Goal: Transaction & Acquisition: Purchase product/service

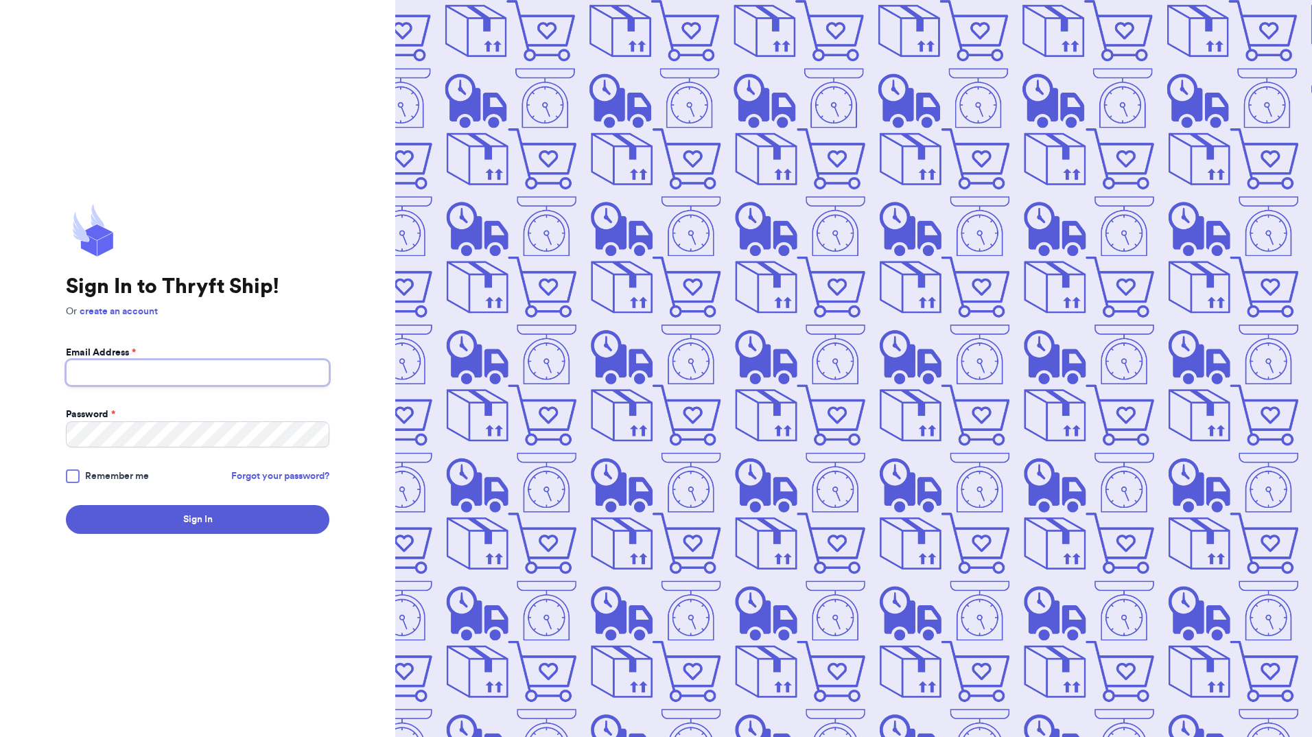
click at [301, 373] on input "Email Address *" at bounding box center [197, 372] width 263 height 26
type input "[EMAIL_ADDRESS][DOMAIN_NAME]"
click at [66, 505] on button "Sign In" at bounding box center [197, 519] width 263 height 29
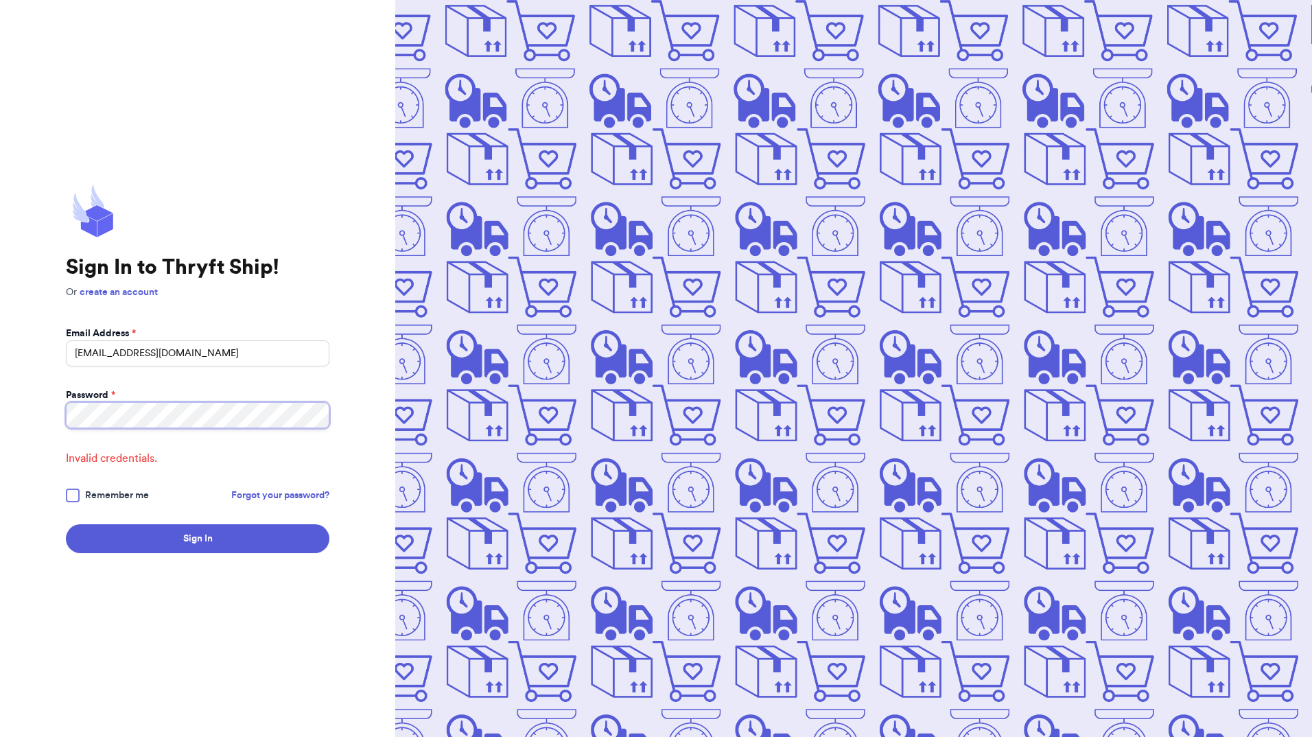
click at [66, 524] on button "Sign In" at bounding box center [197, 538] width 263 height 29
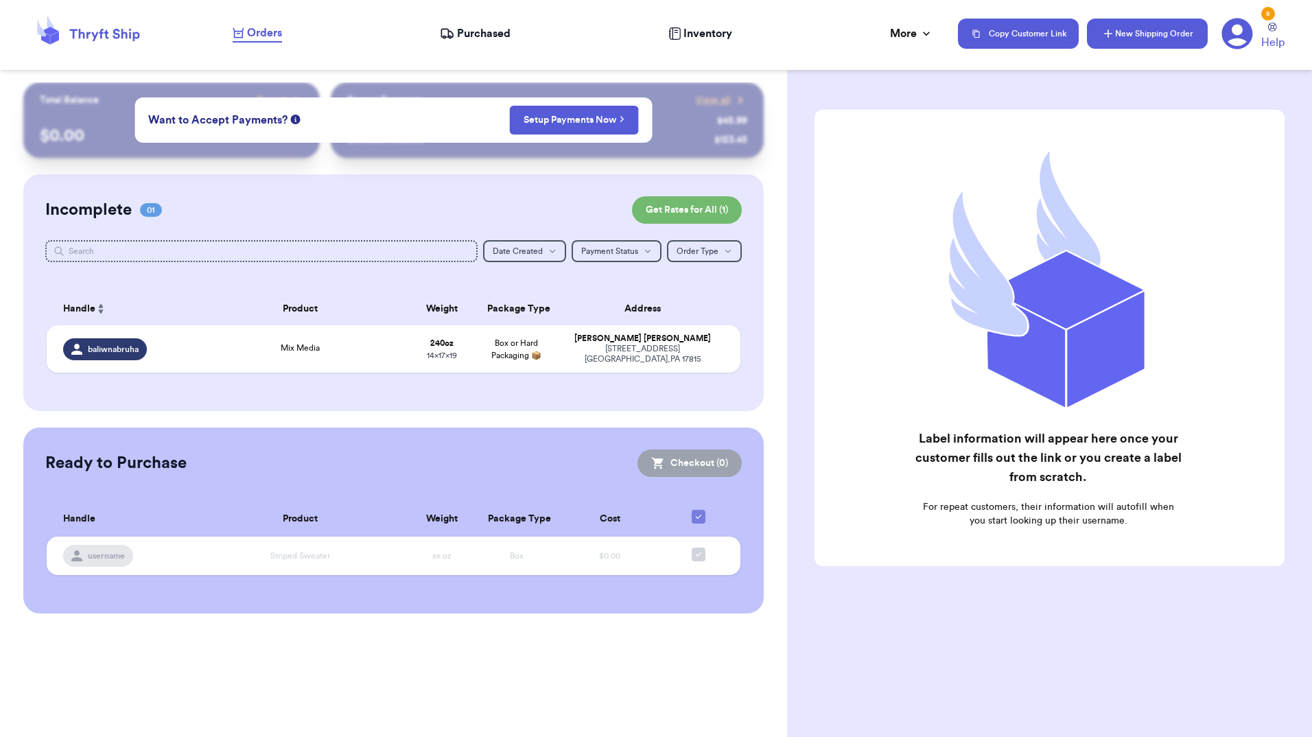
click at [1111, 38] on icon "button" at bounding box center [1108, 34] width 14 height 14
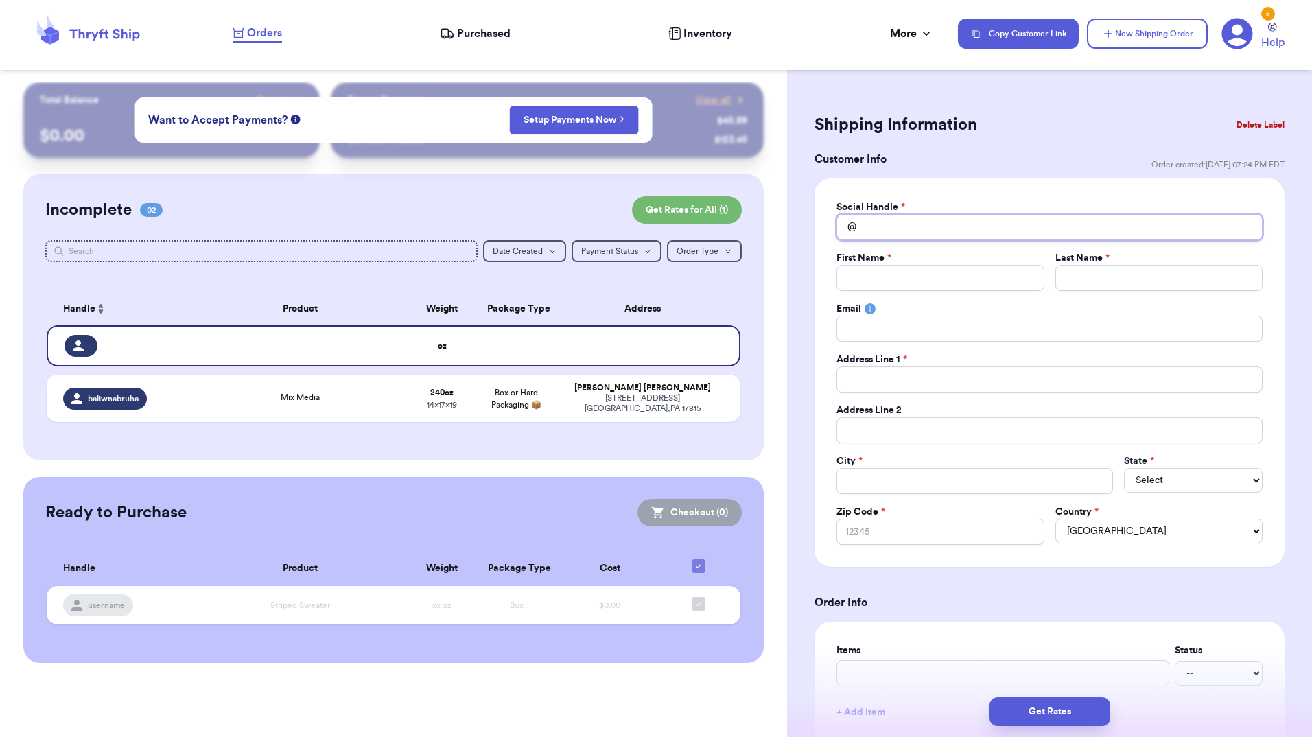
click at [971, 230] on input "Total Amount Paid" at bounding box center [1049, 227] width 426 height 26
type input "b"
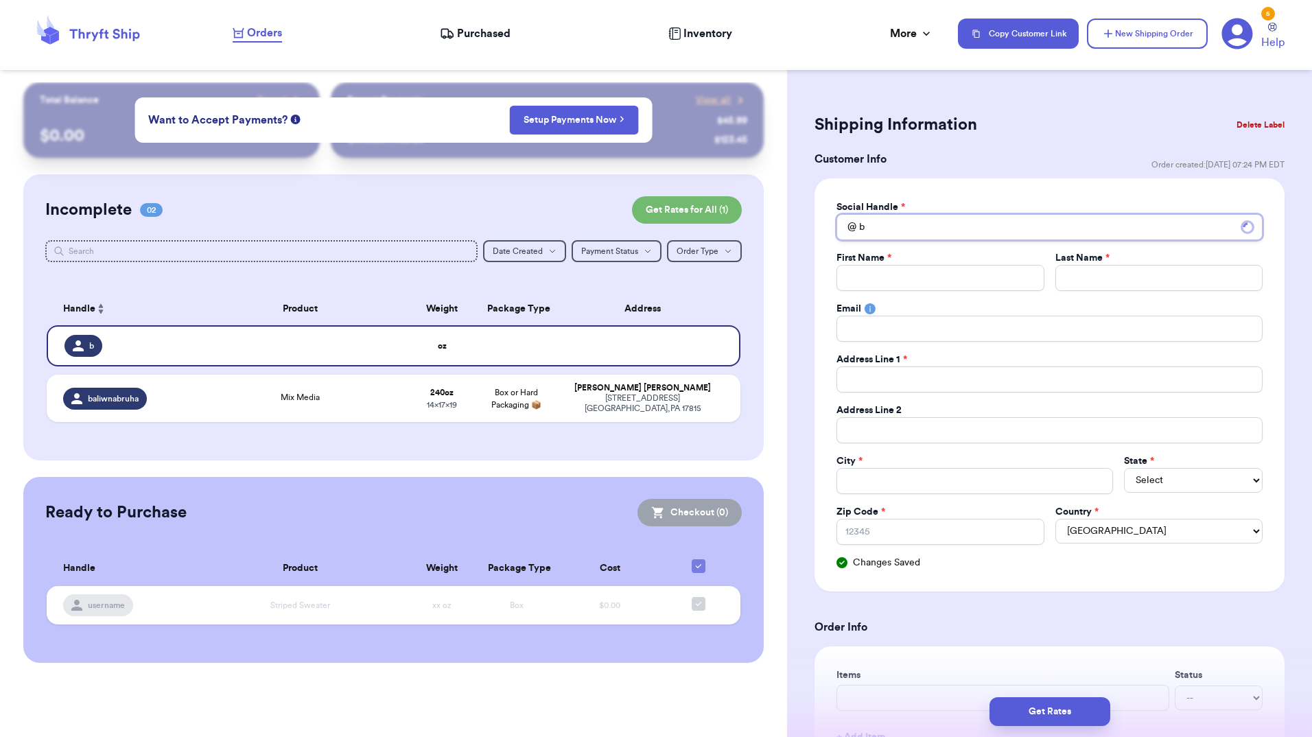
type input "bo"
type input "b"
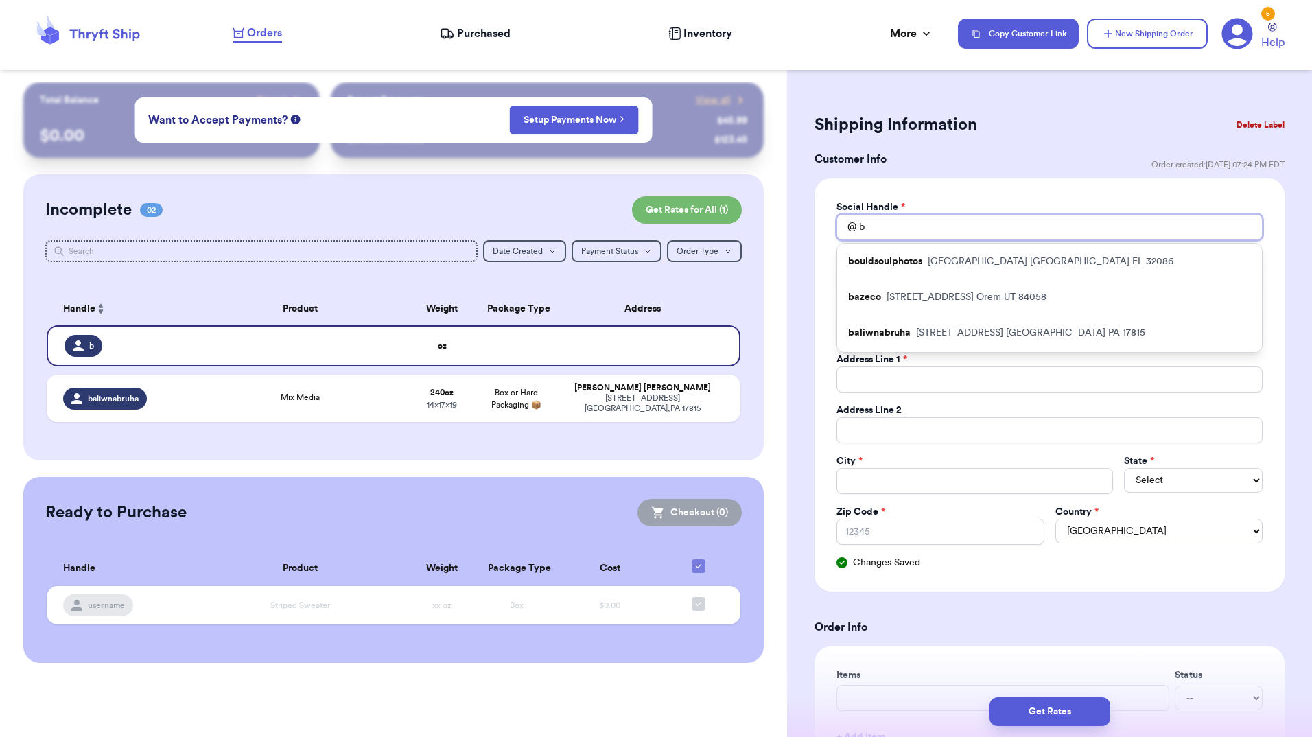
type input "br"
type input "bro"
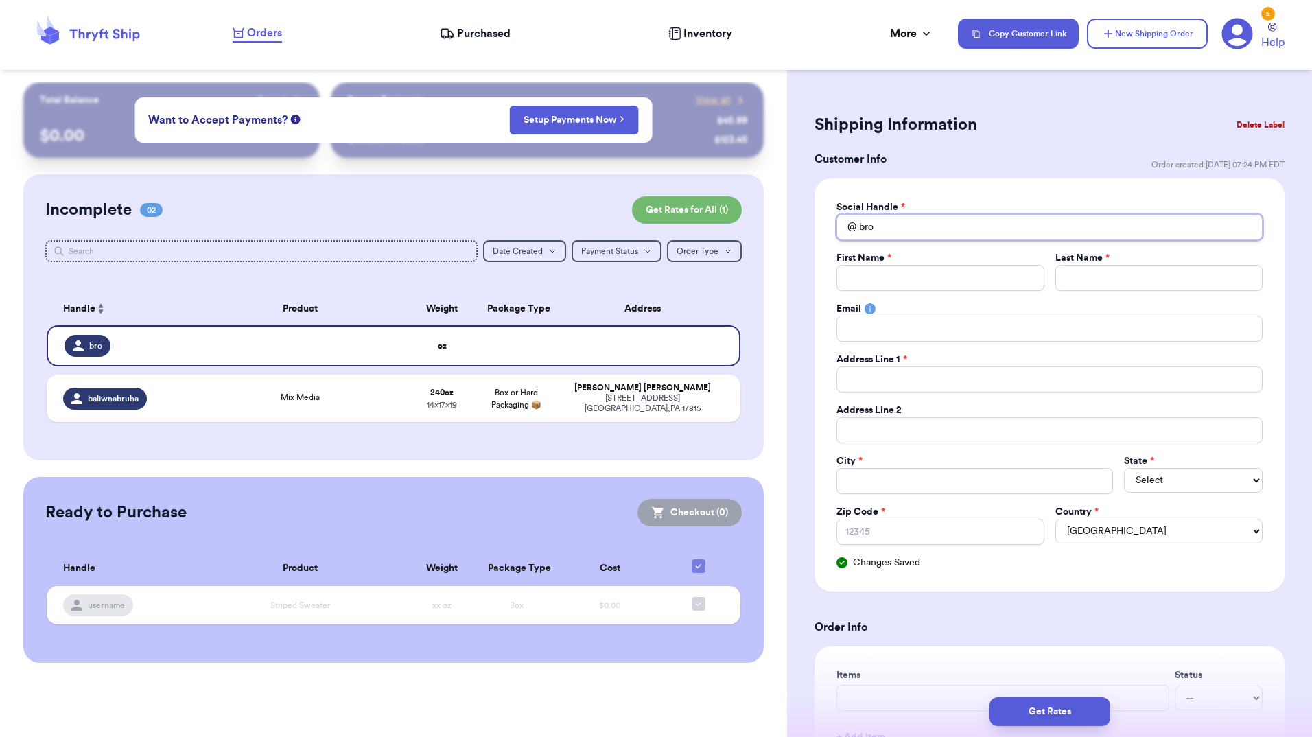
type input "brop"
type input "broph"
type input "[PERSON_NAME]"
type input "brophyc"
type input "[PERSON_NAME]"
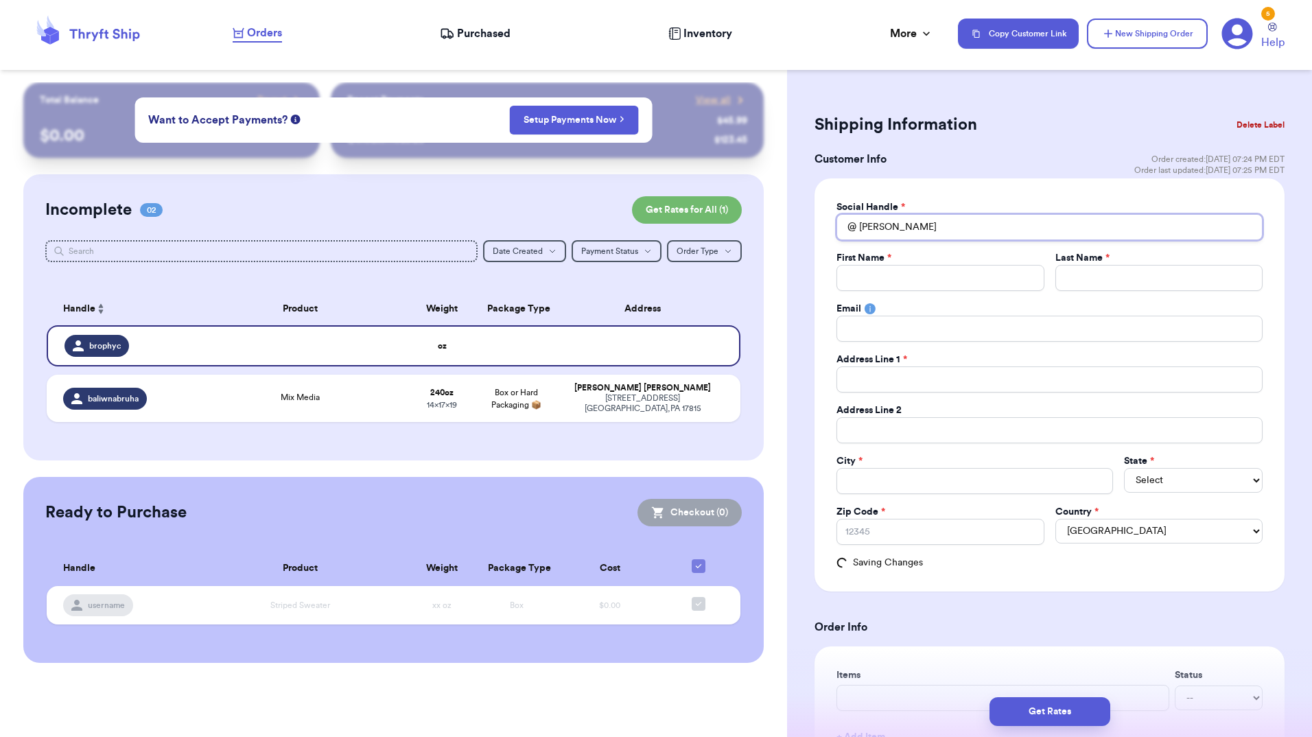
type input "broph"
type input "brop"
type input "bro"
type input "br"
type input "b"
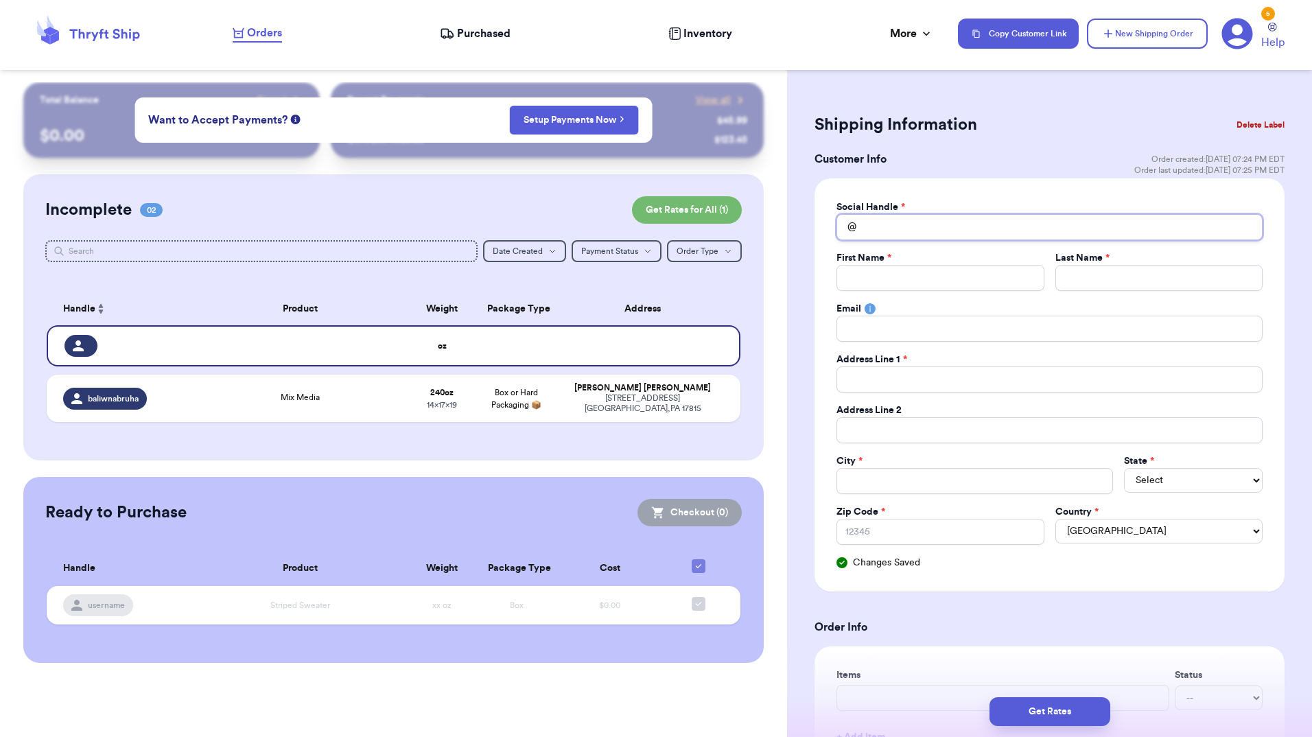
type input "c"
type input "ca"
type input "car"
type input "[PERSON_NAME]"
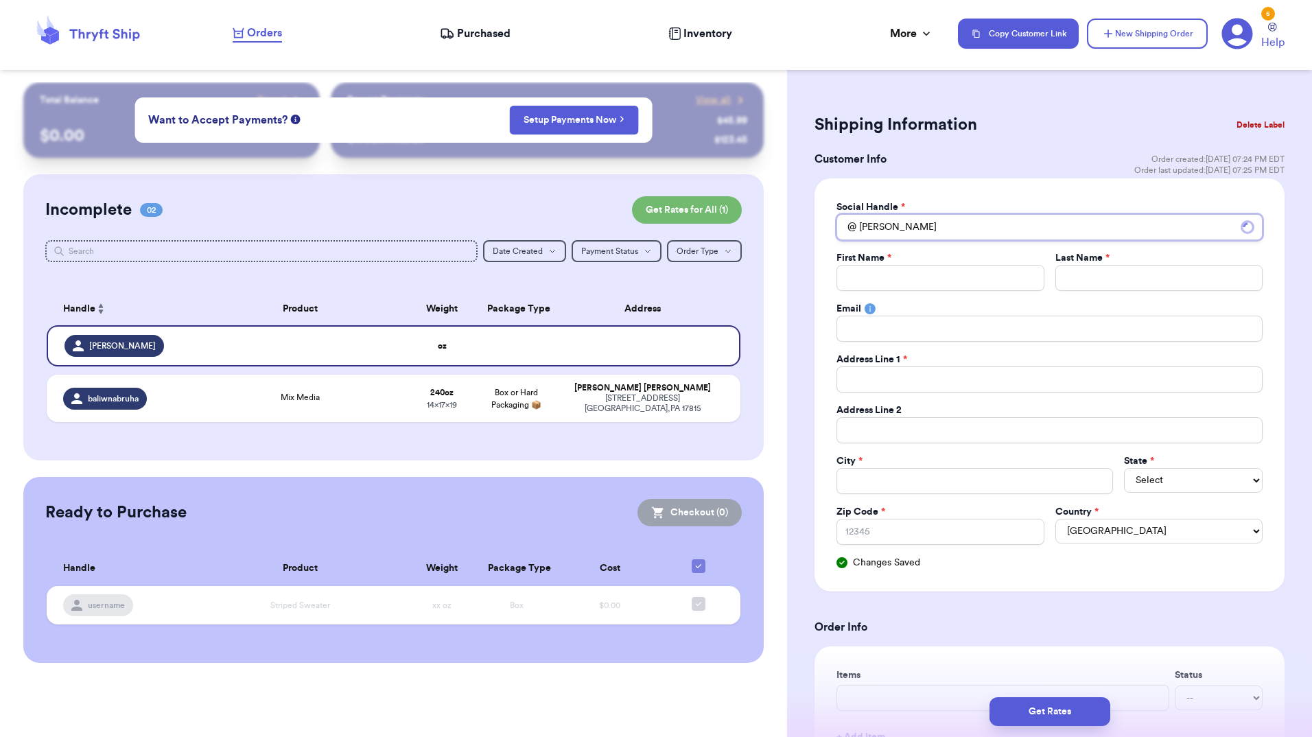
type input "carlav"
type input "carlavb"
type input "carlavbr"
type input "carlavbro"
type input "carlavbrop"
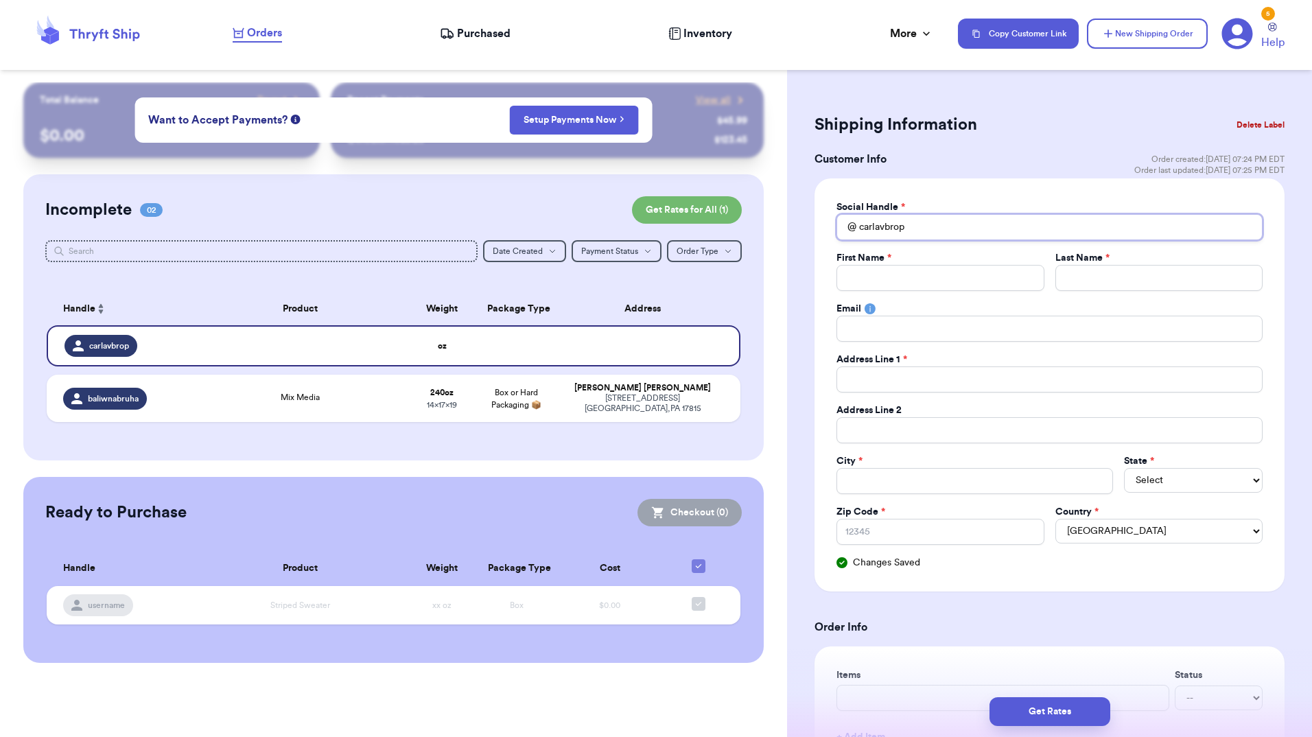
type input "carlavbroph"
type input "carlavbrophy"
click at [935, 282] on input "Total Amount Paid" at bounding box center [939, 278] width 207 height 26
type input "c"
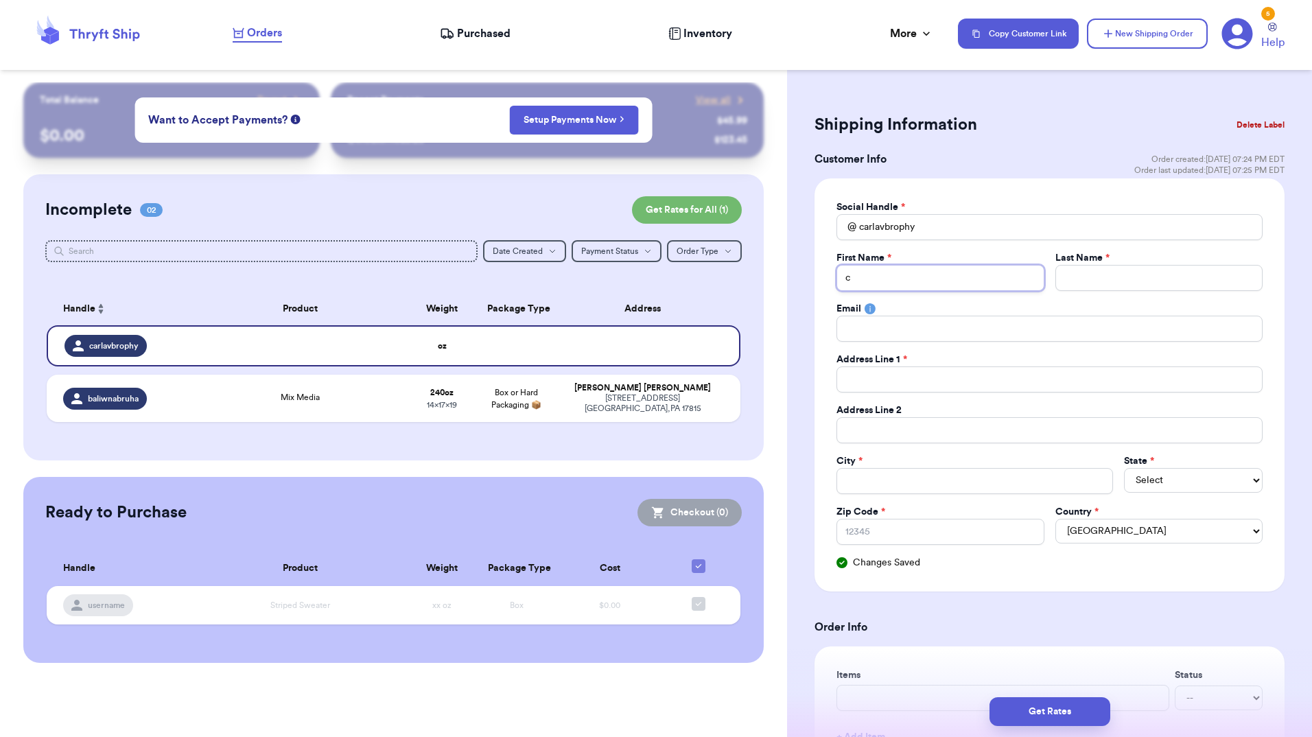
type input "ca"
type input "c"
type input "C"
type input "Ca"
type input "Car"
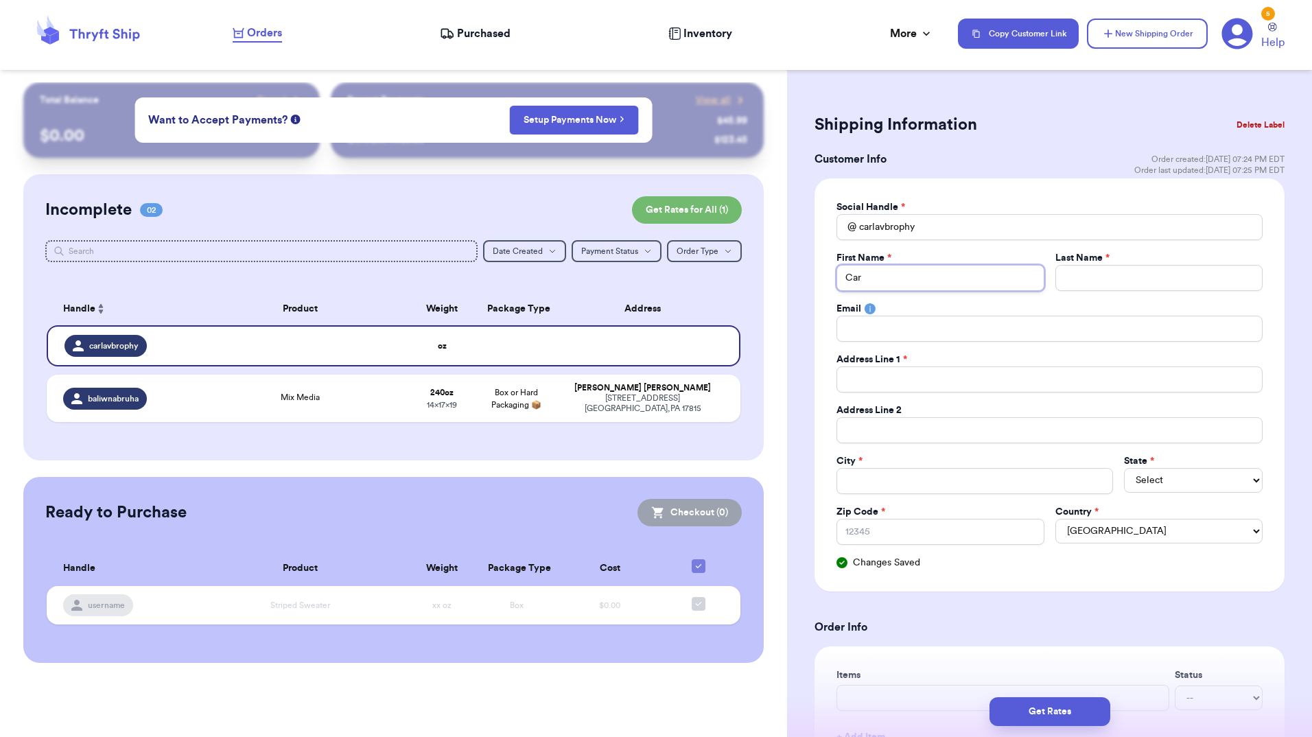
type input "[PERSON_NAME]"
click at [1092, 268] on input "Total Amount Paid" at bounding box center [1158, 278] width 207 height 26
type input "B"
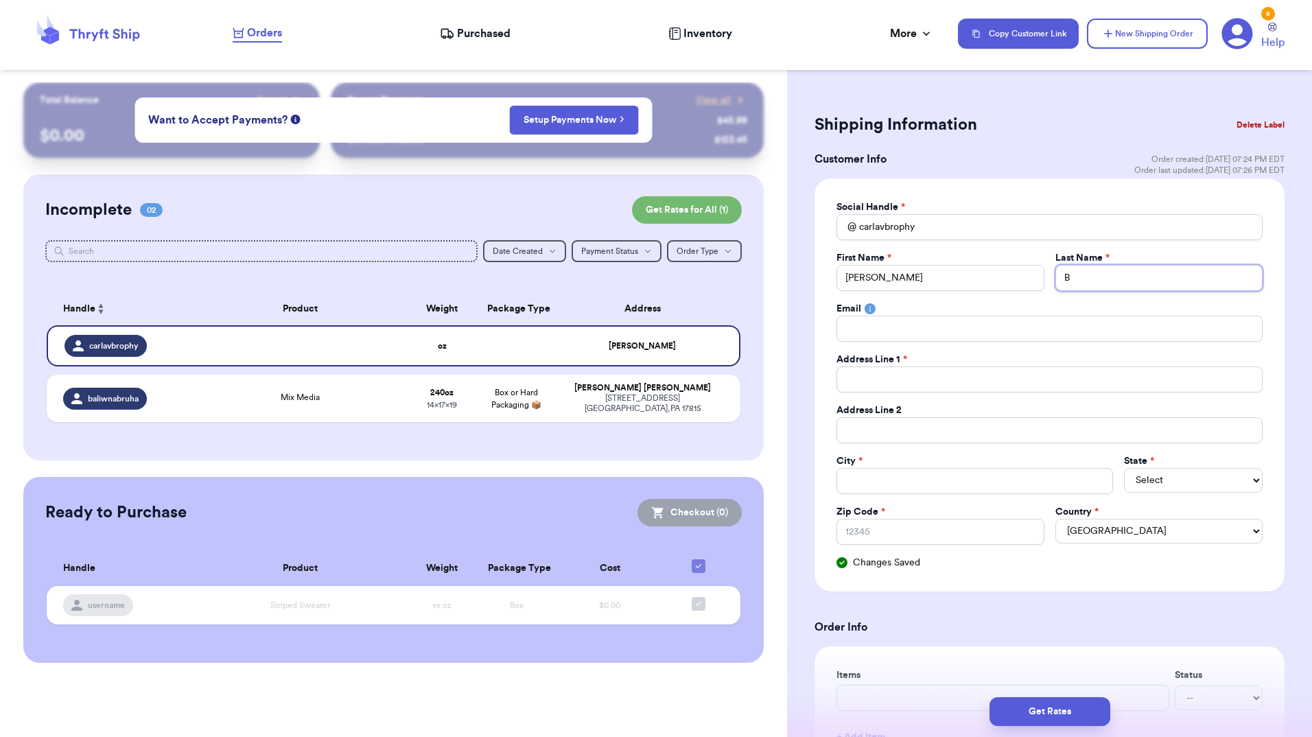
type input "Br"
type input "Bro"
type input "Brop"
type input "Broph"
type input "[PERSON_NAME]"
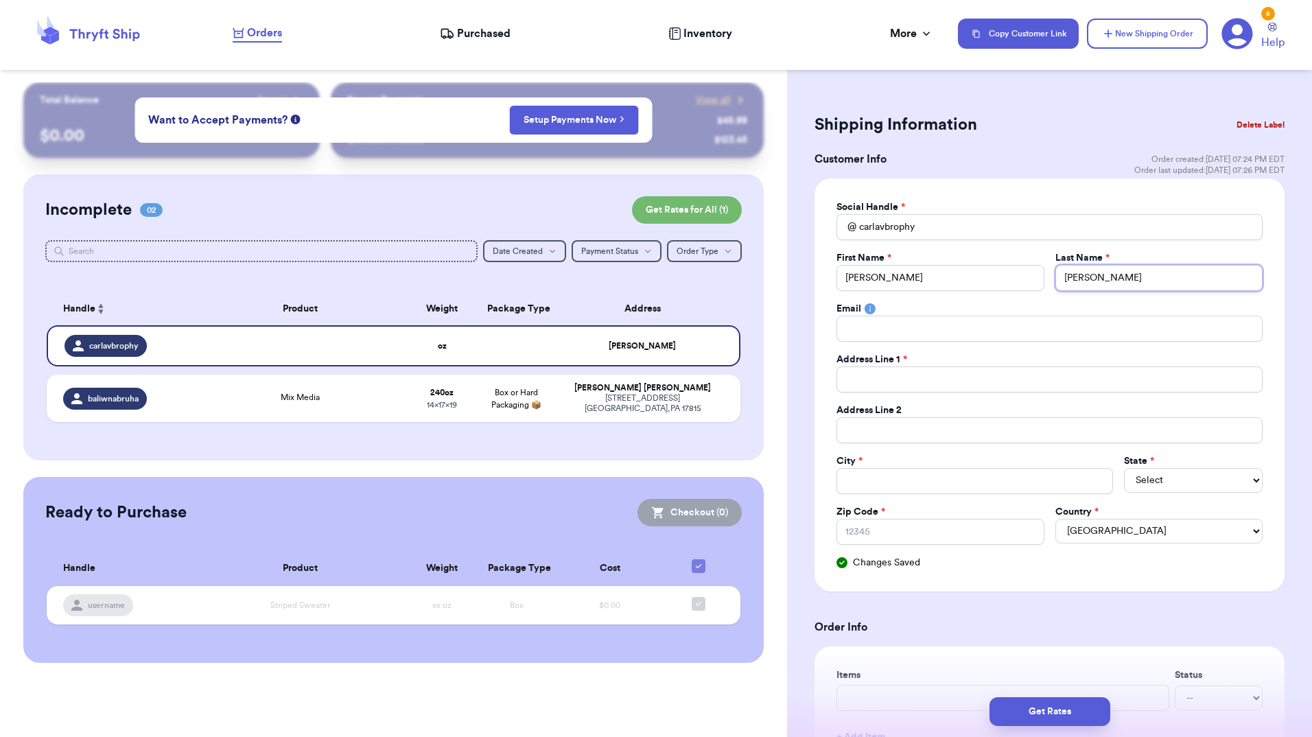
type input "[PERSON_NAME]"
click at [1040, 329] on input "Total Amount Paid" at bounding box center [1049, 329] width 426 height 26
type input "b"
type input "br"
type input "bro"
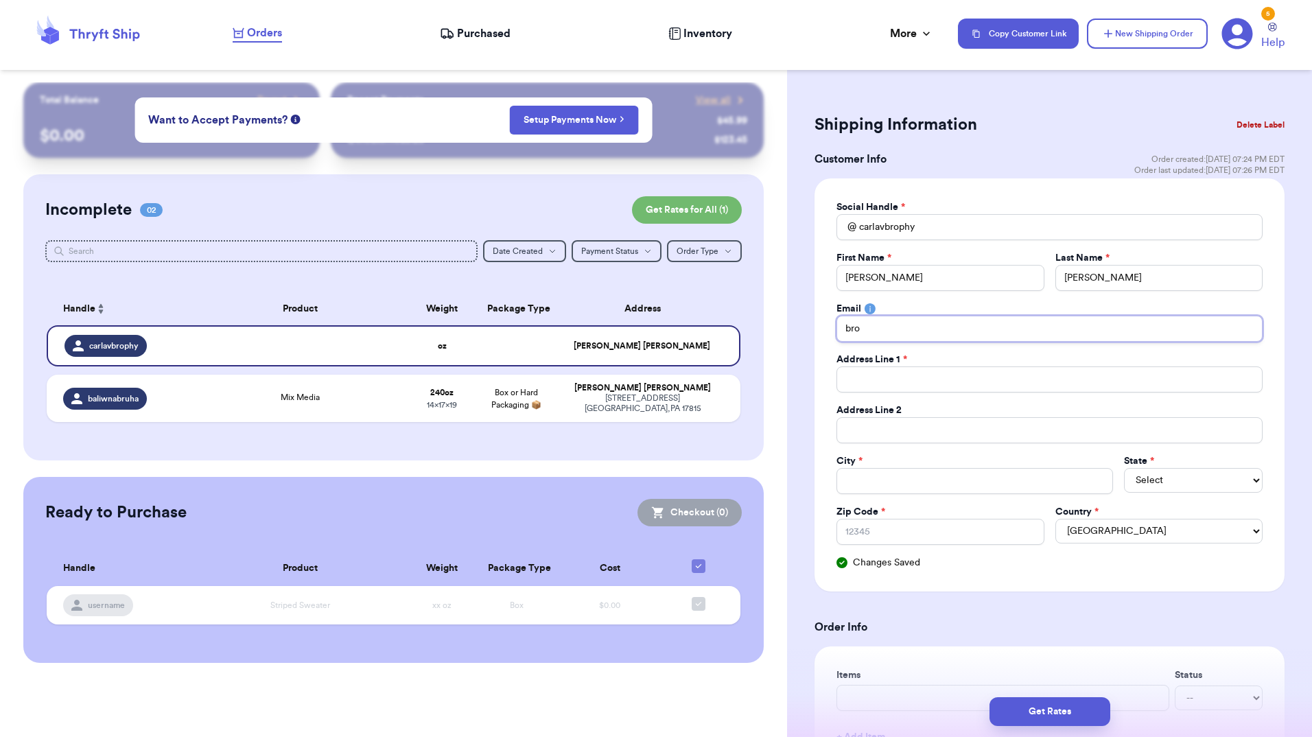
type input "brop"
type input "broph"
type input "[PERSON_NAME]"
type input "brophyc"
type input "brophyca"
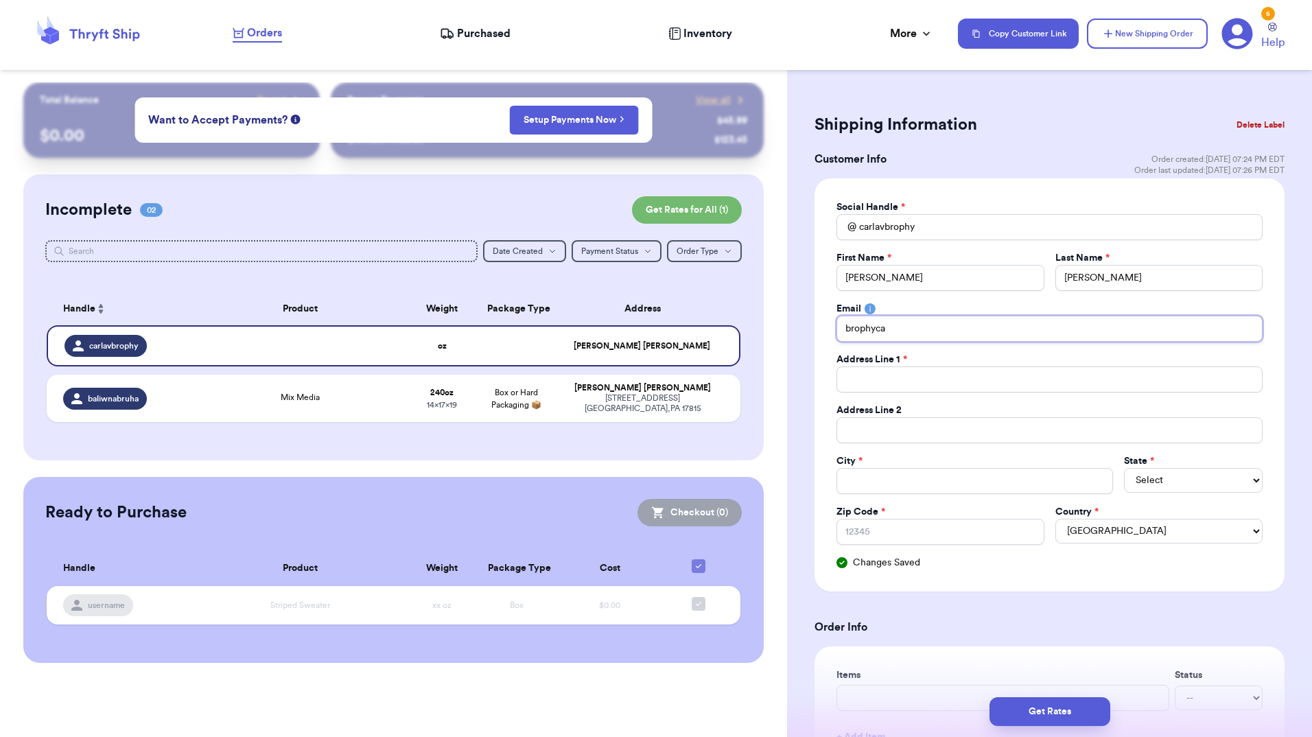
type input "brophycar"
type input "brophycarl"
type input "brophycarla"
type input "brophycarla@"
type input "brophycarla@g"
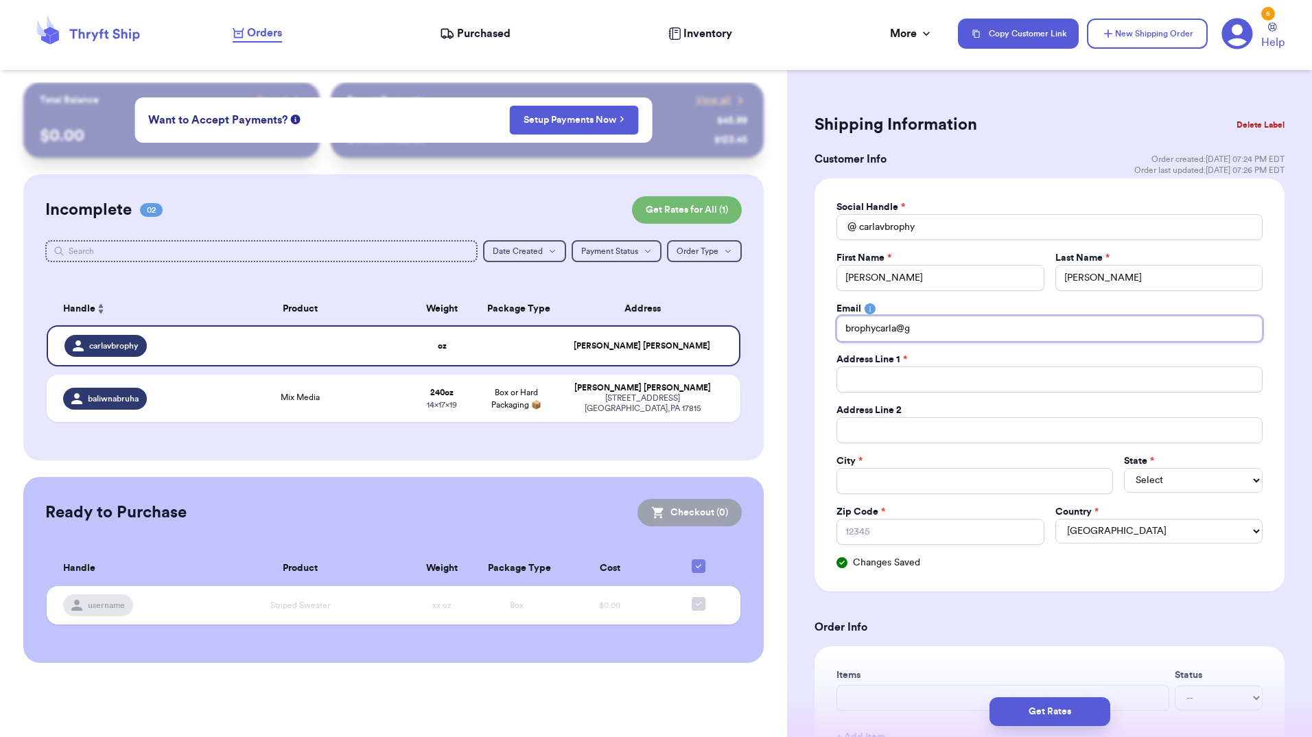
type input "brophycarla@gm"
type input "brophycarla@gma"
type input "brophycarla@gmai"
type input "[EMAIL_ADDRESS]"
type input "[EMAIL_ADDRESS]."
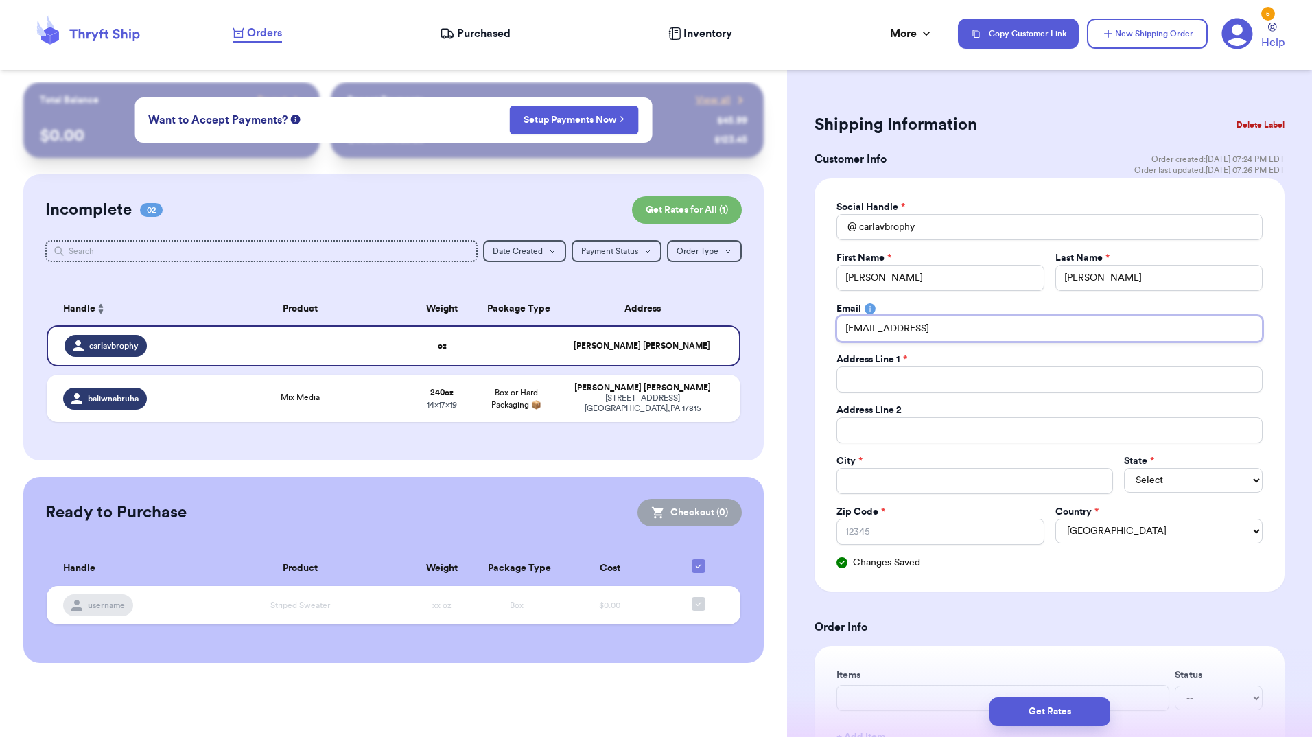
type input "brophycarla@gmail.c"
type input "[EMAIL_ADDRESS][DOMAIN_NAME]"
click at [999, 381] on input "Total Amount Paid" at bounding box center [1049, 379] width 426 height 26
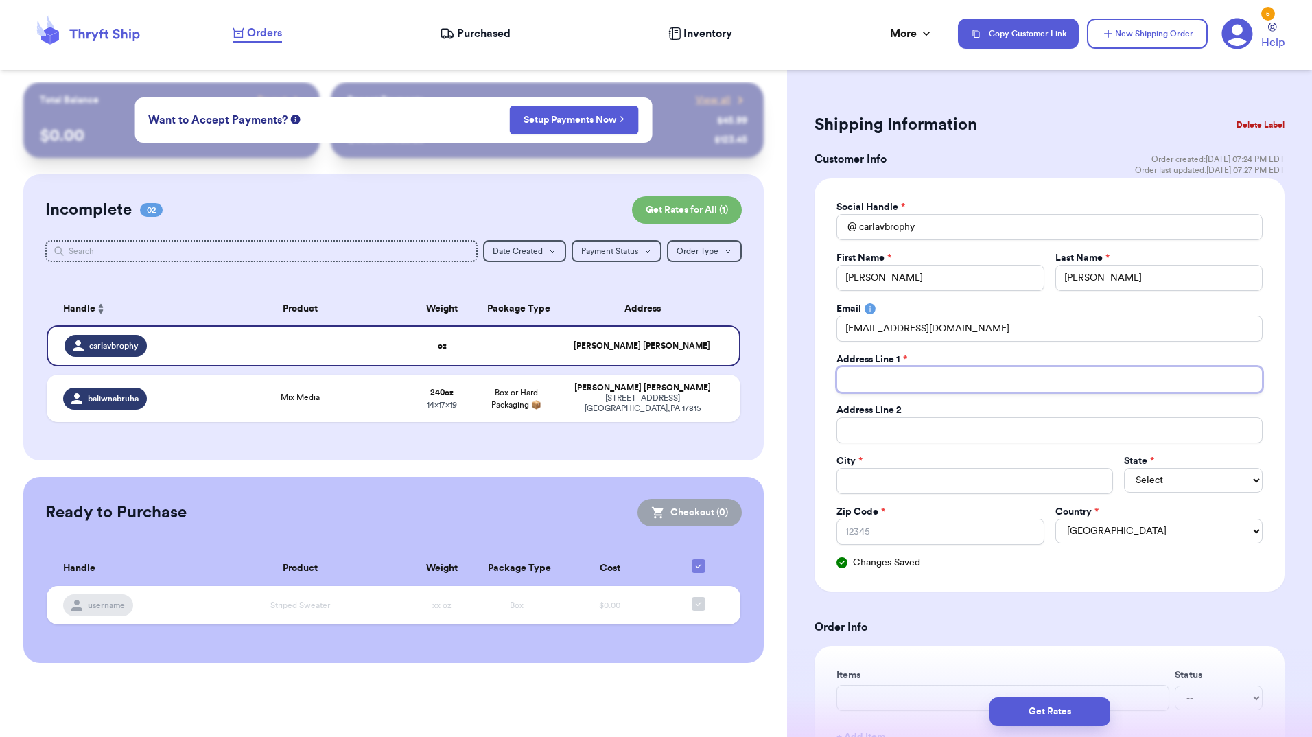
type input "4"
type input "41"
type input "415"
type input "4159"
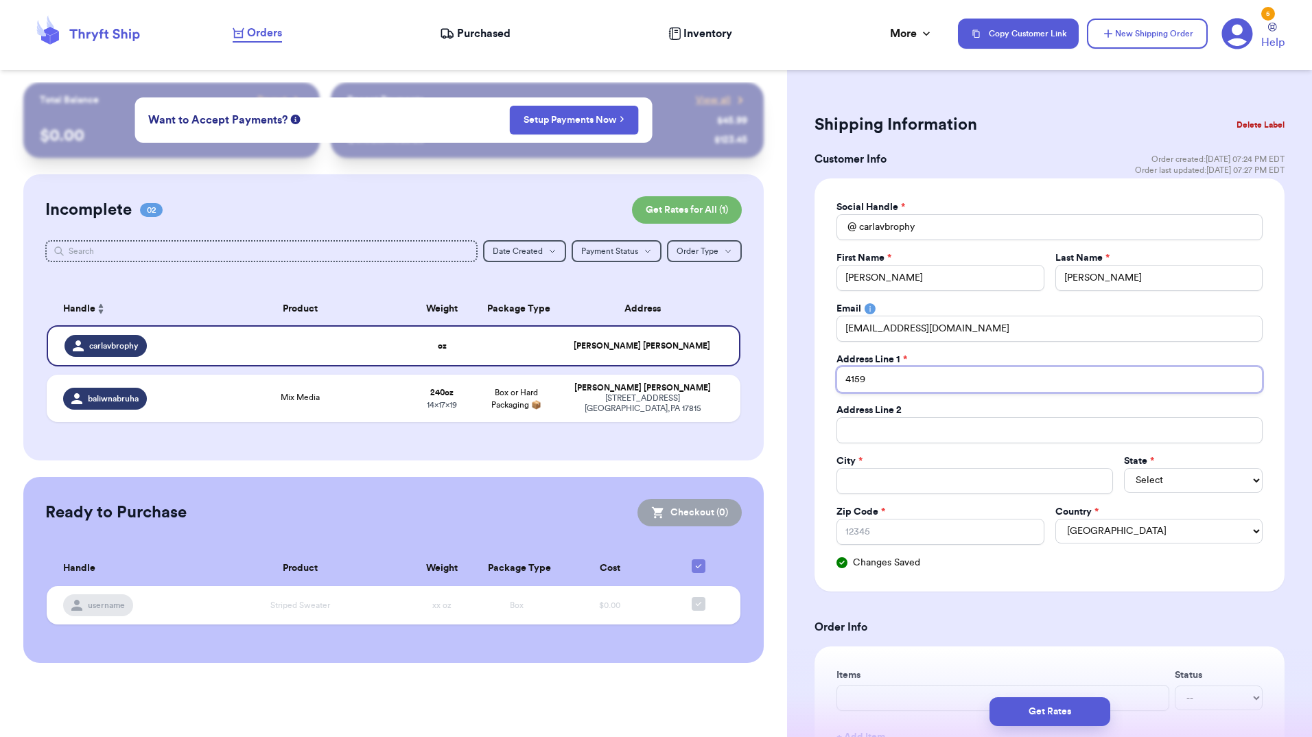
type input "4159 O"
type input "4159 Ol"
type input "4159 Old"
type input "4159 Old B"
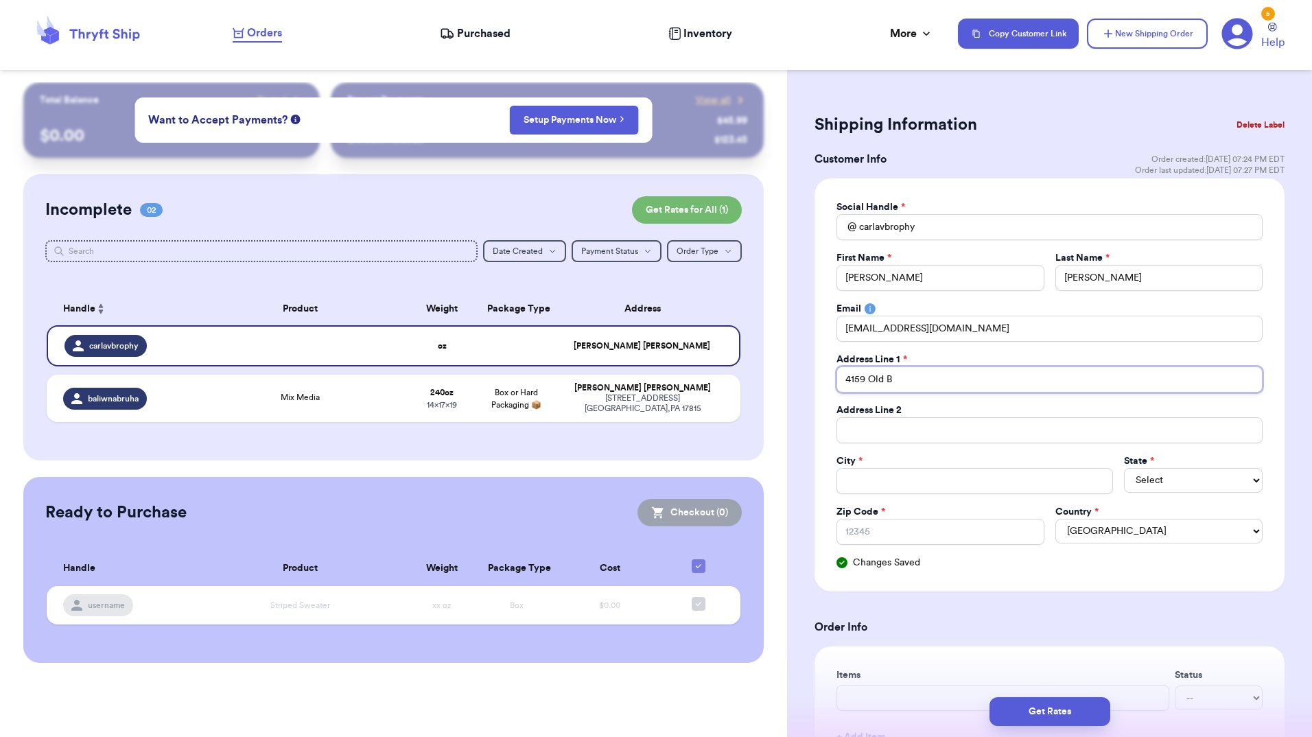
type input "4159 Old Be"
type input "4159 Old Ber"
type input "4159 Old Berw"
type input "4159 Old Berwi"
type input "4159 Old Berwic"
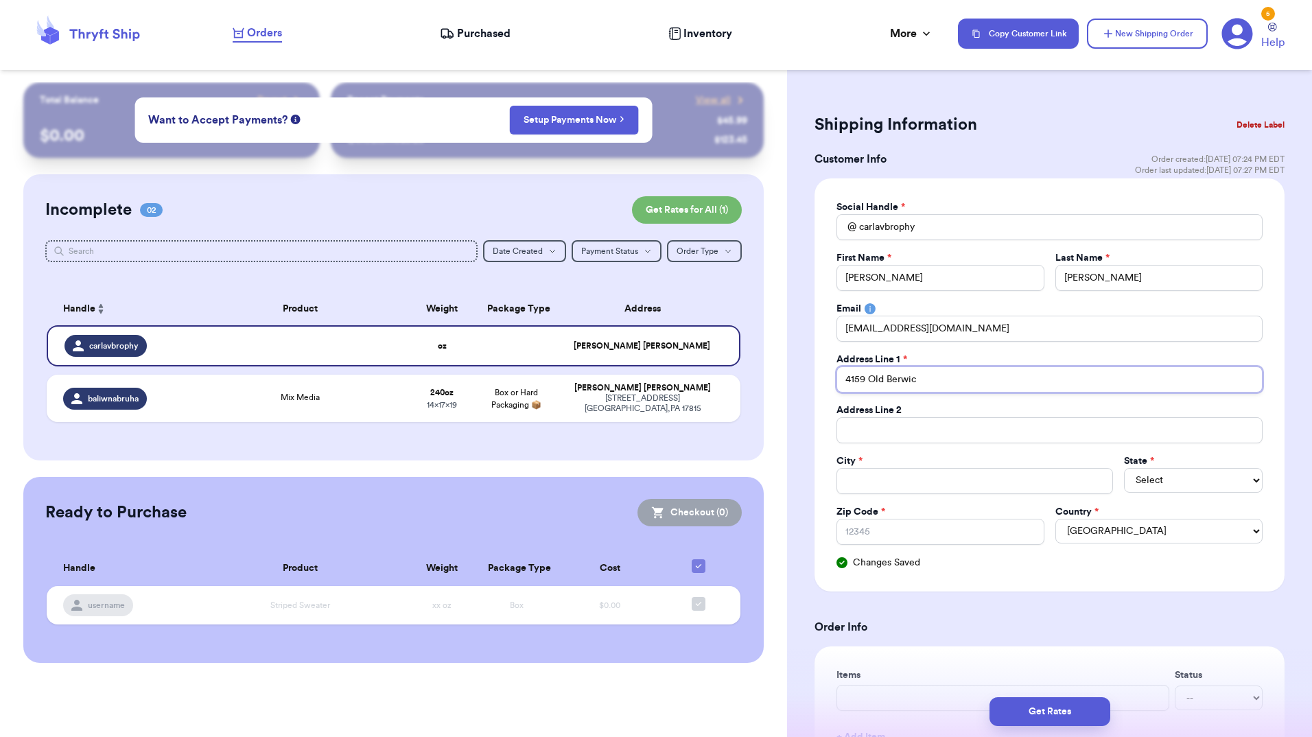
type input "[STREET_ADDRESS]"
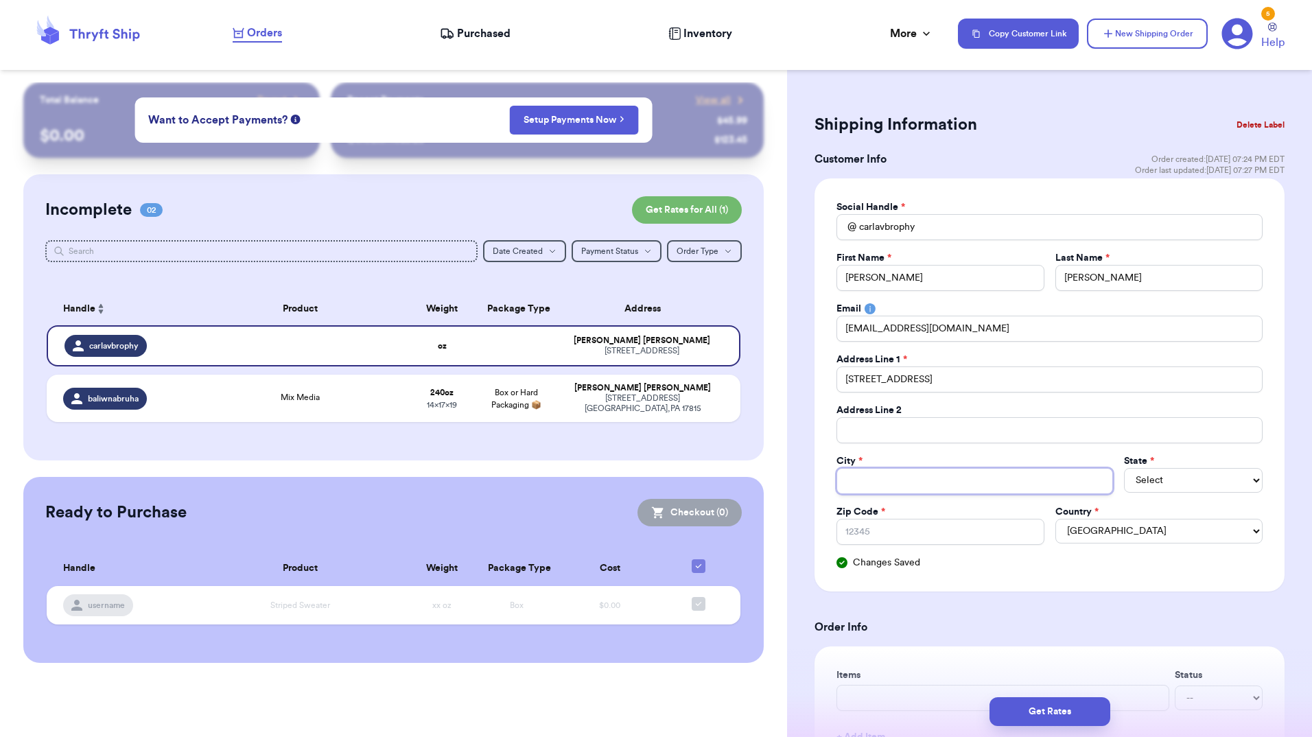
click at [923, 492] on input "Total Amount Paid" at bounding box center [974, 481] width 276 height 26
type input "B"
type input "Bl"
type input "Blo"
type input "Bloo"
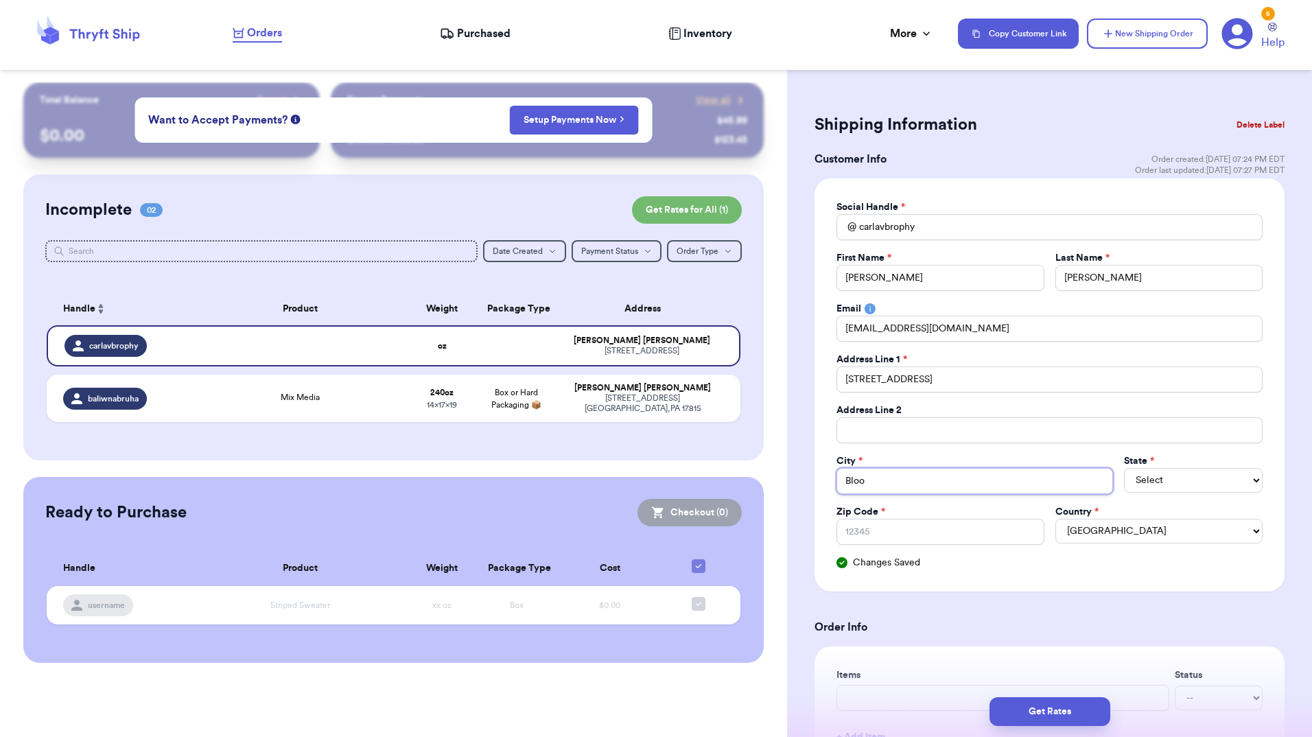
type input "Bloom"
type input "Blooms"
type input "Bloomsb"
type input "Bloomsbu"
type input "Bloomsbur"
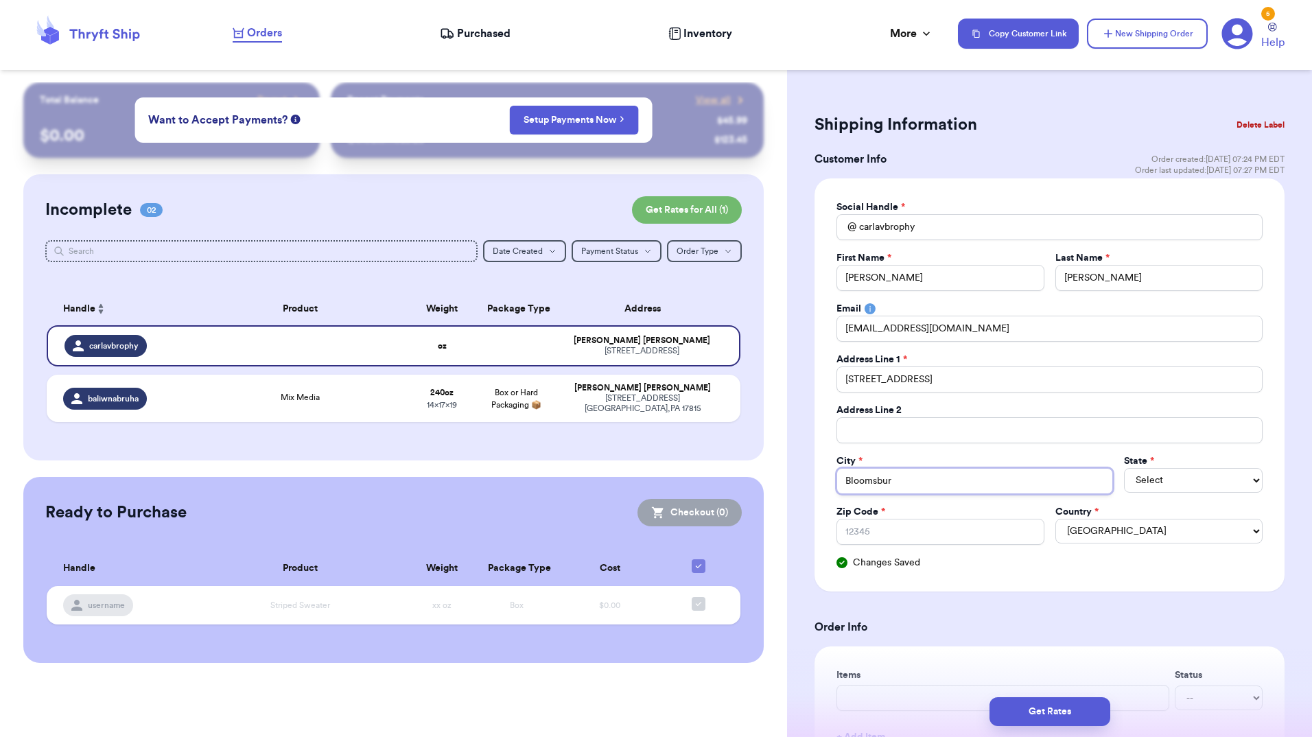
type input "[GEOGRAPHIC_DATA]"
click at [1162, 482] on select "Select AL AK AZ AR CA CO [GEOGRAPHIC_DATA] DE DC [GEOGRAPHIC_DATA] [GEOGRAPHIC_…" at bounding box center [1193, 480] width 139 height 25
click at [1124, 468] on select "Select AL AK AZ AR CA CO [GEOGRAPHIC_DATA] DE DC [GEOGRAPHIC_DATA] [GEOGRAPHIC_…" at bounding box center [1193, 480] width 139 height 25
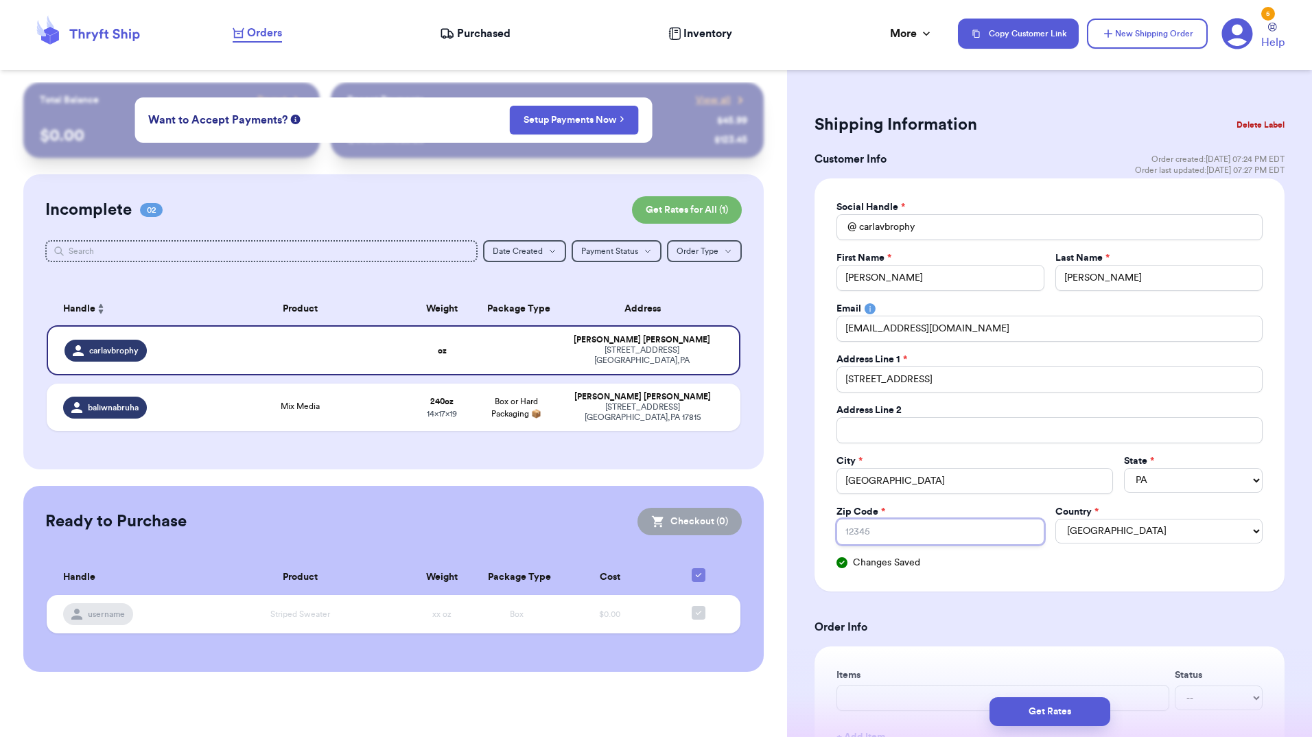
click at [962, 530] on input "Zip Code *" at bounding box center [939, 532] width 207 height 26
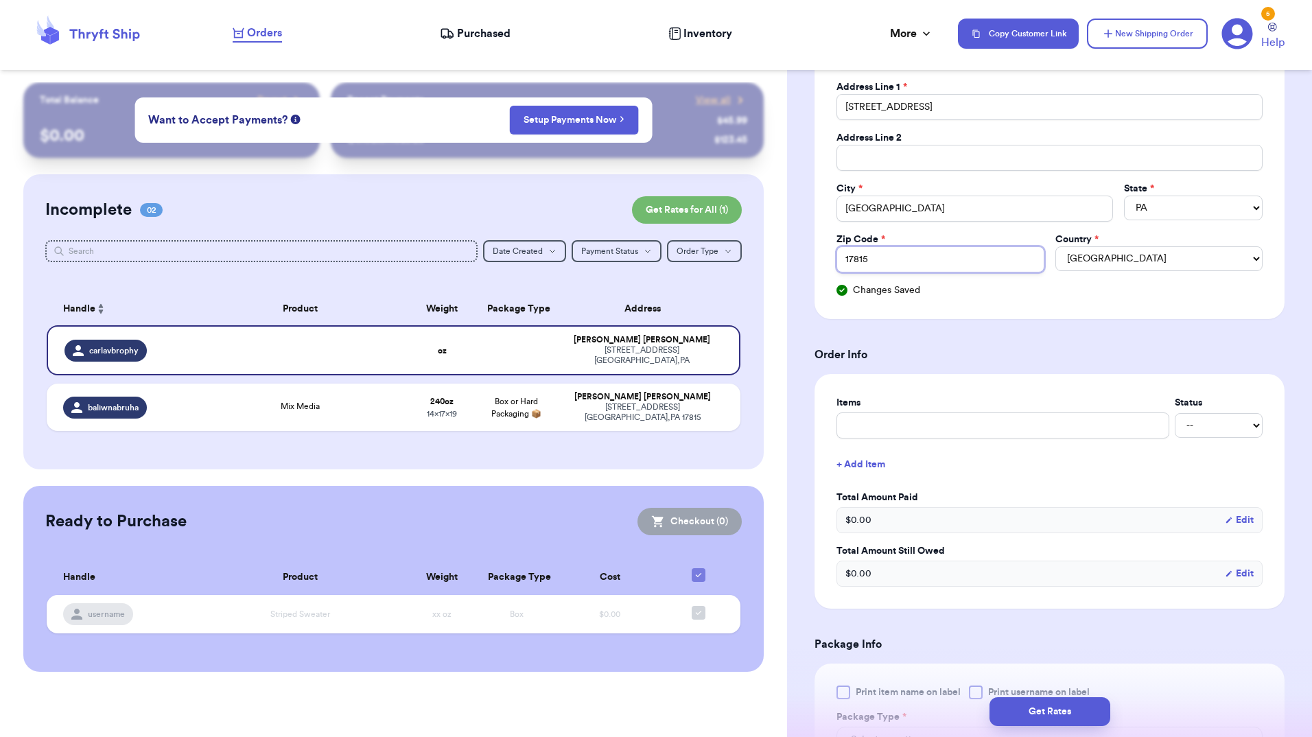
scroll to position [275, 0]
click at [999, 420] on input "text" at bounding box center [1002, 423] width 333 height 26
click at [1191, 425] on select "-- Paid Owes" at bounding box center [1218, 422] width 88 height 25
click at [1174, 410] on select "-- Paid Owes" at bounding box center [1218, 422] width 88 height 25
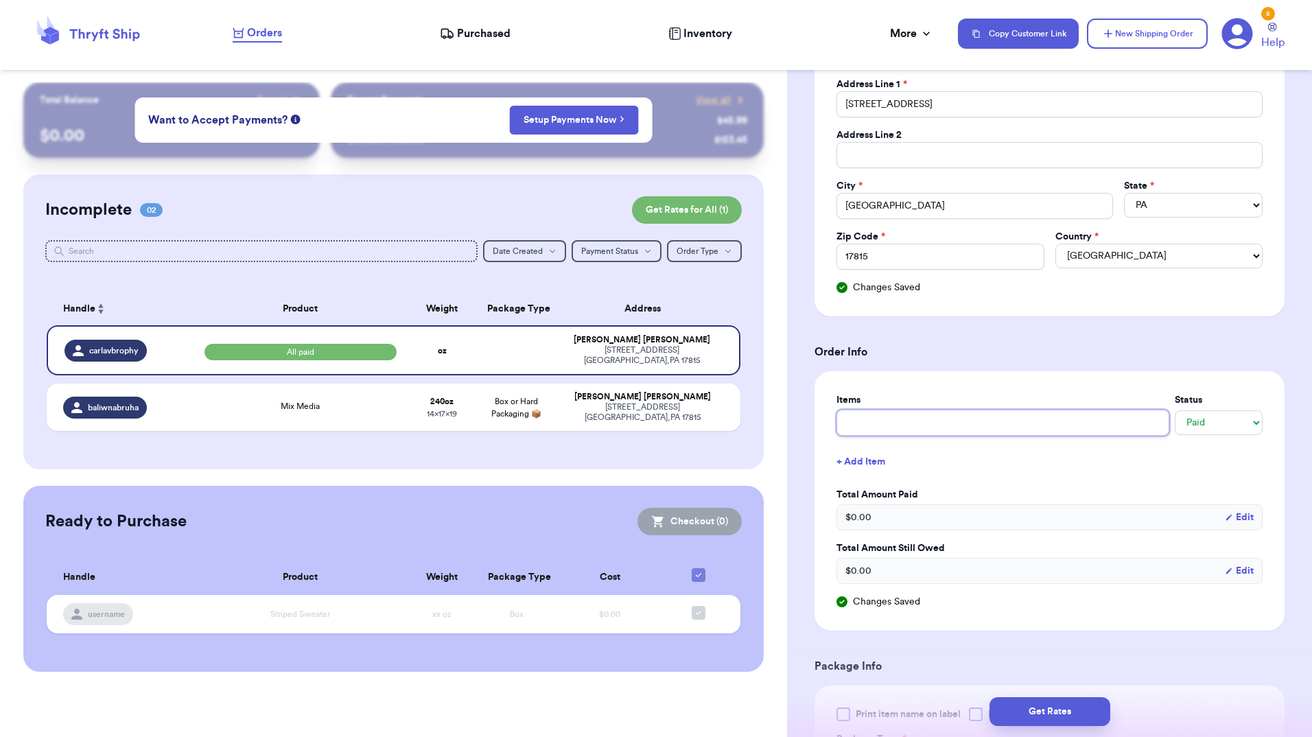
click at [1041, 421] on input "text" at bounding box center [1002, 423] width 333 height 26
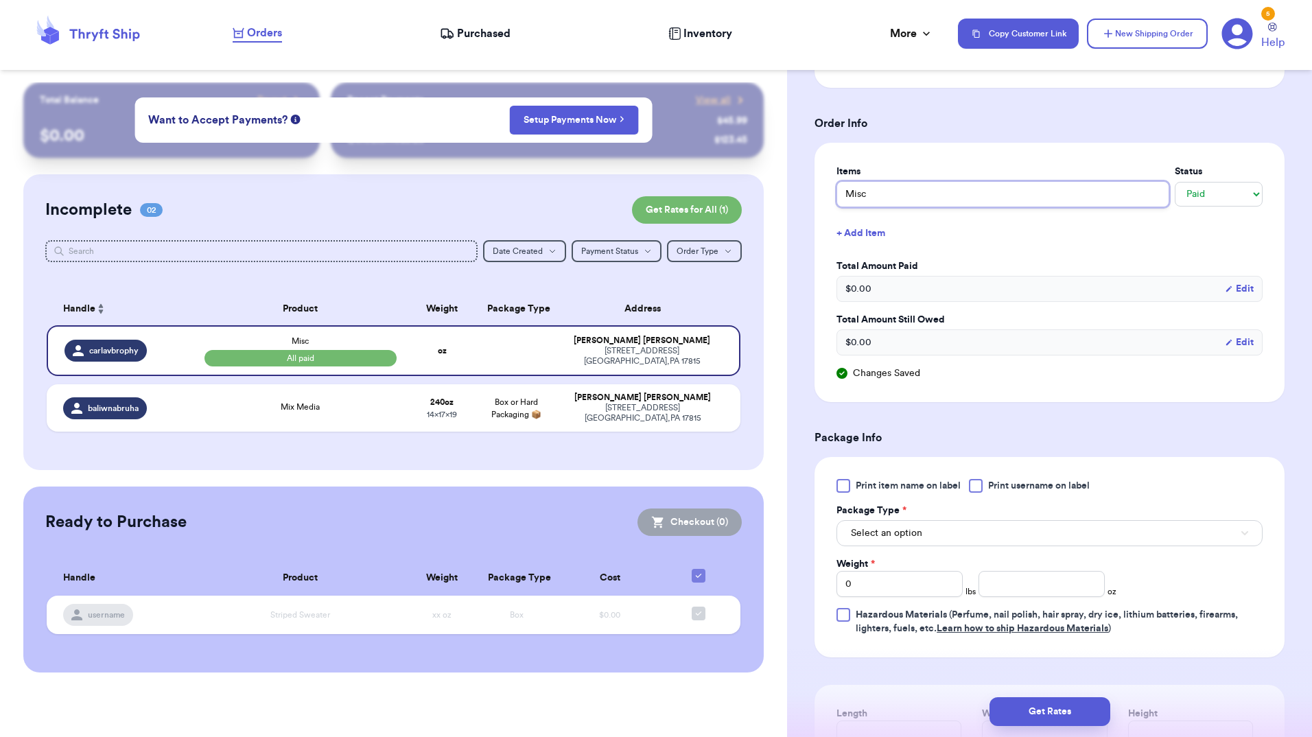
scroll to position [504, 0]
click at [847, 486] on div at bounding box center [843, 485] width 14 height 14
click at [0, 0] on input "Print item name on label" at bounding box center [0, 0] width 0 height 0
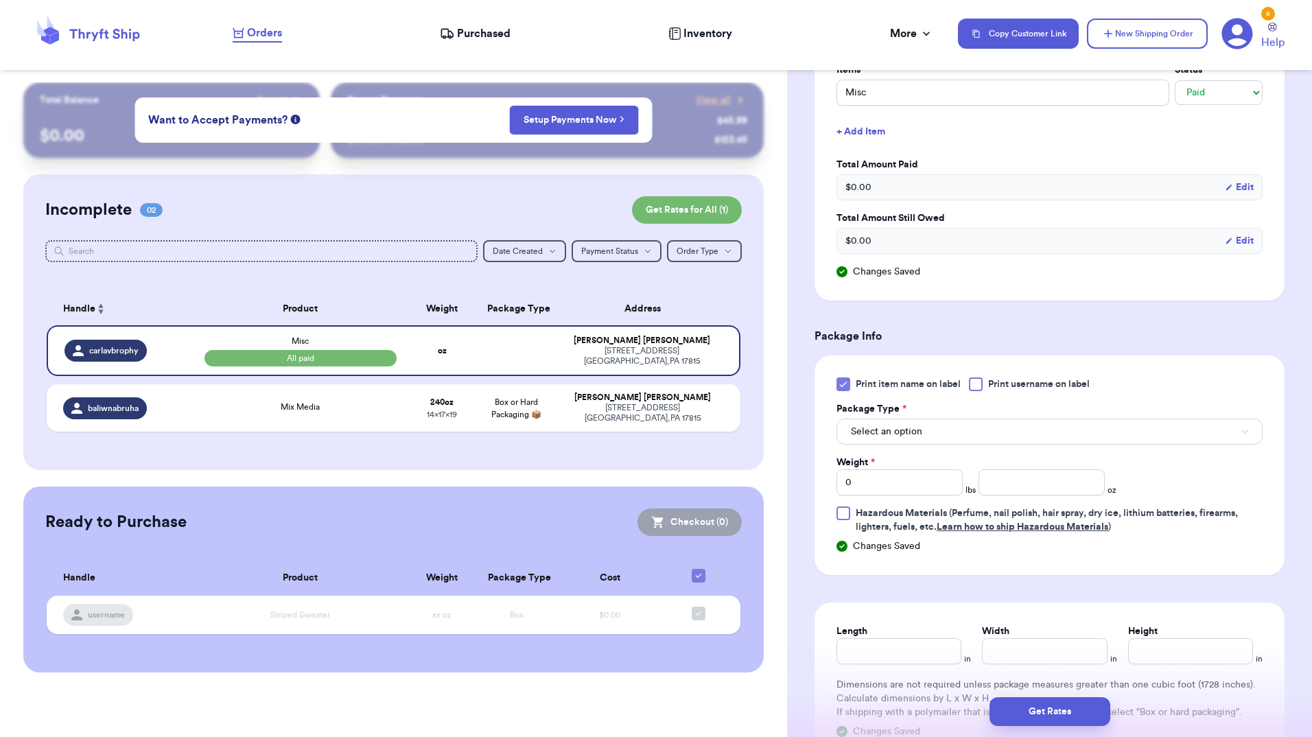
scroll to position [606, 0]
click at [877, 433] on span "Select an option" at bounding box center [886, 431] width 71 height 14
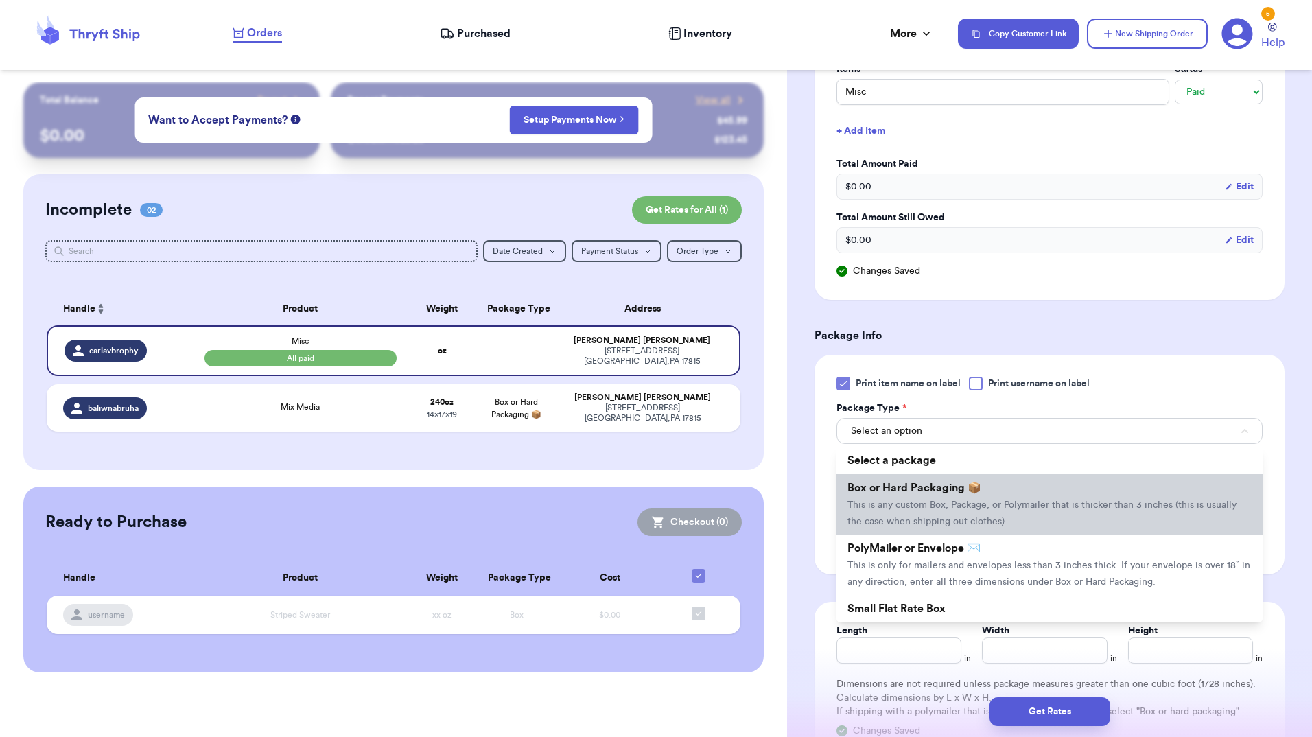
click at [892, 482] on span "Box or Hard Packaging 📦" at bounding box center [914, 487] width 134 height 11
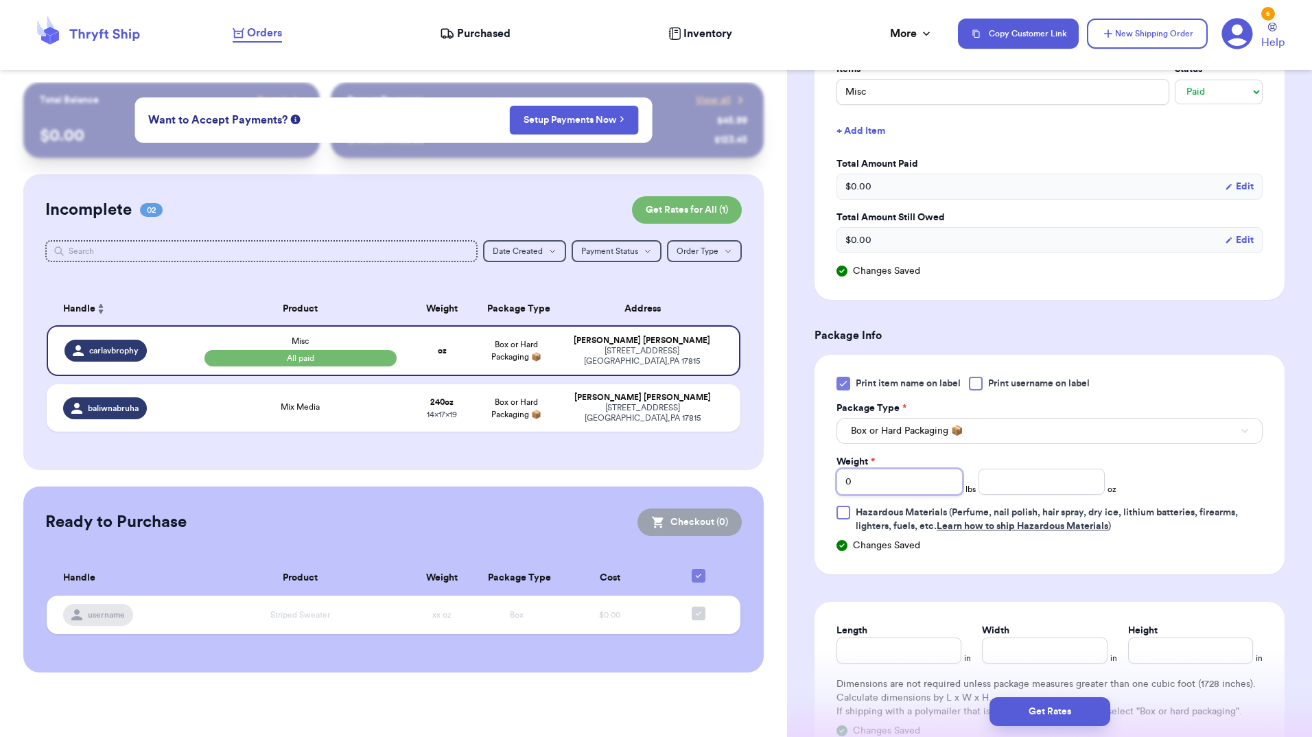
click at [892, 482] on input "0" at bounding box center [899, 482] width 126 height 26
click at [1030, 485] on input "number" at bounding box center [1041, 482] width 126 height 26
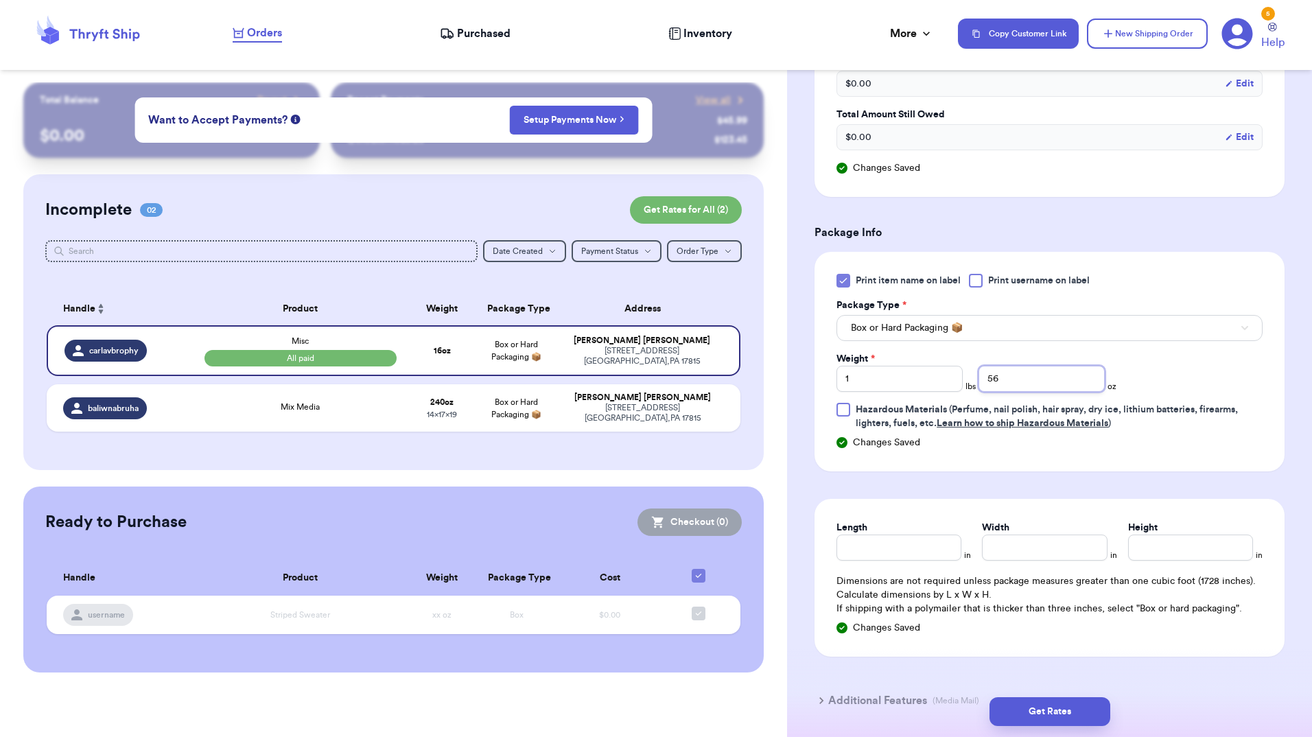
scroll to position [711, 0]
click at [936, 536] on input "Length" at bounding box center [898, 545] width 125 height 26
click at [1023, 547] on input "Width *" at bounding box center [1044, 545] width 125 height 26
click at [1142, 549] on input "Height *" at bounding box center [1190, 545] width 125 height 26
click at [1092, 702] on button "Get Rates" at bounding box center [1049, 711] width 121 height 29
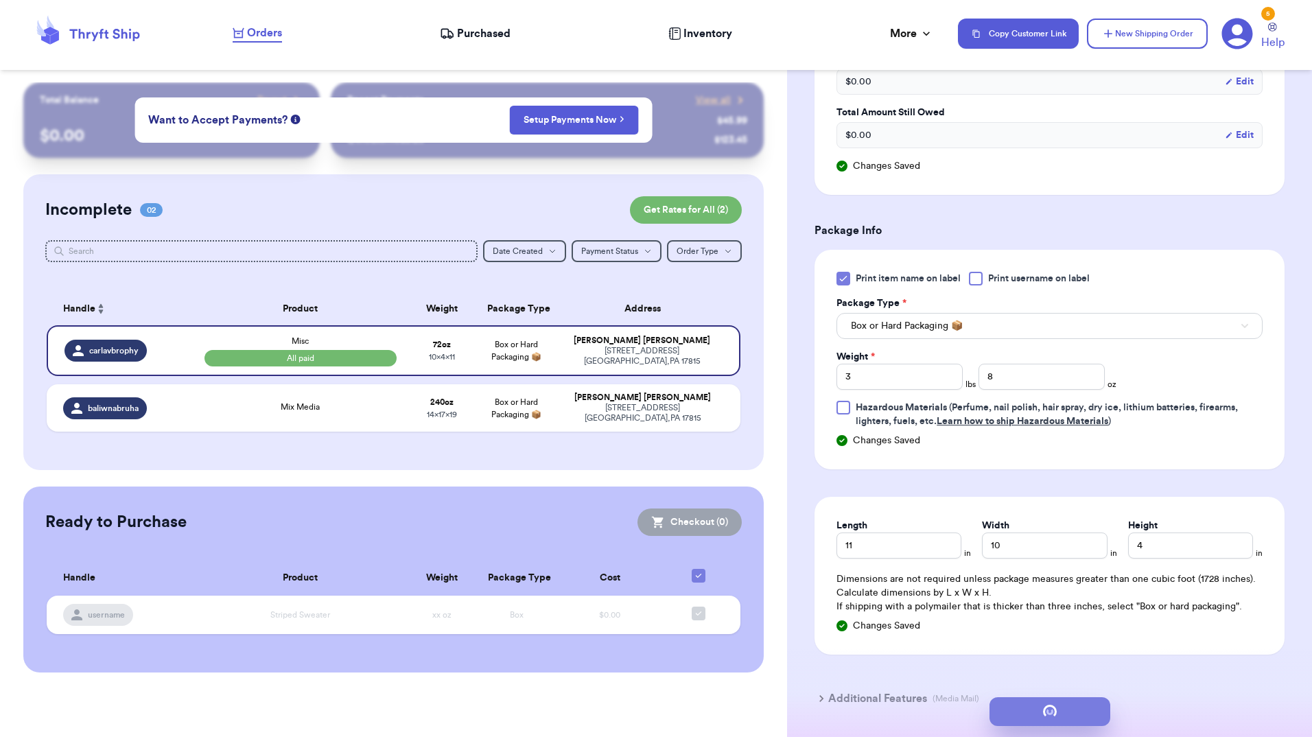
scroll to position [0, 0]
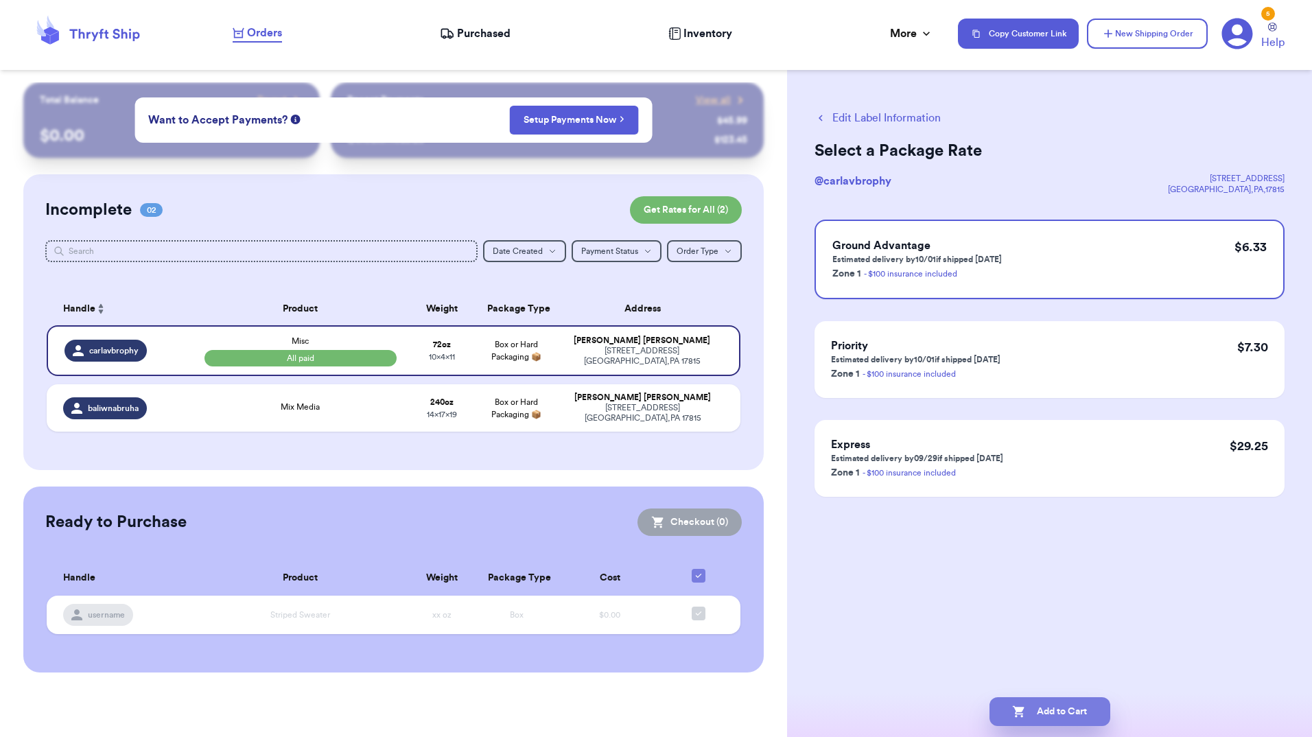
click at [1032, 720] on button "Add to Cart" at bounding box center [1049, 711] width 121 height 29
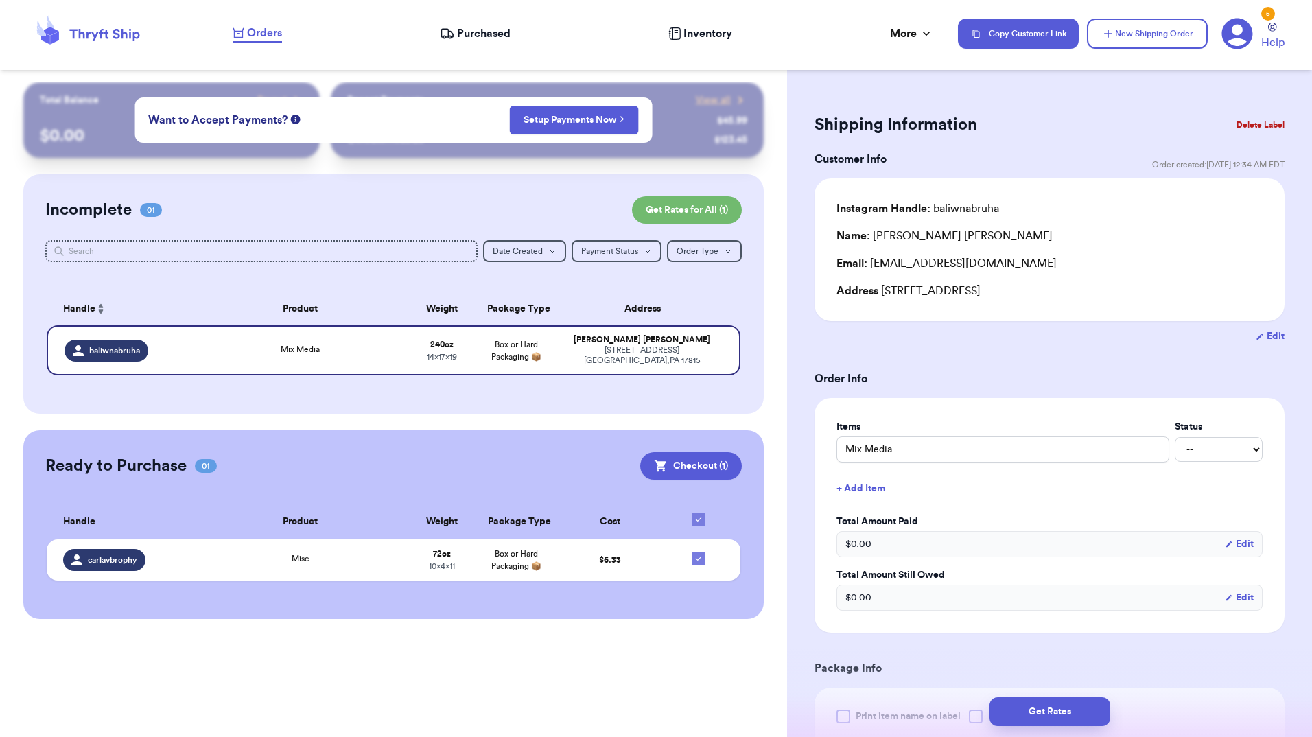
click at [1230, 37] on icon at bounding box center [1236, 34] width 31 height 31
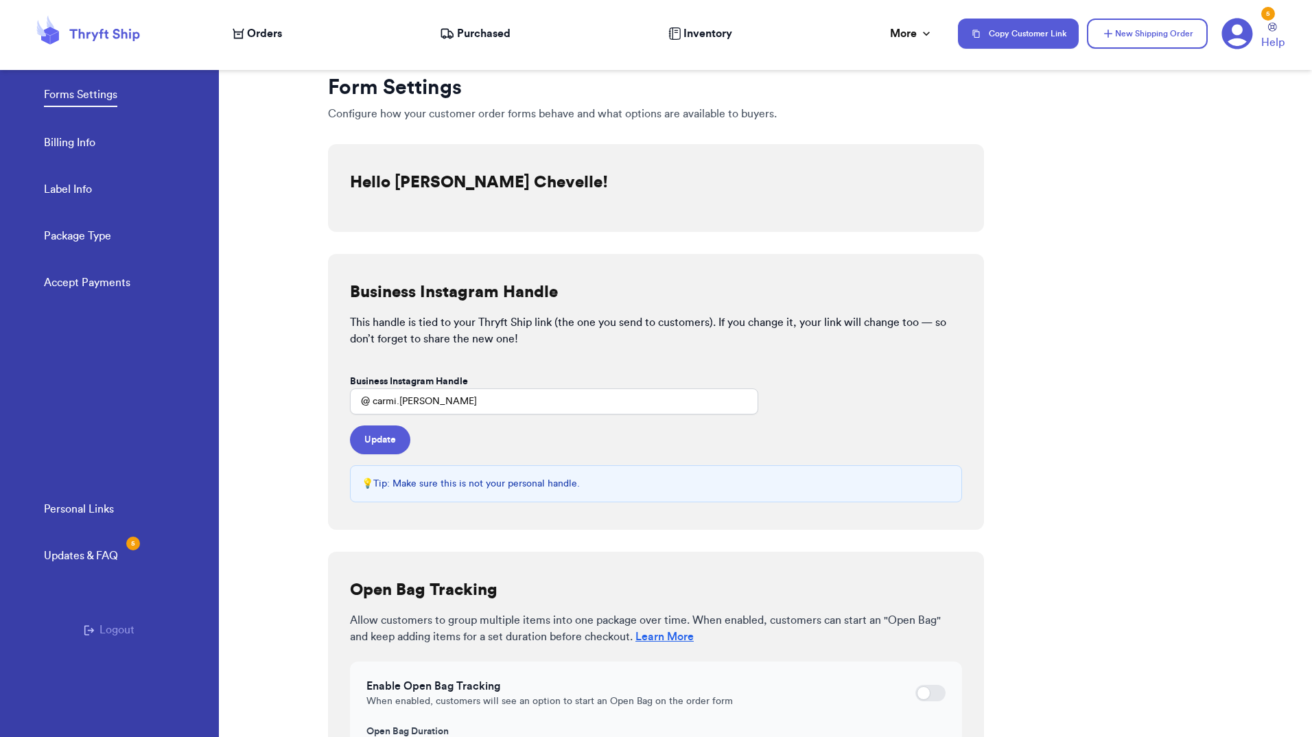
click at [63, 147] on link "Billing Info" at bounding box center [69, 143] width 51 height 19
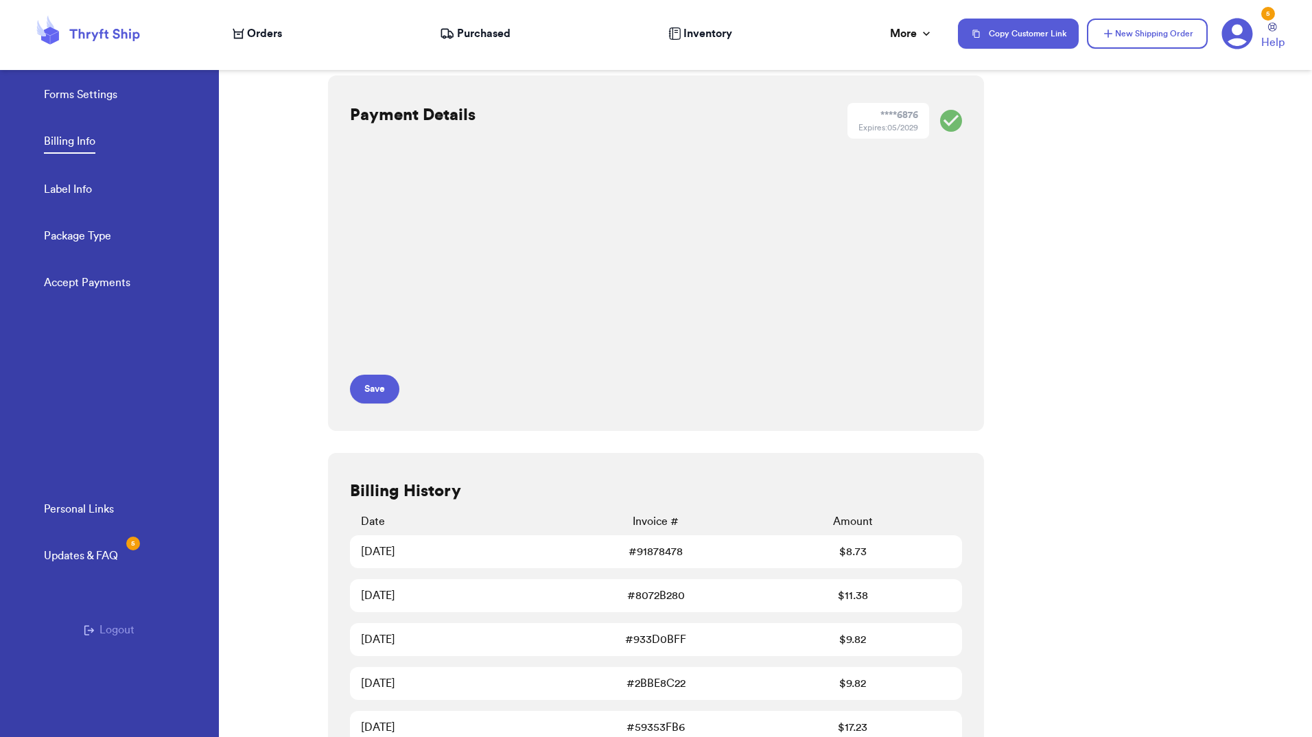
click at [76, 193] on link "Label Info" at bounding box center [68, 190] width 48 height 19
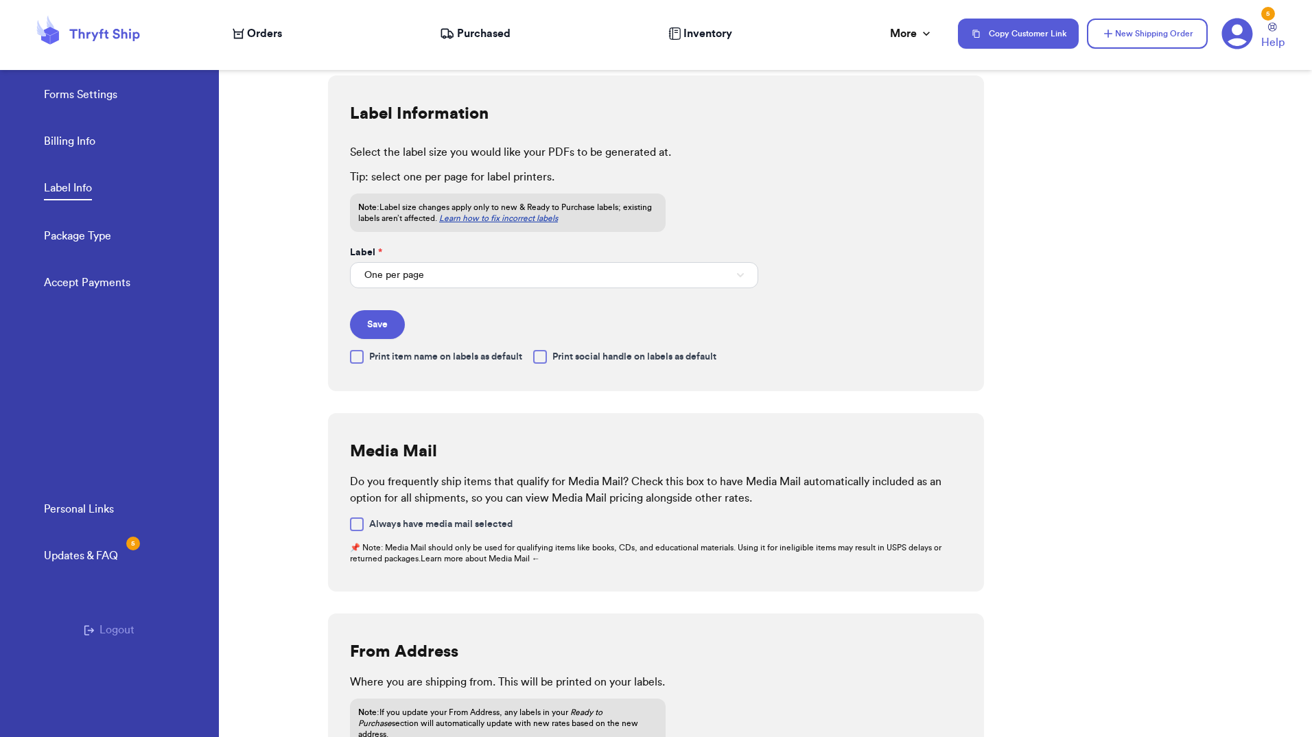
click at [91, 94] on link "Forms Settings" at bounding box center [80, 95] width 73 height 19
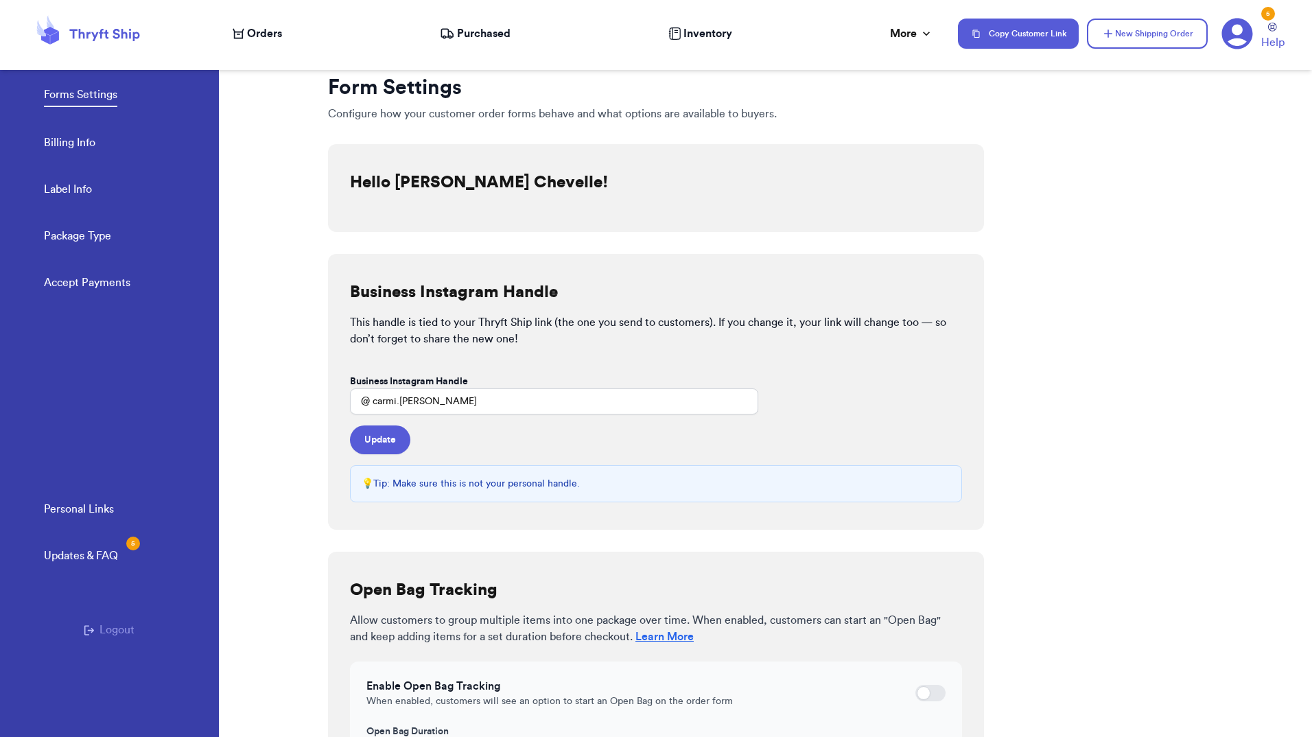
scroll to position [199, 0]
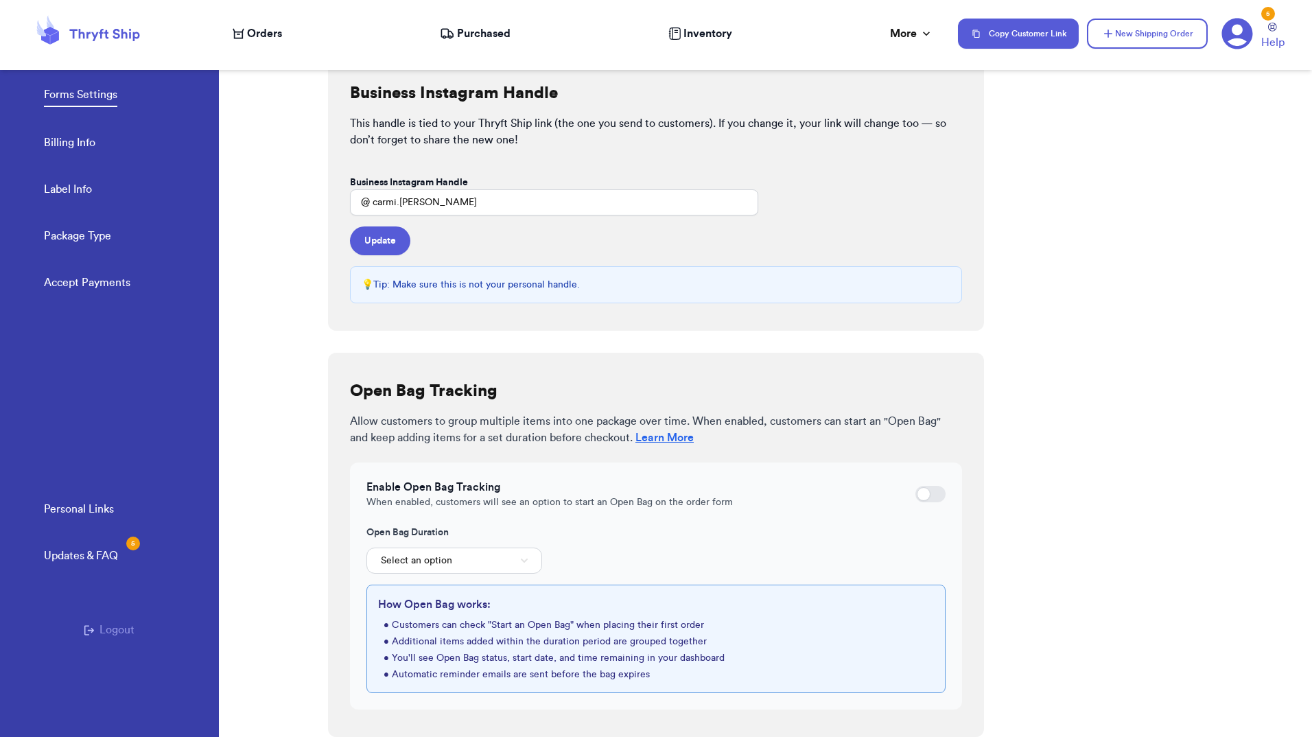
click at [66, 240] on link "Package Type" at bounding box center [77, 237] width 67 height 19
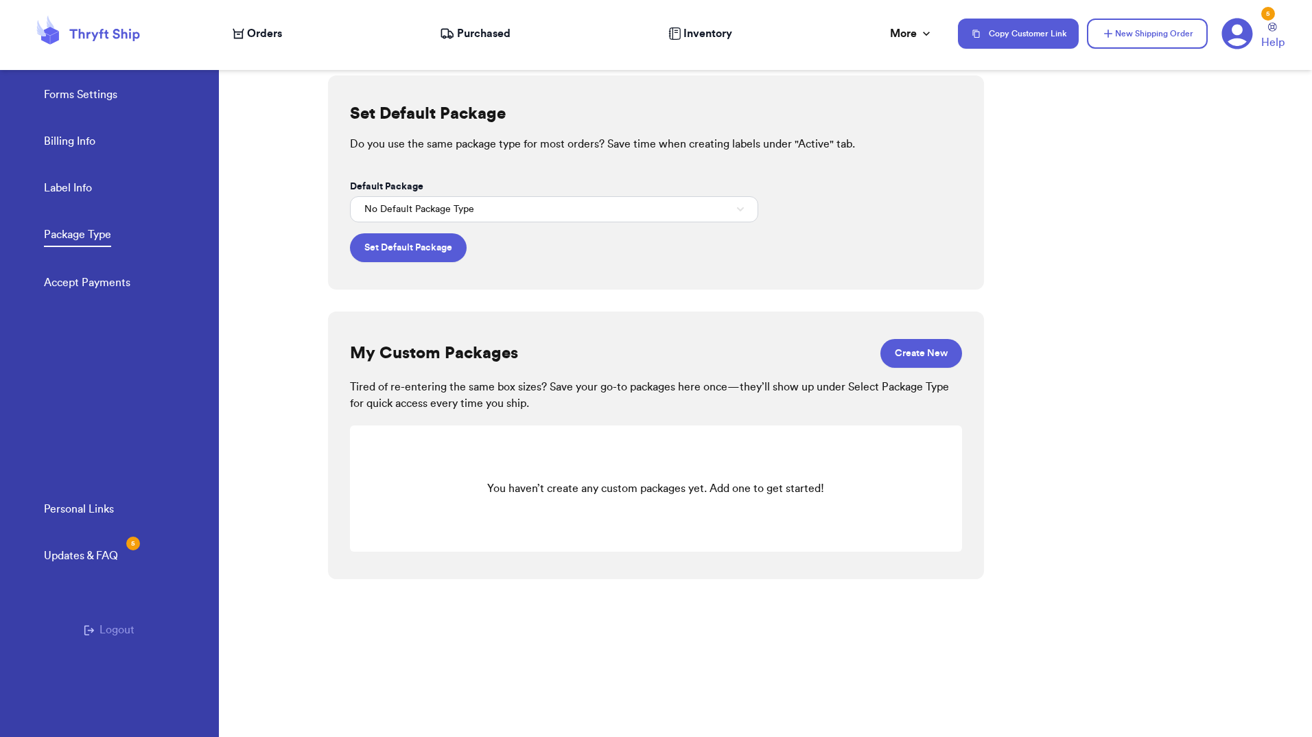
click at [79, 281] on link "Accept Payments" at bounding box center [87, 283] width 86 height 19
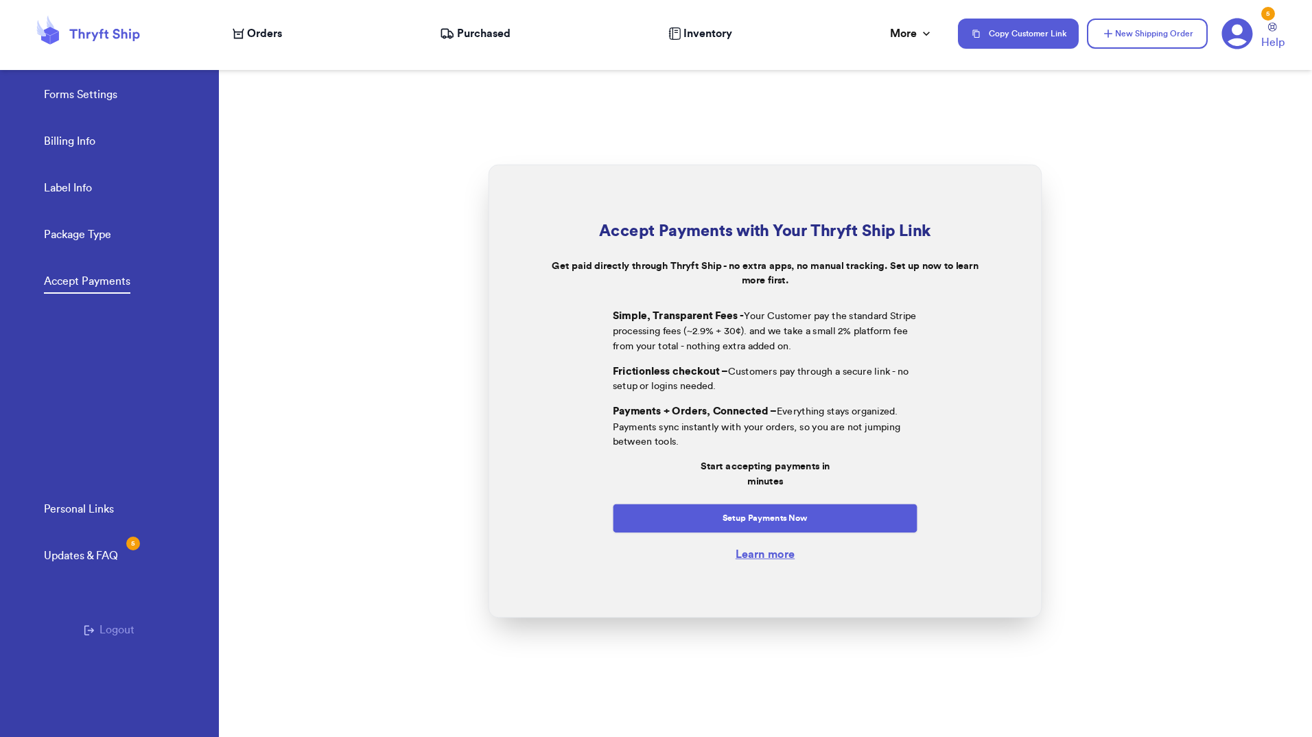
click at [79, 184] on link "Label Info" at bounding box center [68, 189] width 48 height 19
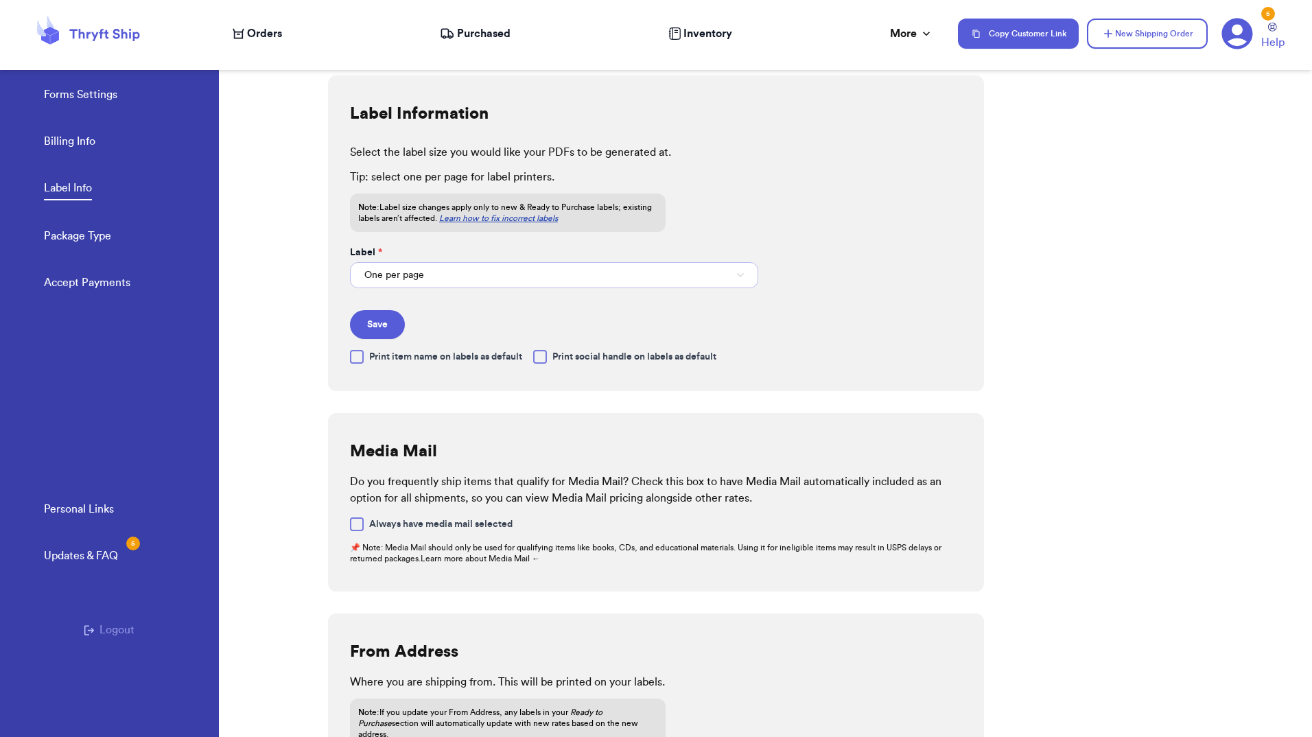
click at [396, 276] on span "One per page" at bounding box center [394, 275] width 60 height 14
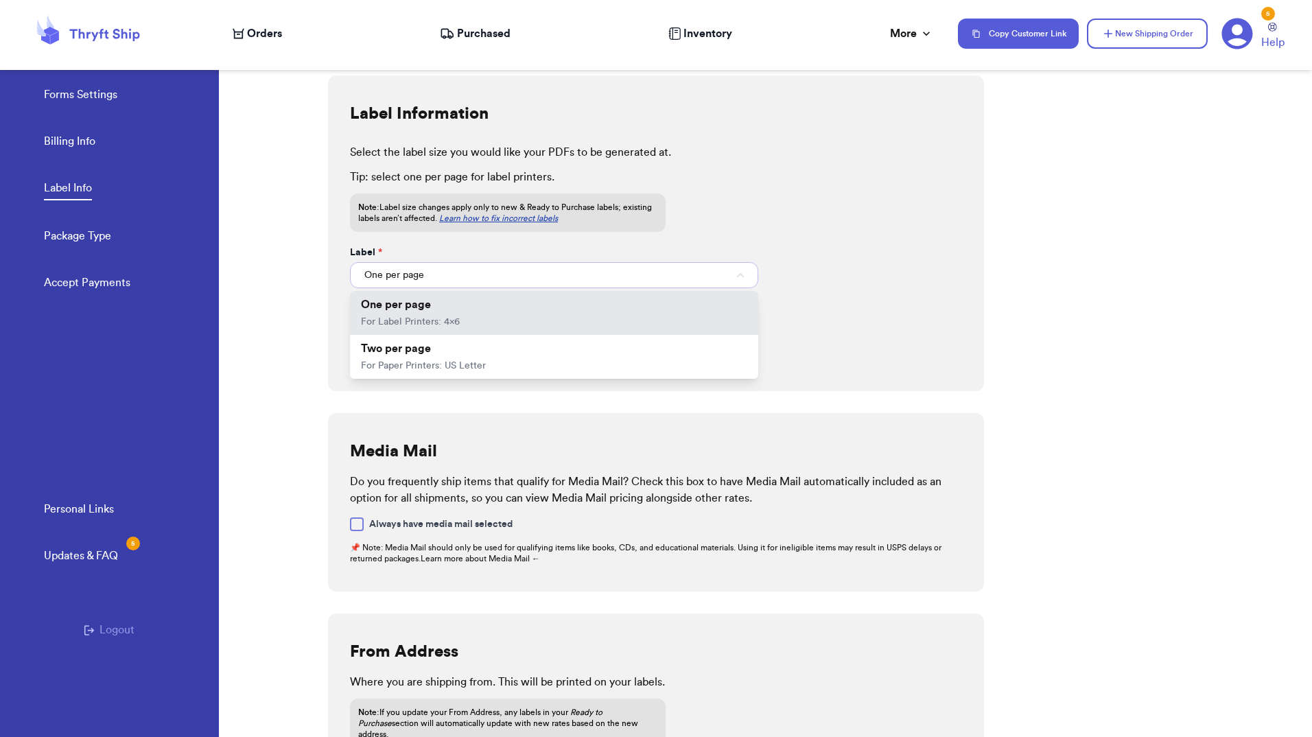
click at [396, 276] on span "One per page" at bounding box center [394, 275] width 60 height 14
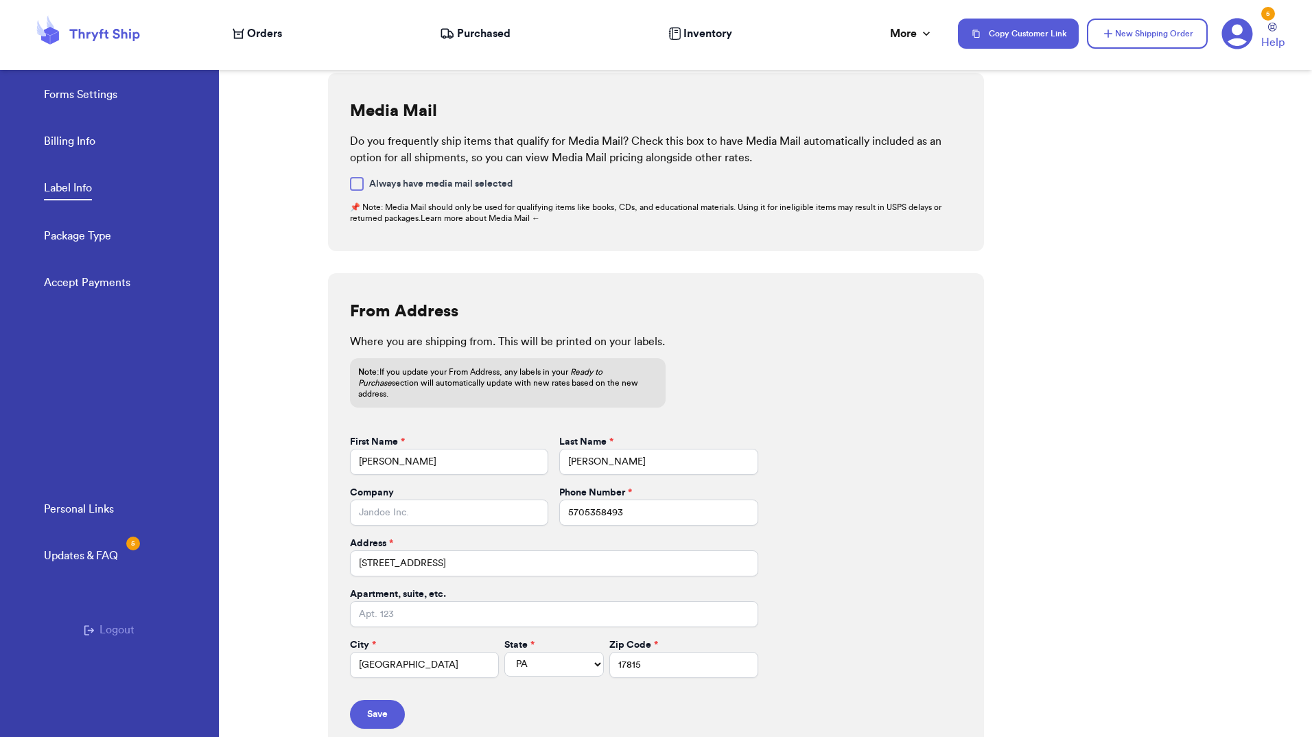
scroll to position [348, 0]
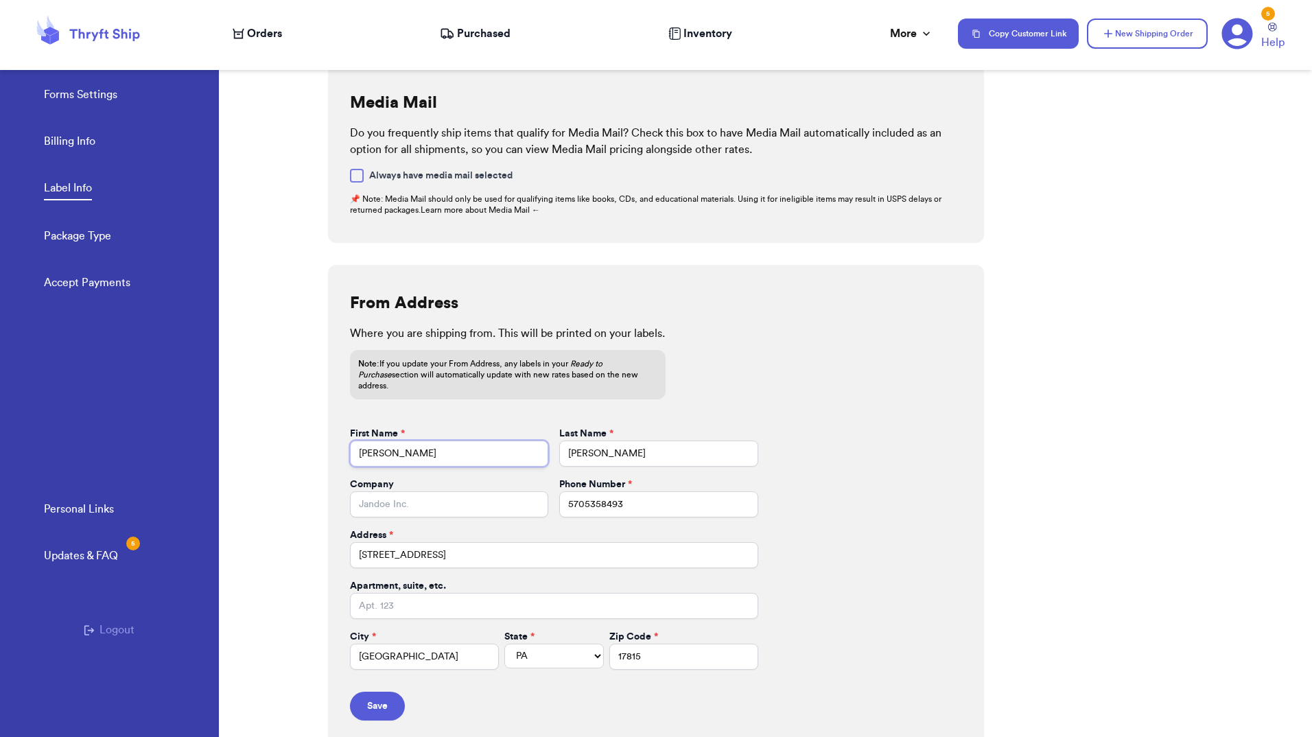
click at [388, 446] on input "[PERSON_NAME]" at bounding box center [449, 453] width 198 height 26
click at [633, 440] on input "[PERSON_NAME]" at bounding box center [658, 453] width 198 height 26
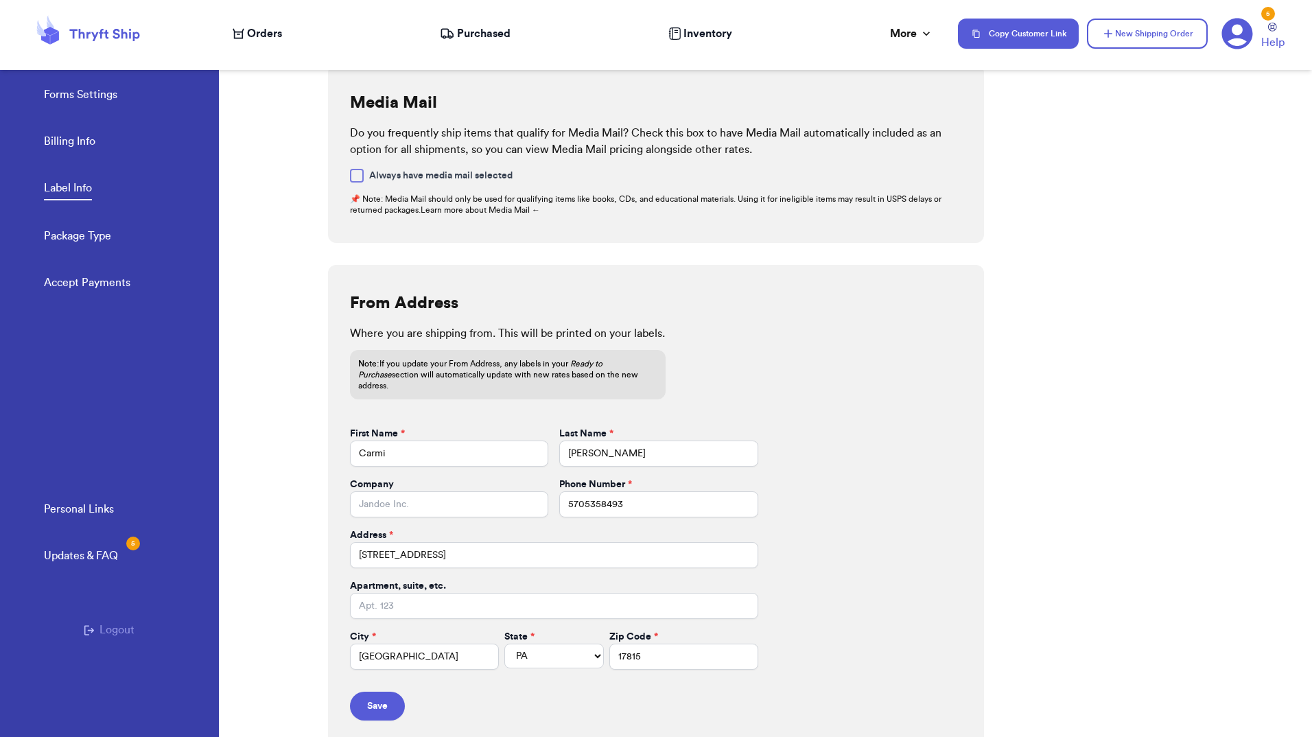
click at [480, 529] on div "Address *" at bounding box center [554, 535] width 408 height 14
click at [643, 491] on input "5705358493" at bounding box center [658, 504] width 198 height 26
click at [432, 542] on input "[STREET_ADDRESS]" at bounding box center [554, 555] width 408 height 26
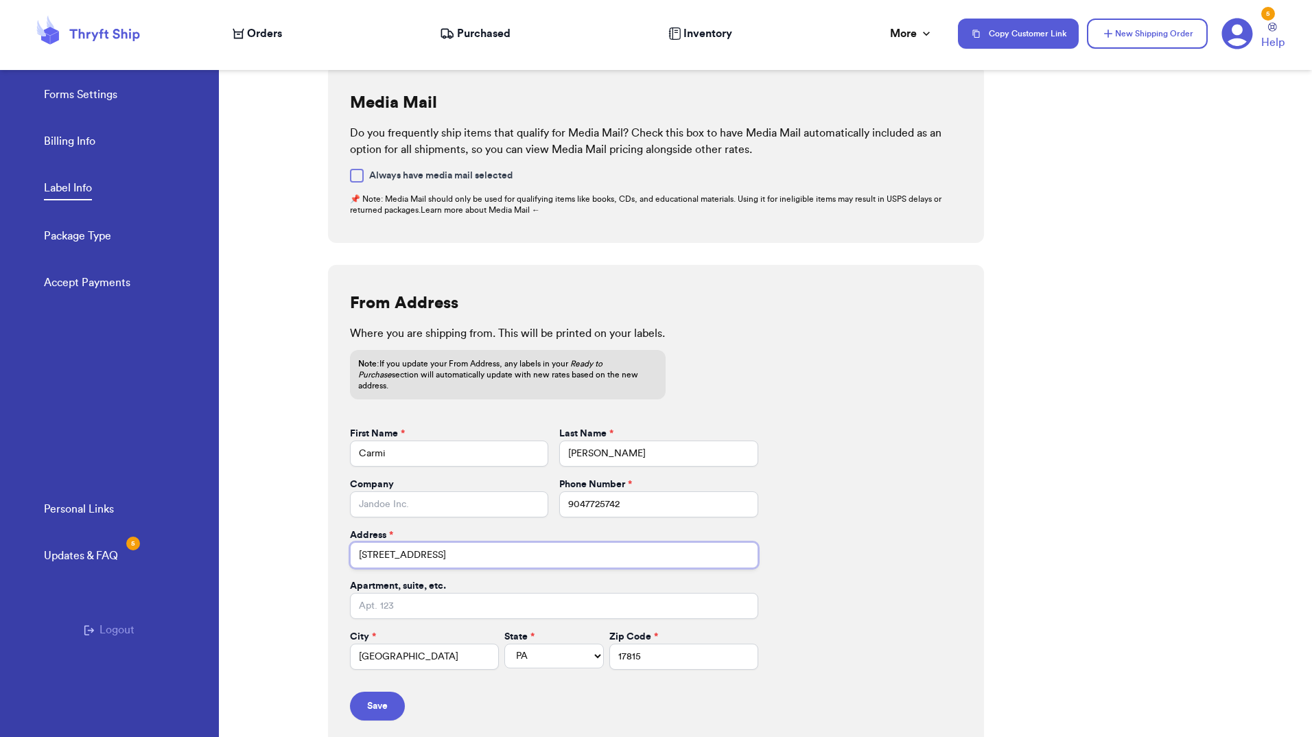
click at [432, 542] on input "[STREET_ADDRESS]" at bounding box center [554, 555] width 408 height 26
click at [412, 654] on input "[GEOGRAPHIC_DATA]" at bounding box center [424, 656] width 149 height 26
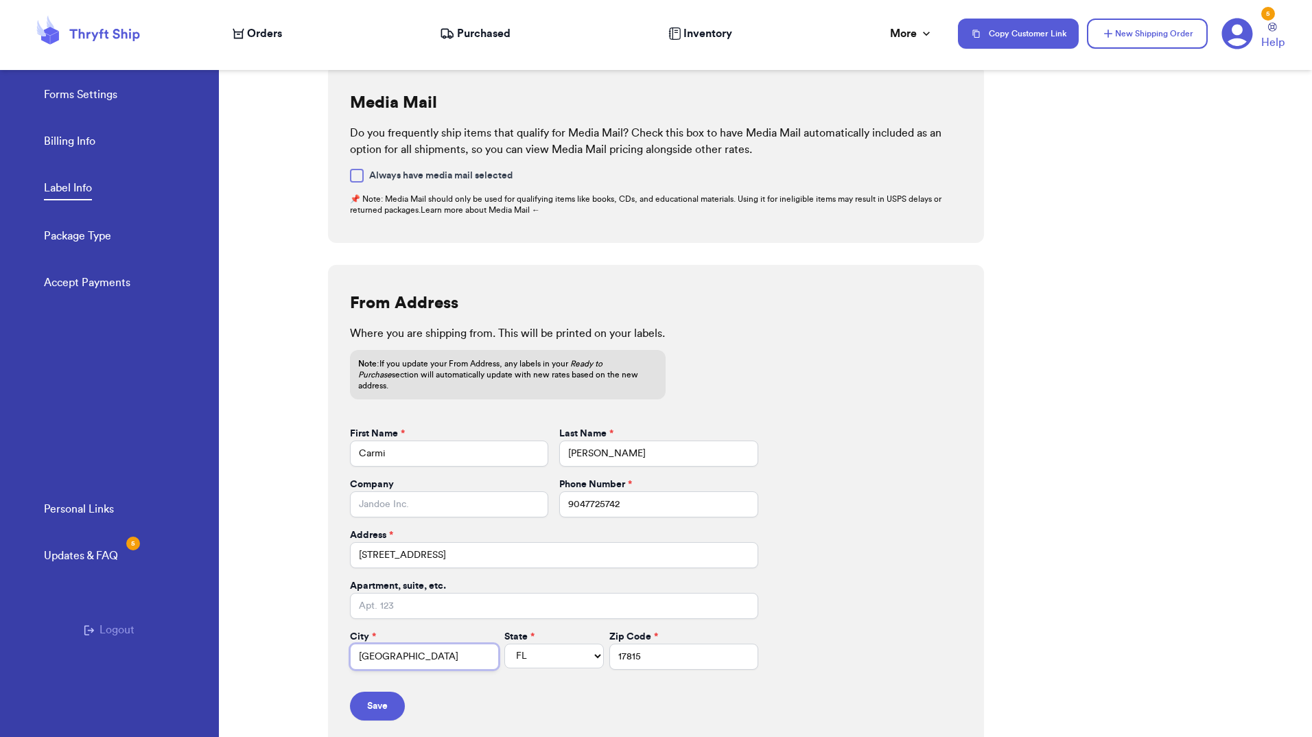
click at [412, 654] on input "[GEOGRAPHIC_DATA]" at bounding box center [424, 656] width 149 height 26
click at [615, 648] on input "17815" at bounding box center [683, 656] width 149 height 26
click at [378, 700] on button "Save" at bounding box center [377, 705] width 55 height 29
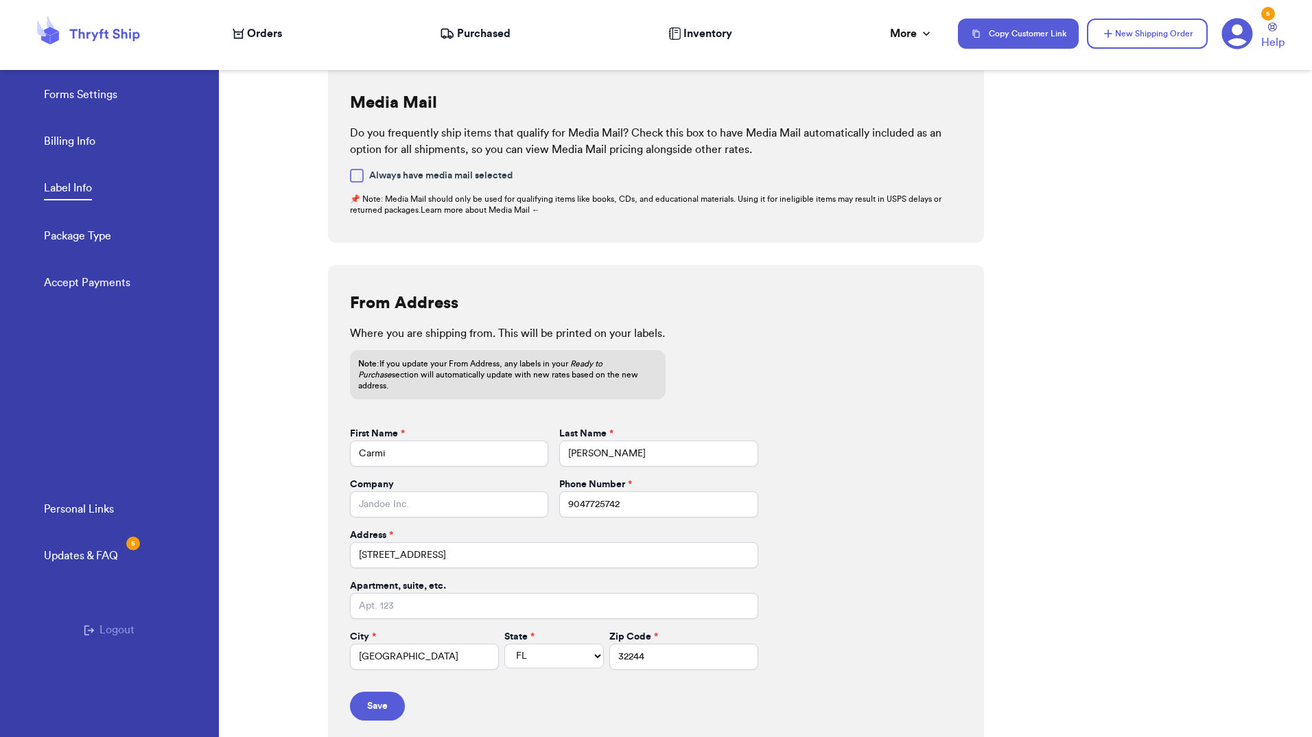
click at [271, 27] on span "Orders" at bounding box center [264, 33] width 35 height 16
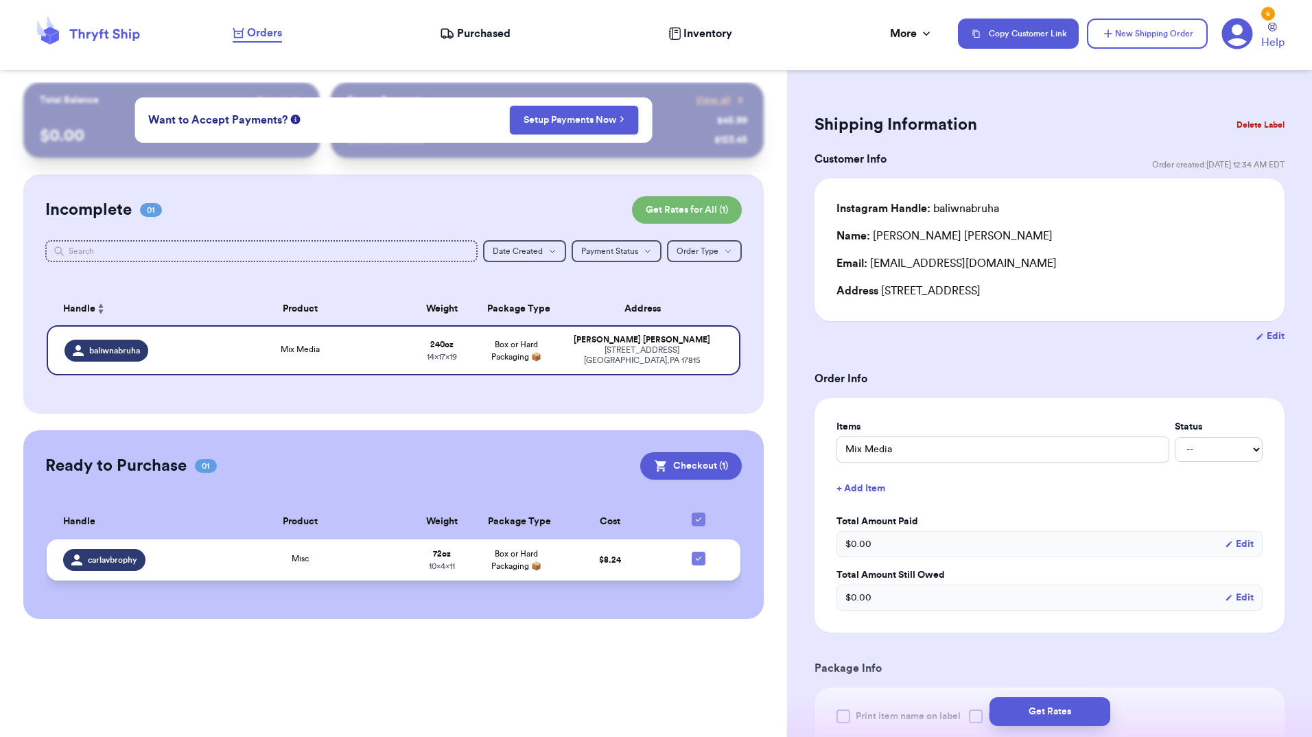
click at [314, 552] on div "Misc" at bounding box center [300, 559] width 192 height 15
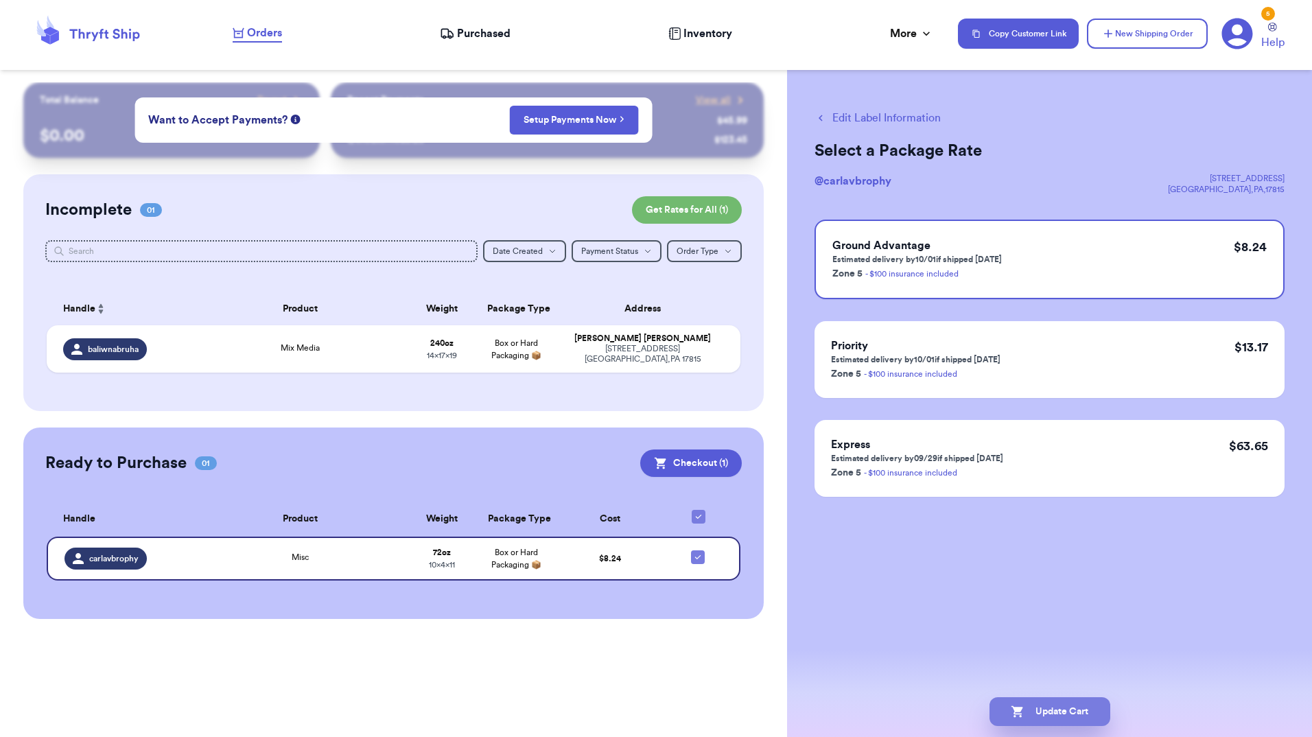
click at [1025, 708] on button "Update Cart" at bounding box center [1049, 711] width 121 height 29
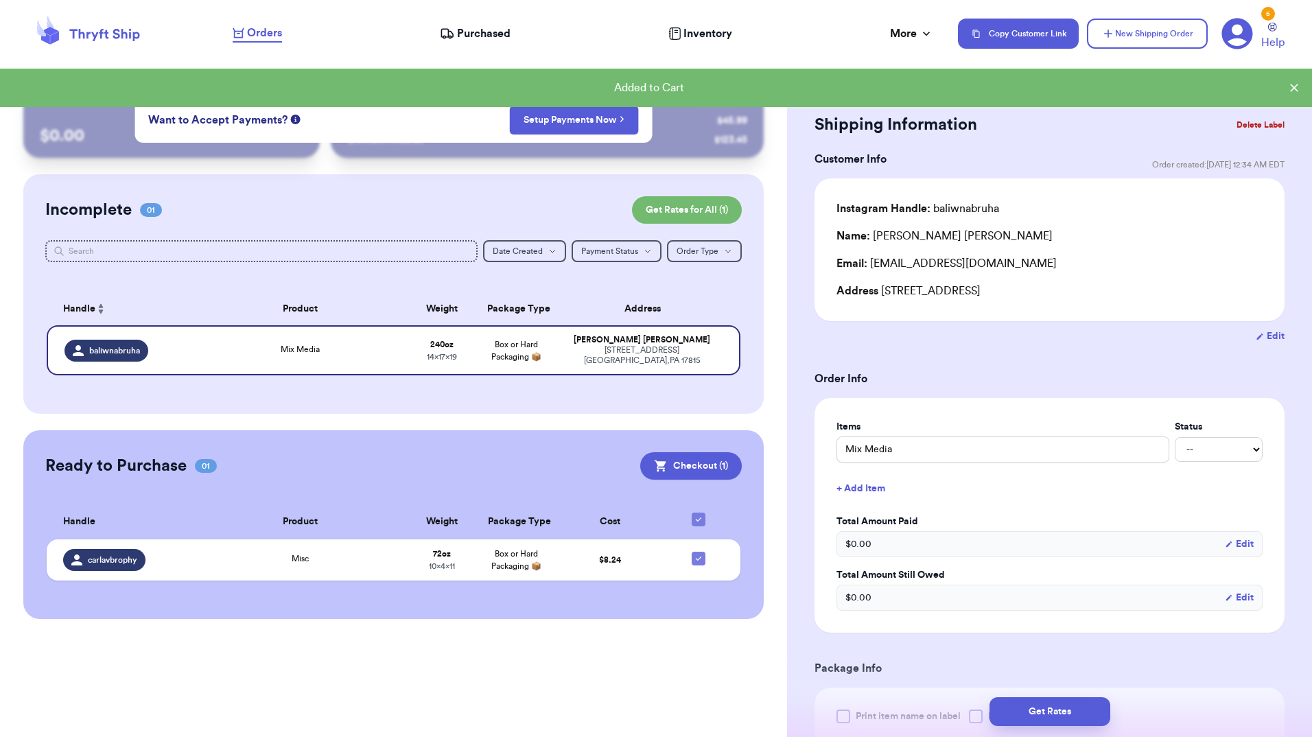
click at [1266, 334] on button "Edit" at bounding box center [1269, 336] width 29 height 14
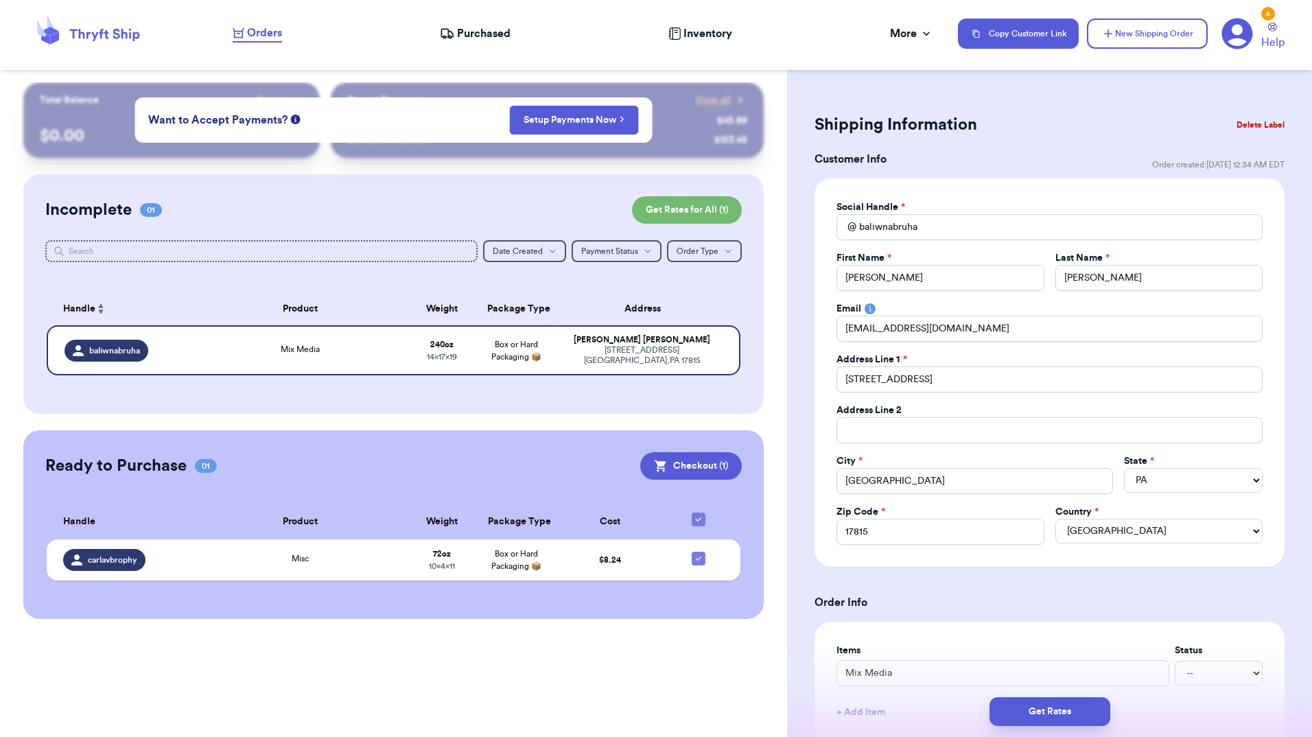
click at [997, 303] on div "Email" at bounding box center [1049, 309] width 426 height 14
click at [988, 272] on input "[PERSON_NAME]" at bounding box center [939, 278] width 207 height 26
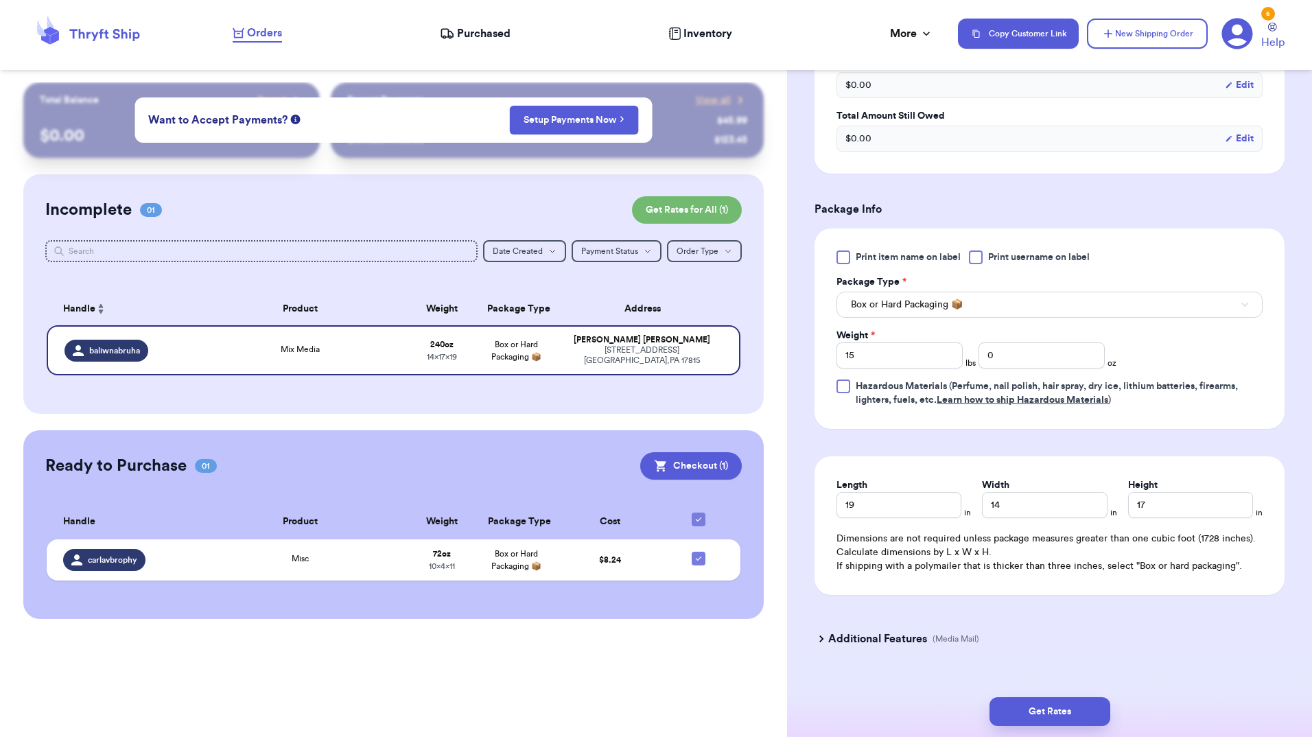
scroll to position [719, 0]
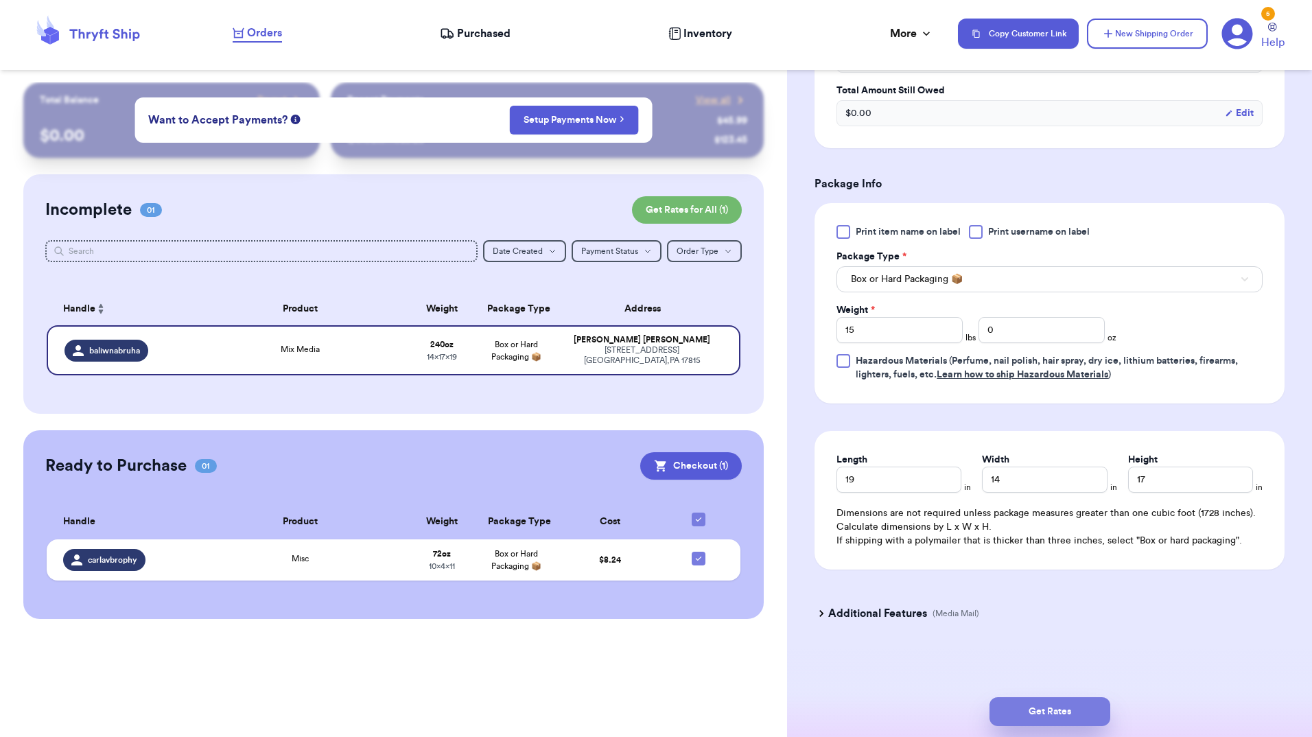
click at [1080, 708] on button "Get Rates" at bounding box center [1049, 711] width 121 height 29
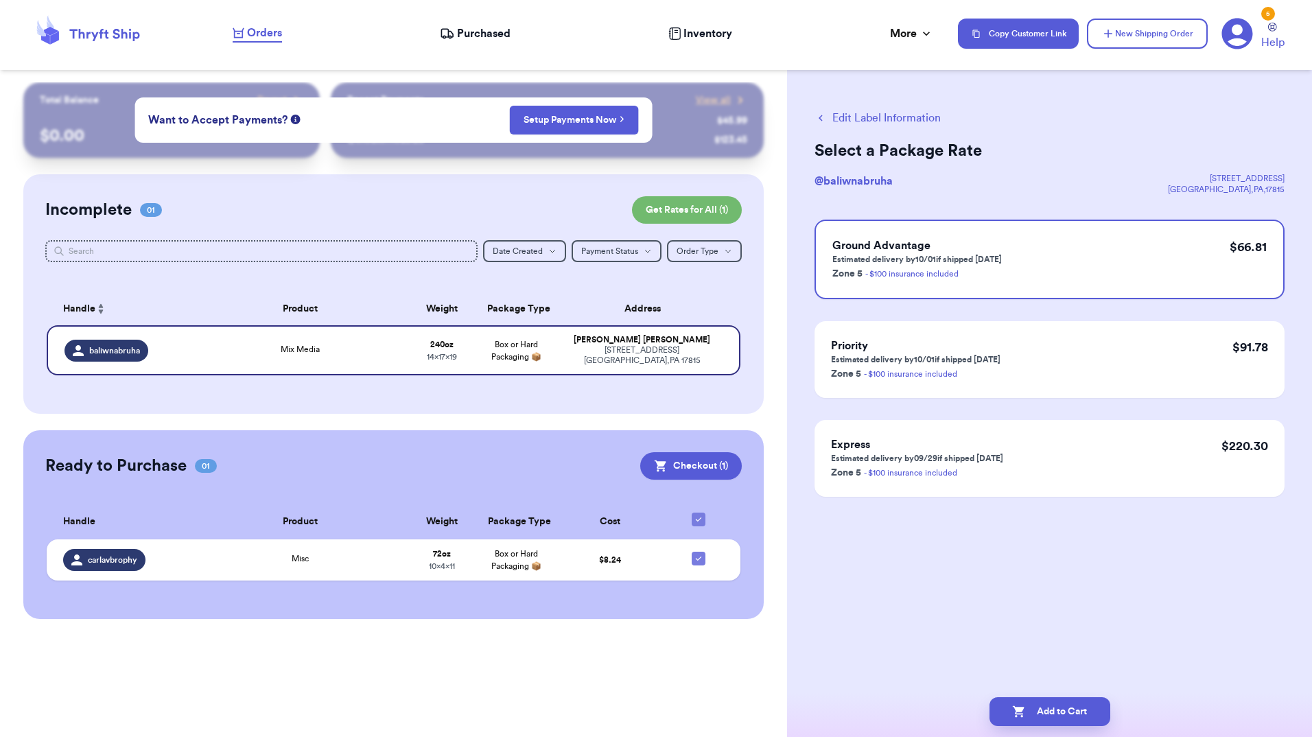
click at [888, 121] on button "Edit Label Information" at bounding box center [877, 118] width 126 height 16
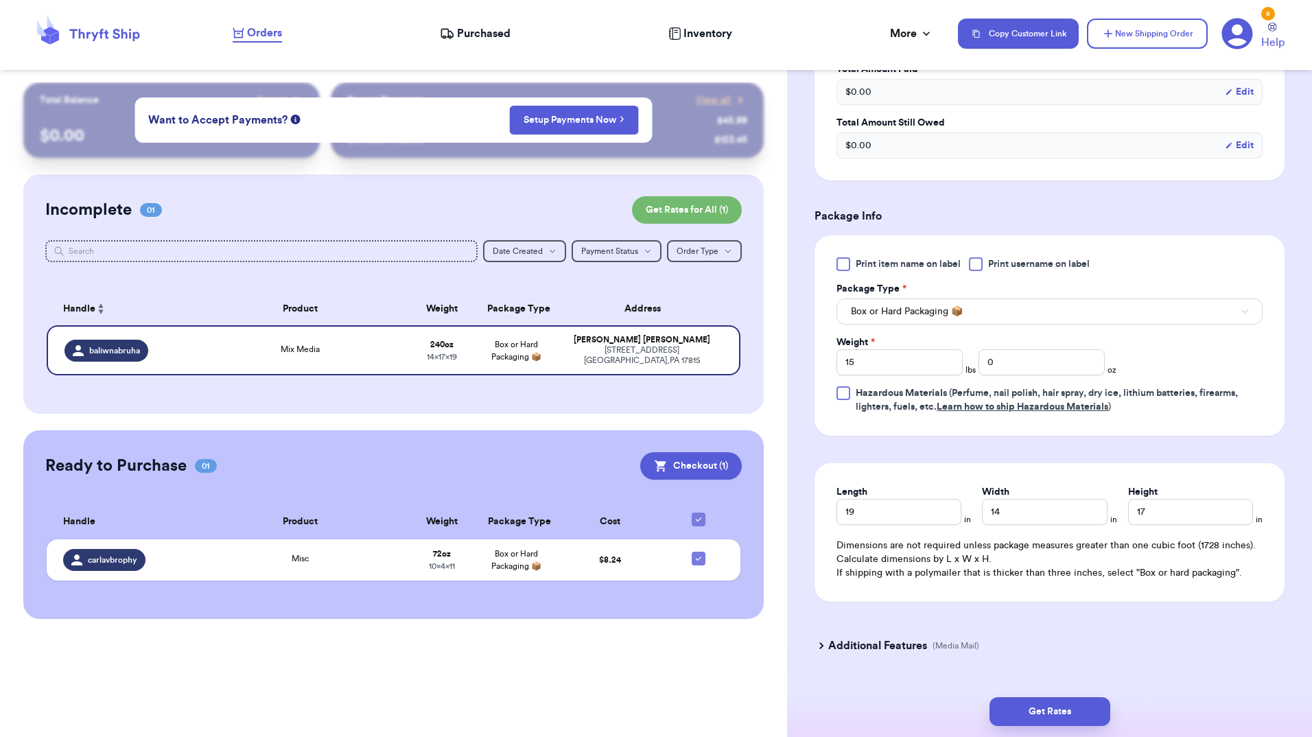
scroll to position [484, 0]
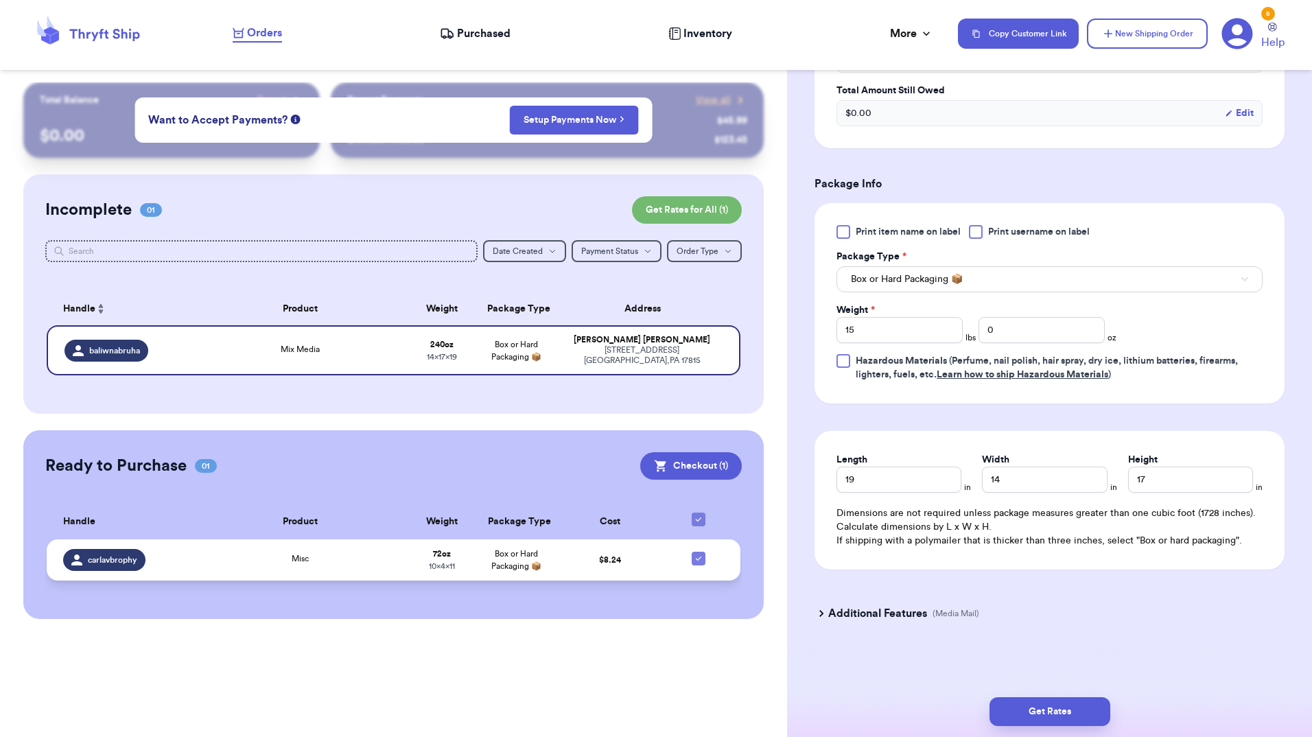
click at [560, 558] on td "$ 8.24" at bounding box center [610, 559] width 112 height 41
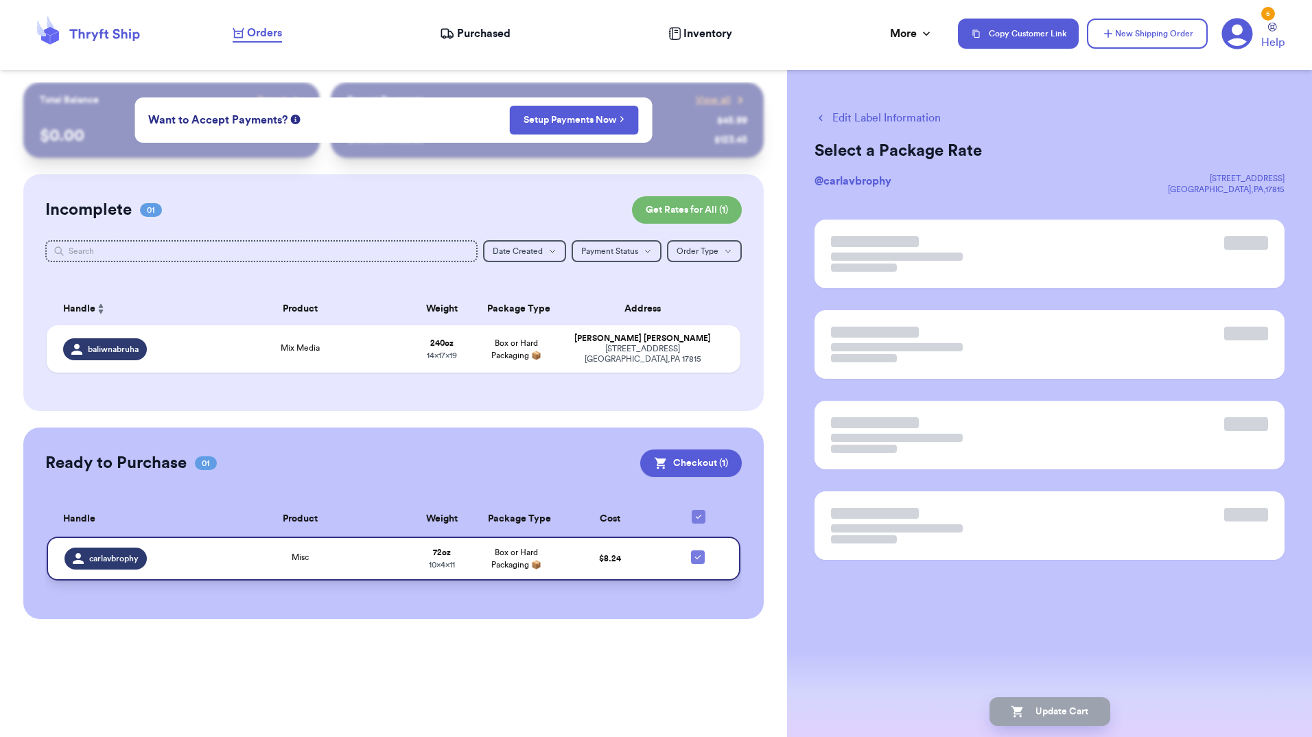
scroll to position [0, 0]
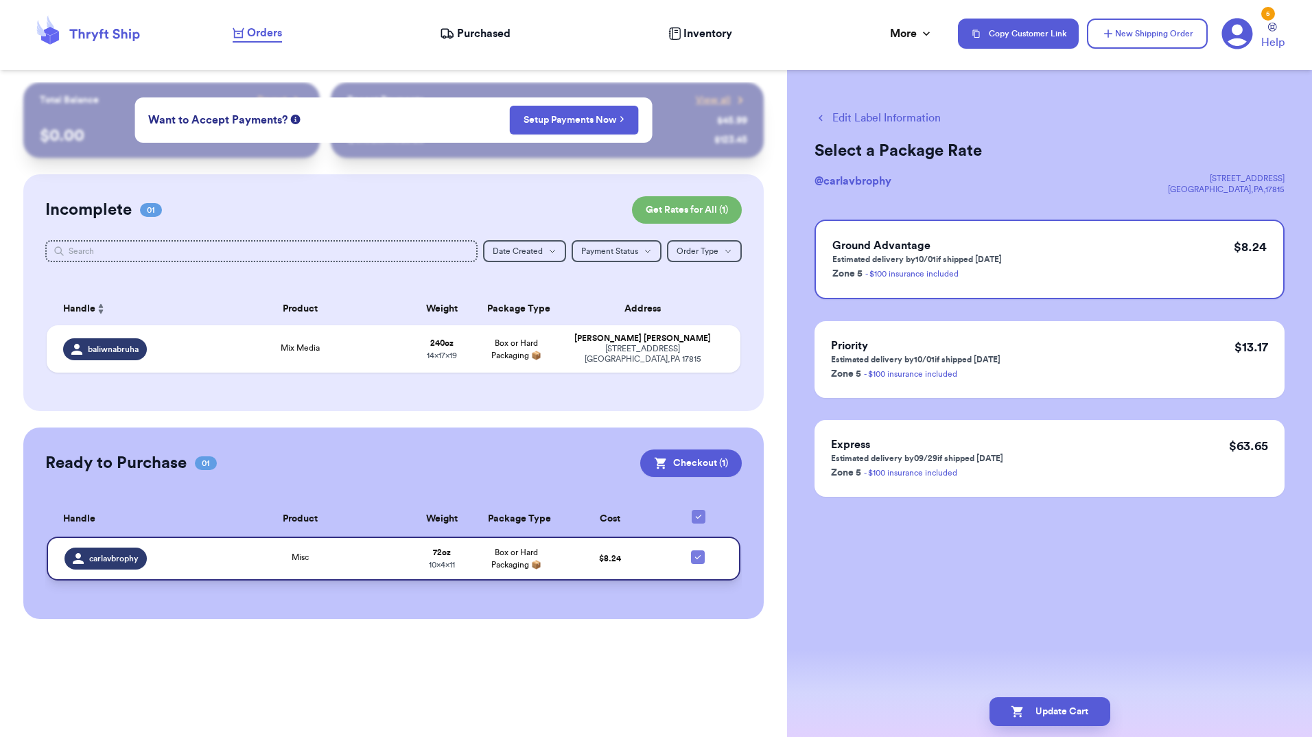
click at [560, 558] on td "$ 8.24" at bounding box center [610, 558] width 112 height 44
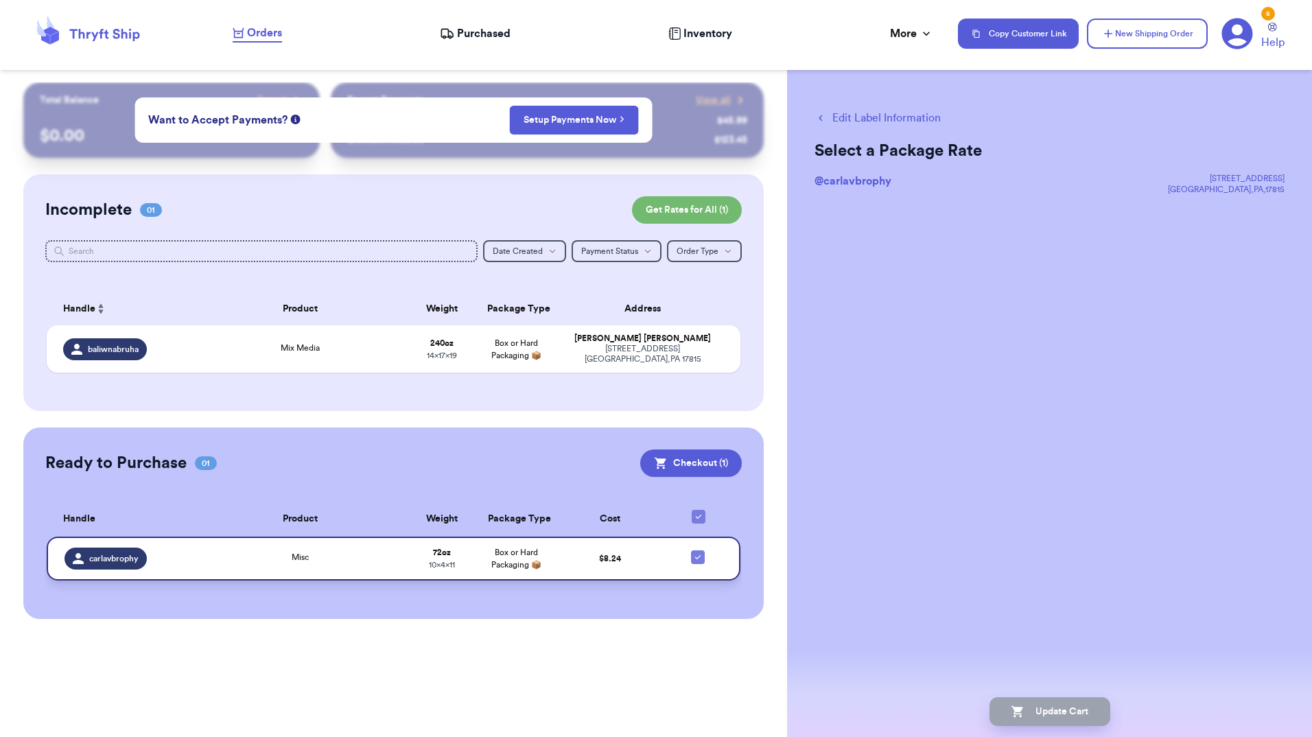
click at [560, 558] on td "$ 8.24" at bounding box center [610, 558] width 112 height 44
click at [818, 117] on icon "button" at bounding box center [820, 118] width 12 height 12
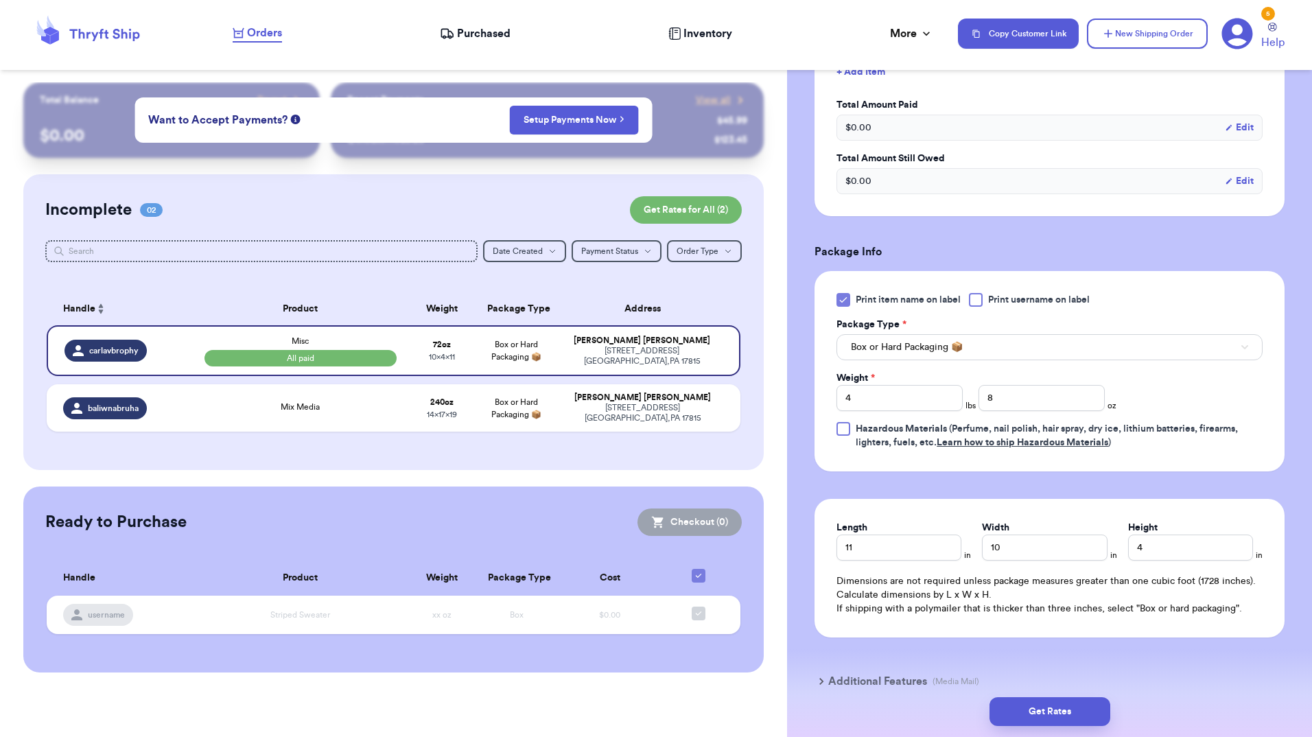
scroll to position [417, 0]
click at [870, 399] on input "4" at bounding box center [899, 397] width 126 height 26
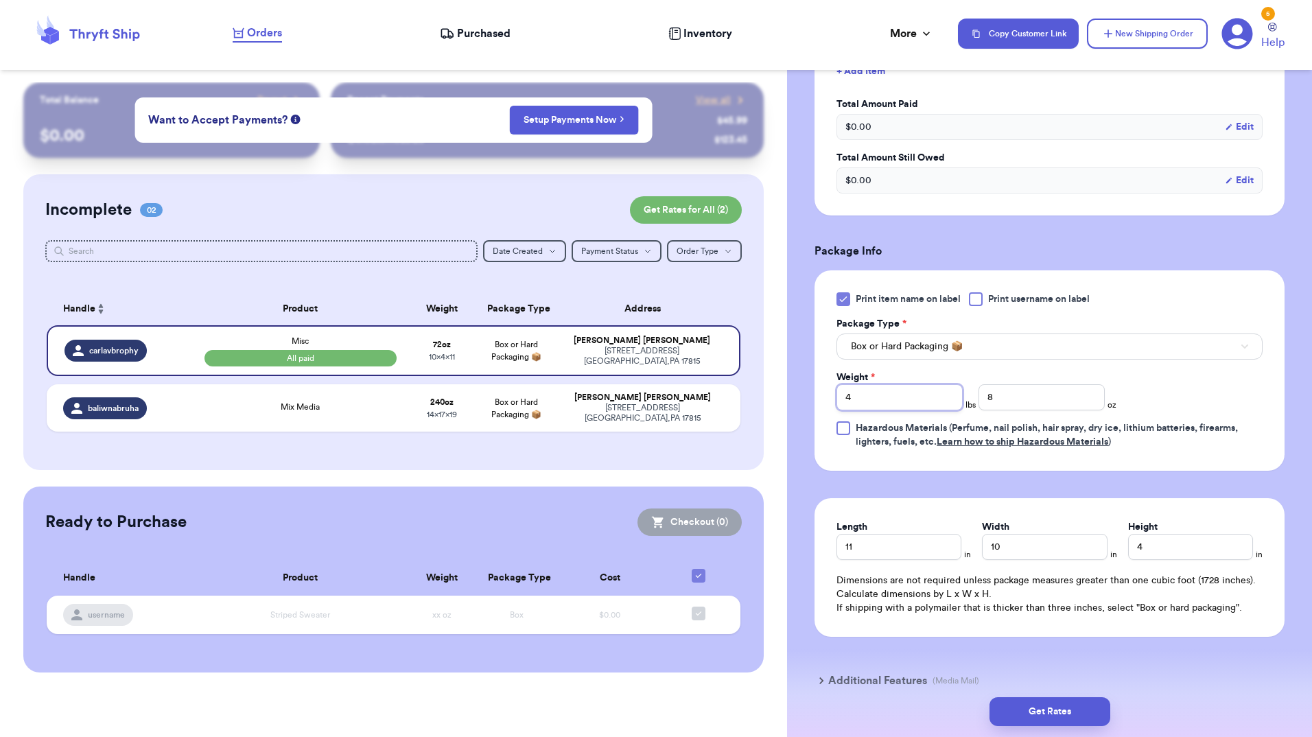
click at [870, 399] on input "4" at bounding box center [899, 397] width 126 height 26
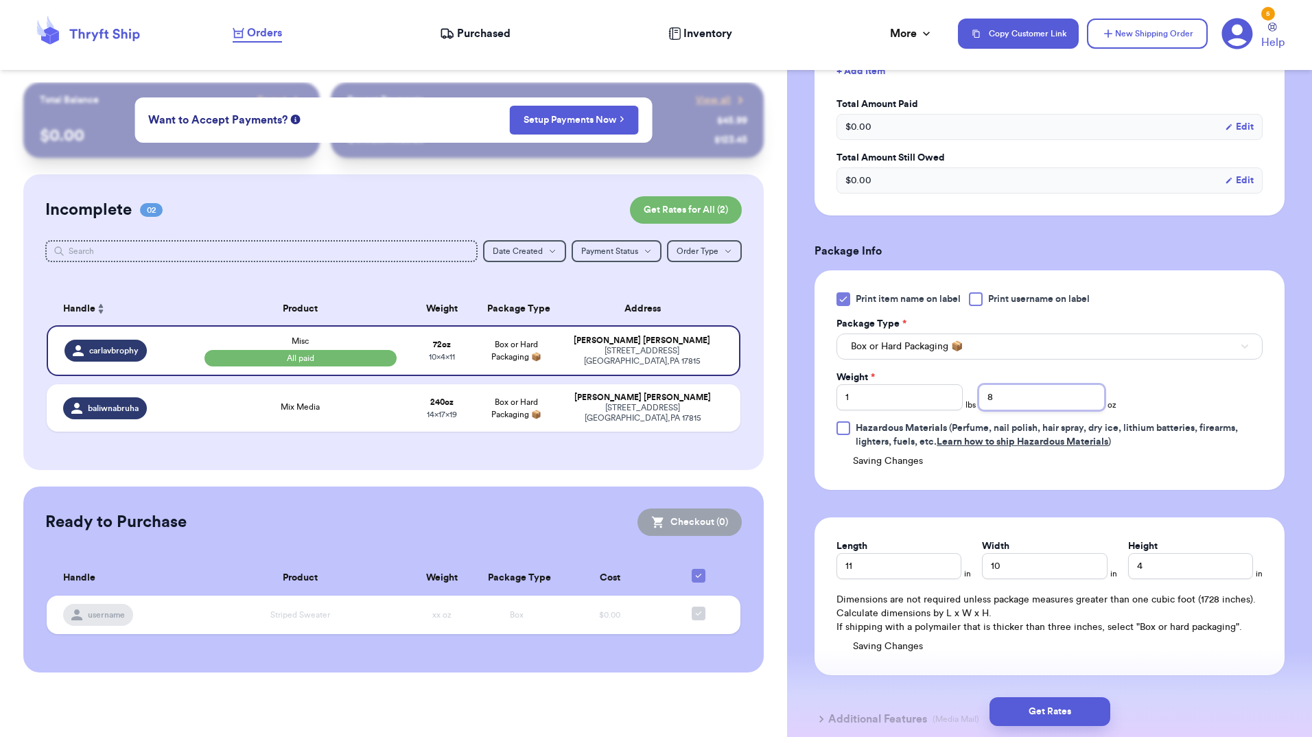
click at [1005, 398] on input "8" at bounding box center [1041, 397] width 126 height 26
click at [1057, 630] on p "If shipping with a polymailer that is thicker than three inches, select "Box or…" at bounding box center [1049, 627] width 426 height 14
click at [1033, 709] on button "Get Rates" at bounding box center [1049, 711] width 121 height 29
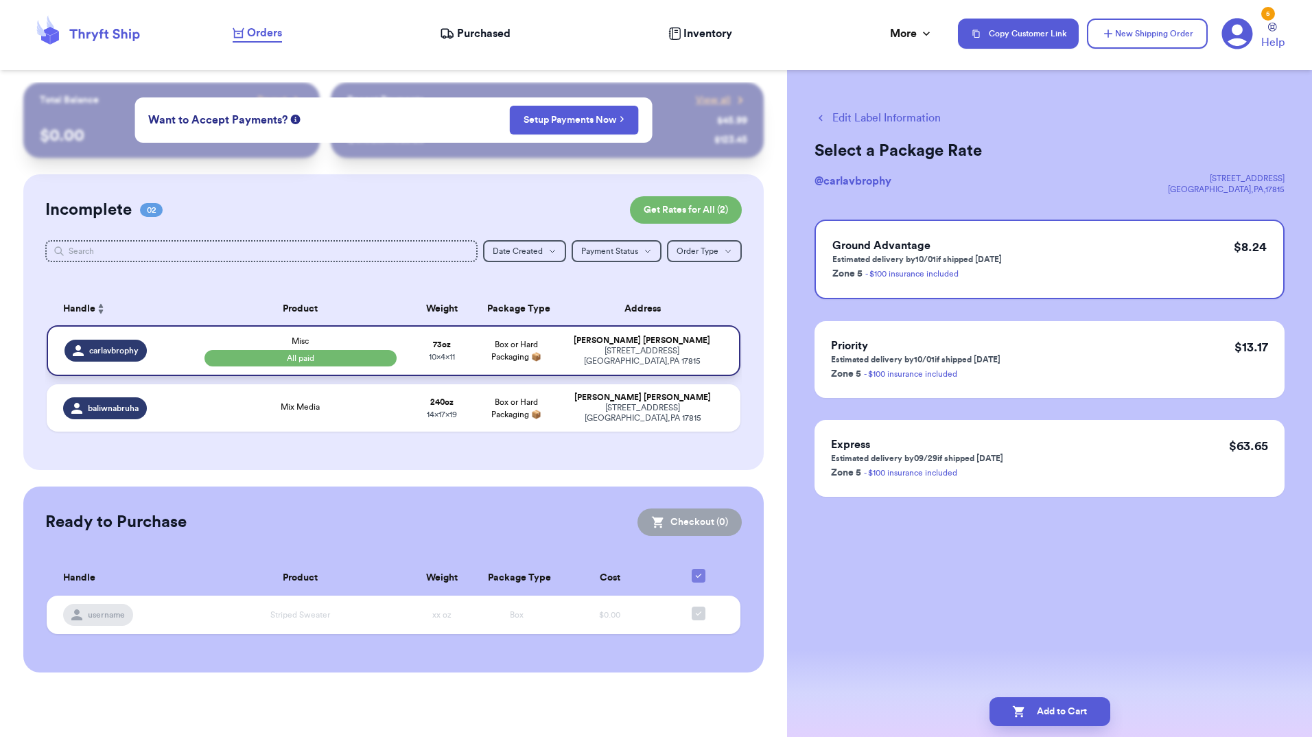
click at [532, 368] on td "Box or Hard Packaging 📦" at bounding box center [516, 350] width 75 height 51
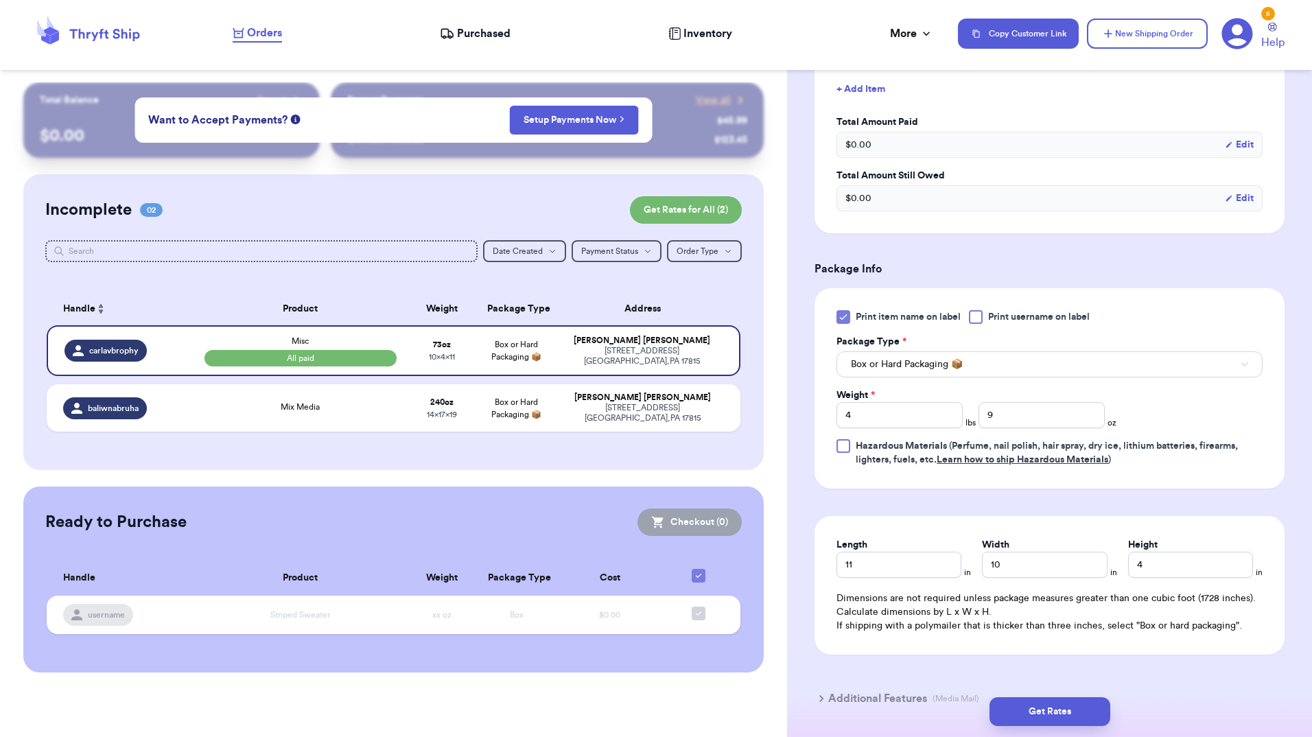
scroll to position [410, 0]
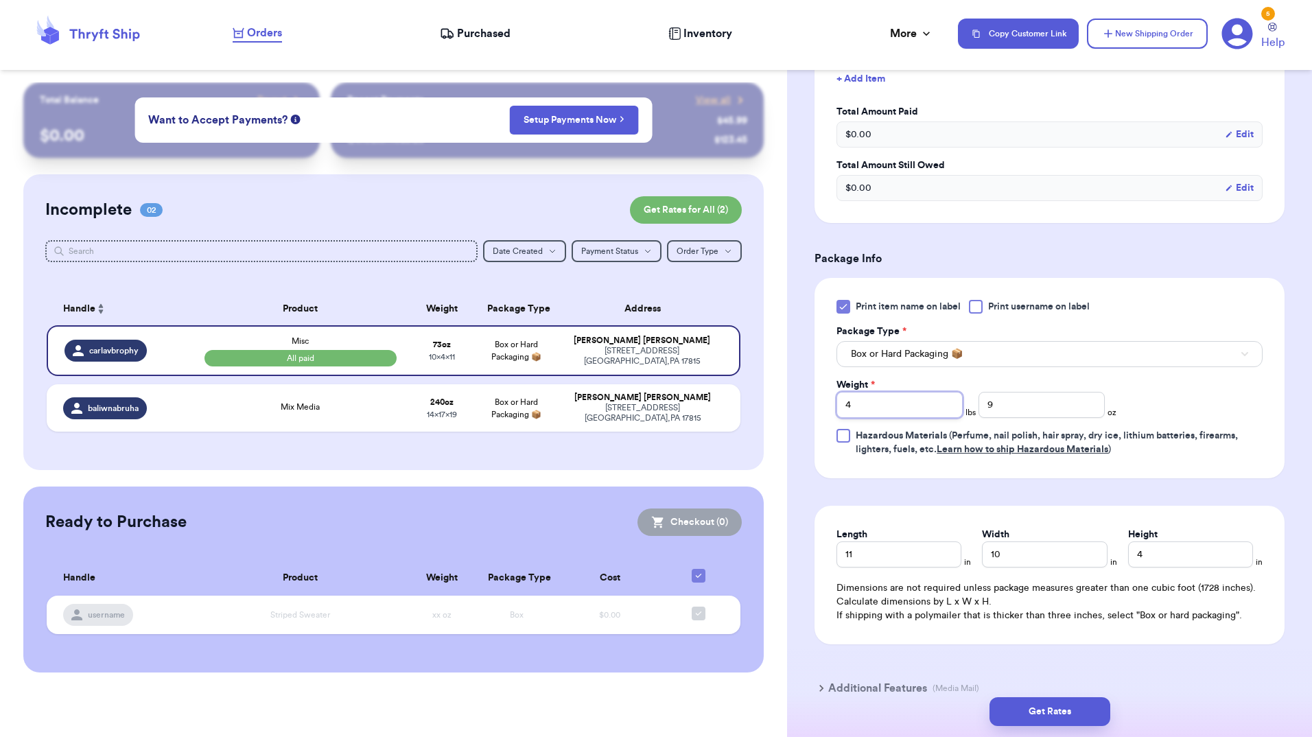
click at [901, 410] on input "4" at bounding box center [899, 405] width 126 height 26
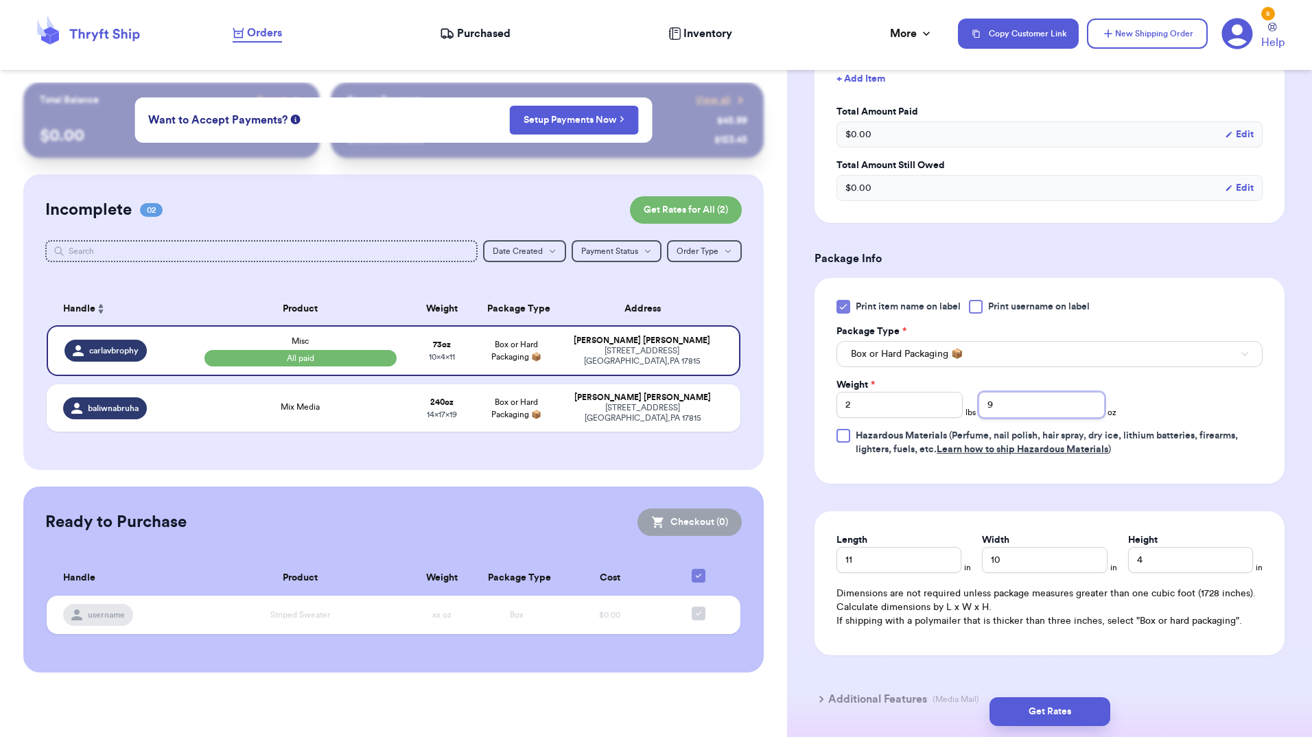
click at [1029, 405] on input "9" at bounding box center [1041, 405] width 126 height 26
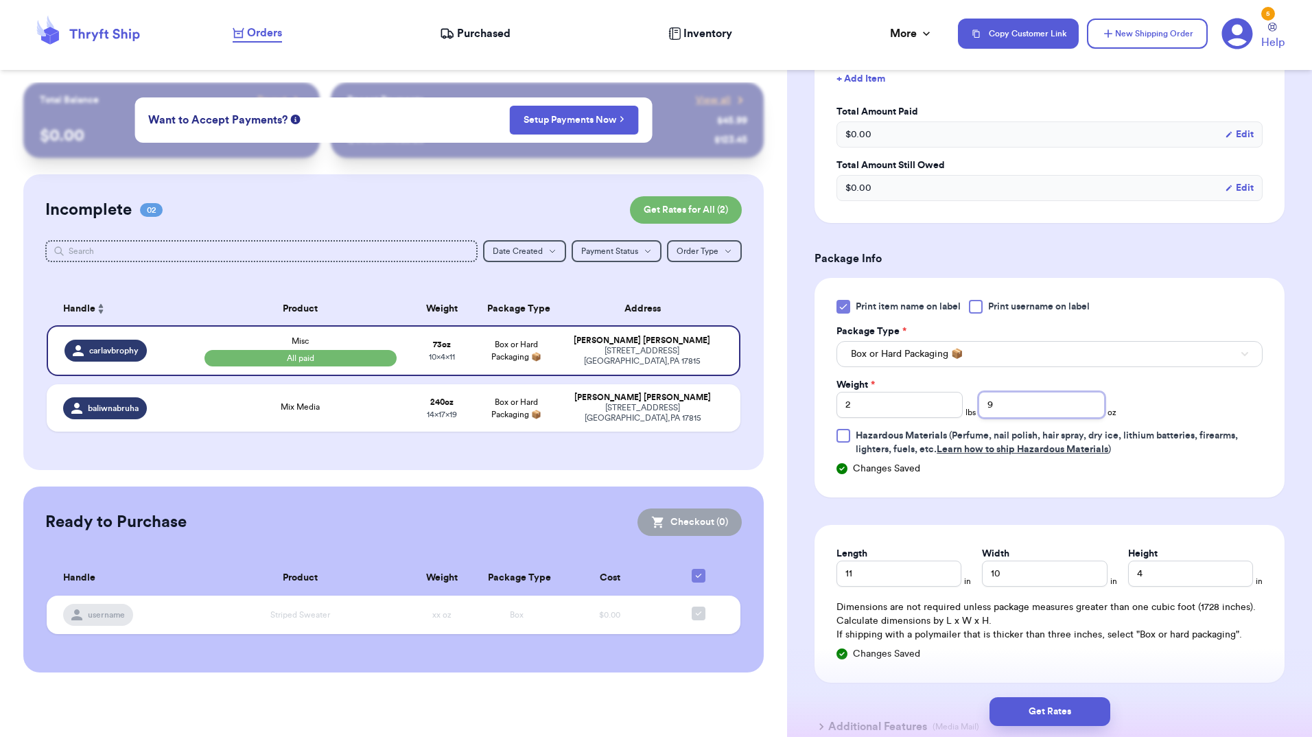
click at [1029, 405] on input "9" at bounding box center [1041, 405] width 126 height 26
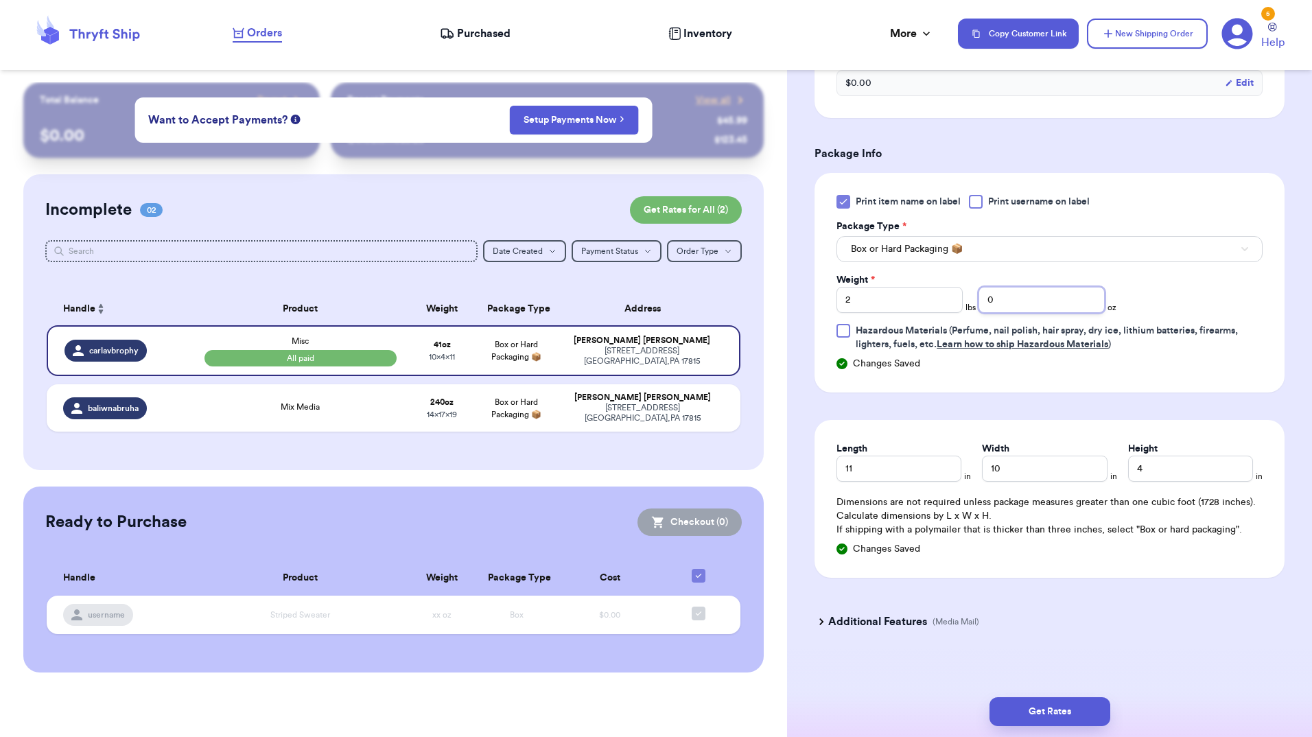
scroll to position [523, 0]
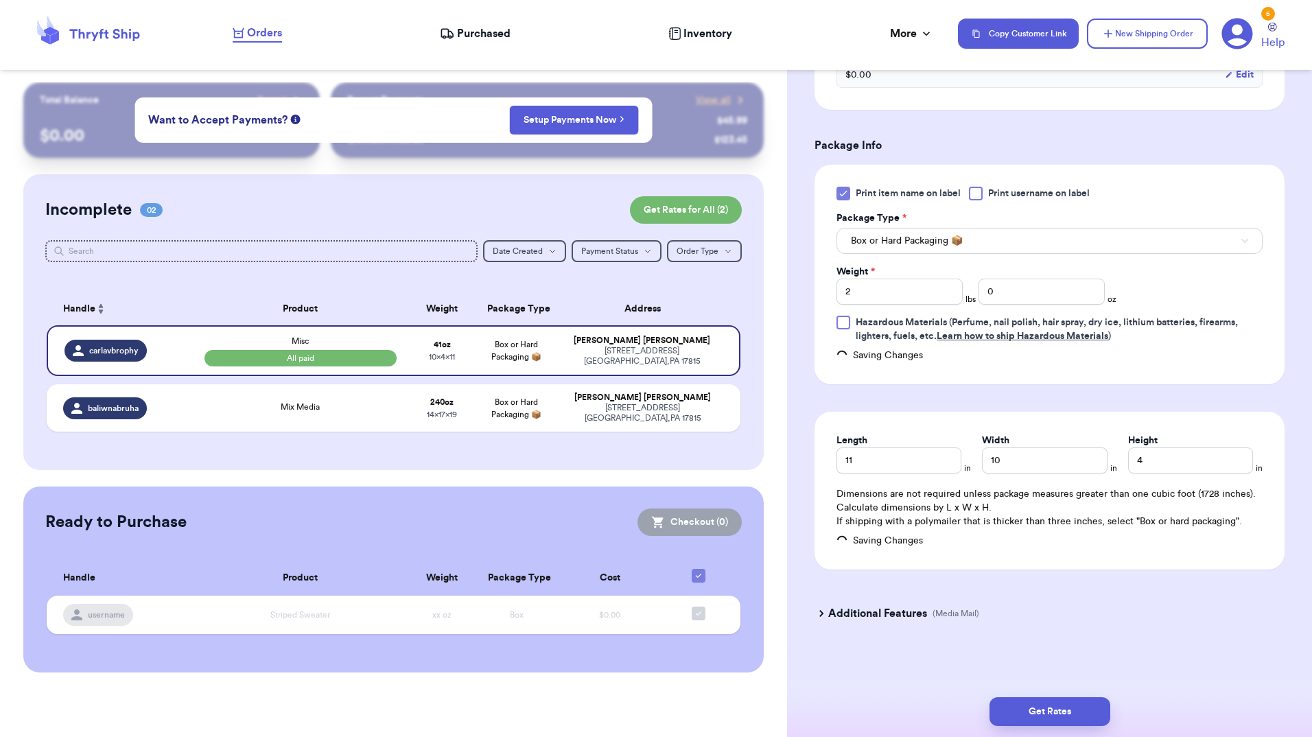
click at [1051, 731] on div "Get Rates" at bounding box center [1049, 711] width 525 height 51
click at [1047, 709] on button "Get Rates" at bounding box center [1049, 711] width 121 height 29
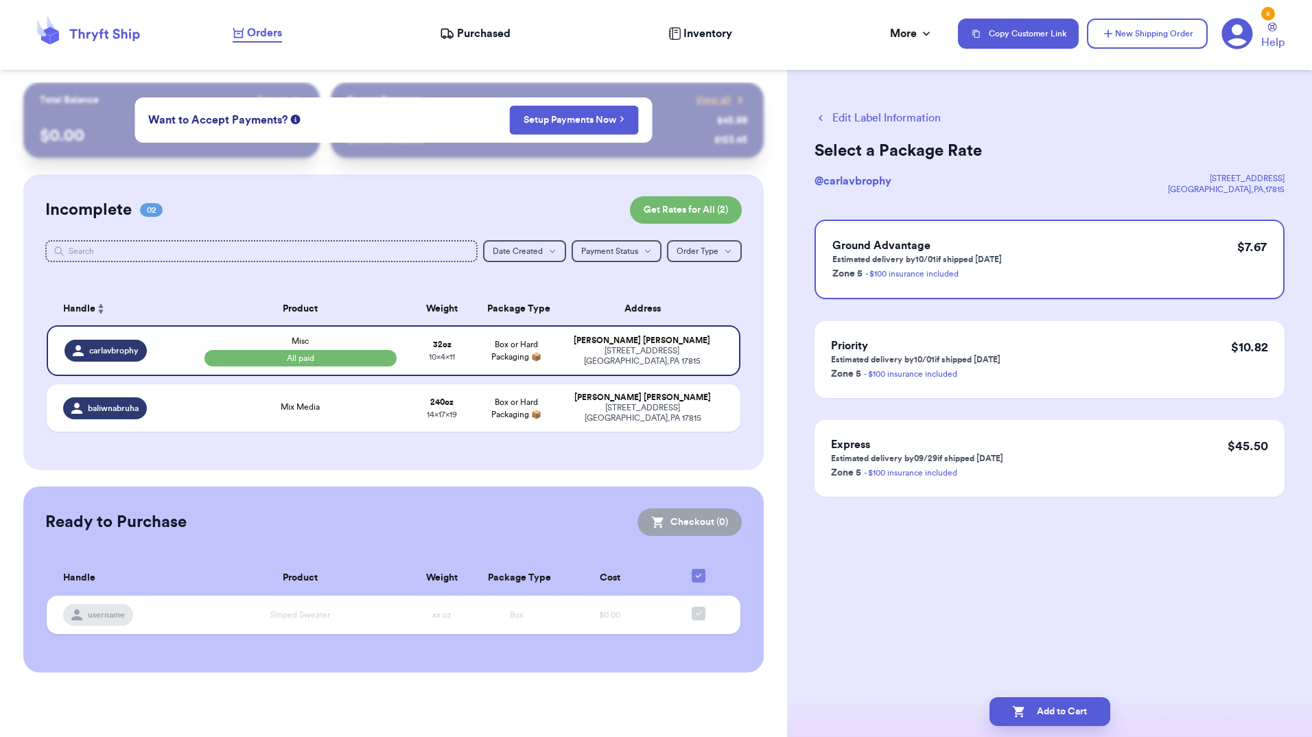
scroll to position [0, 0]
click at [296, 353] on span "All paid" at bounding box center [300, 358] width 192 height 16
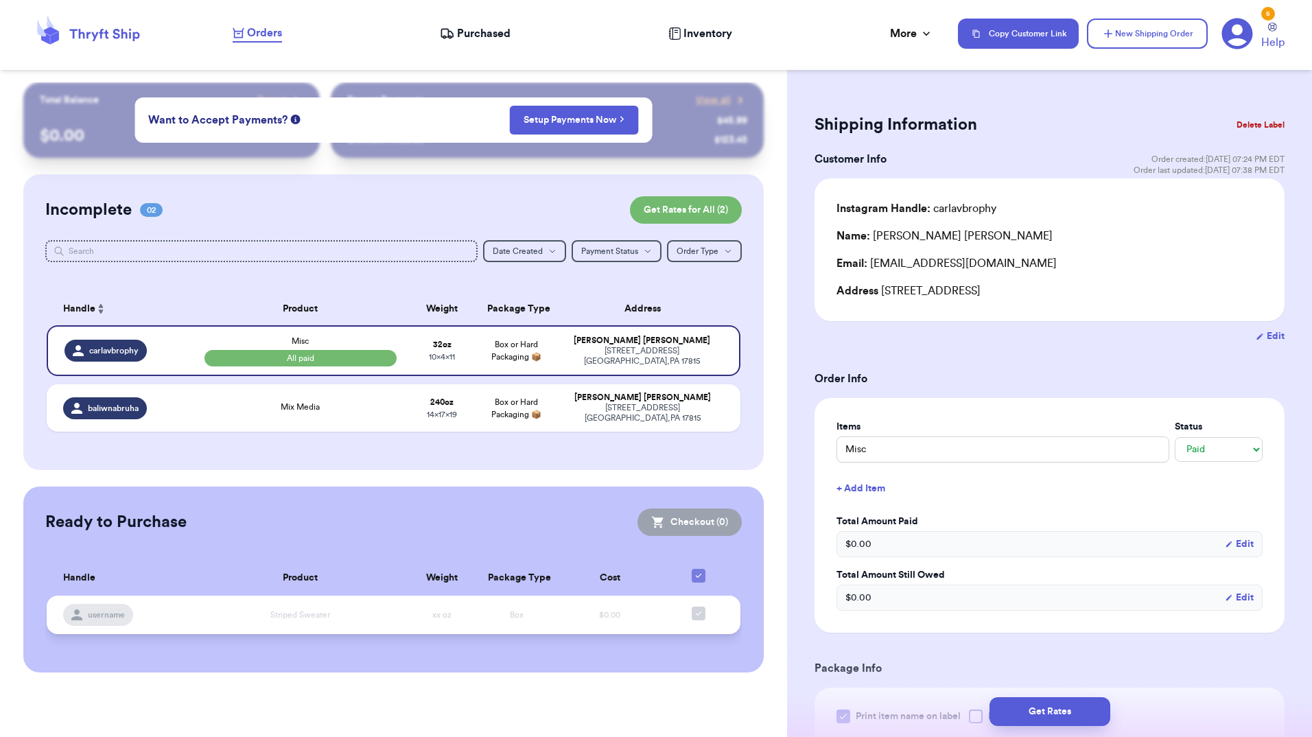
click at [380, 600] on td "Striped Sweater" at bounding box center [300, 614] width 209 height 38
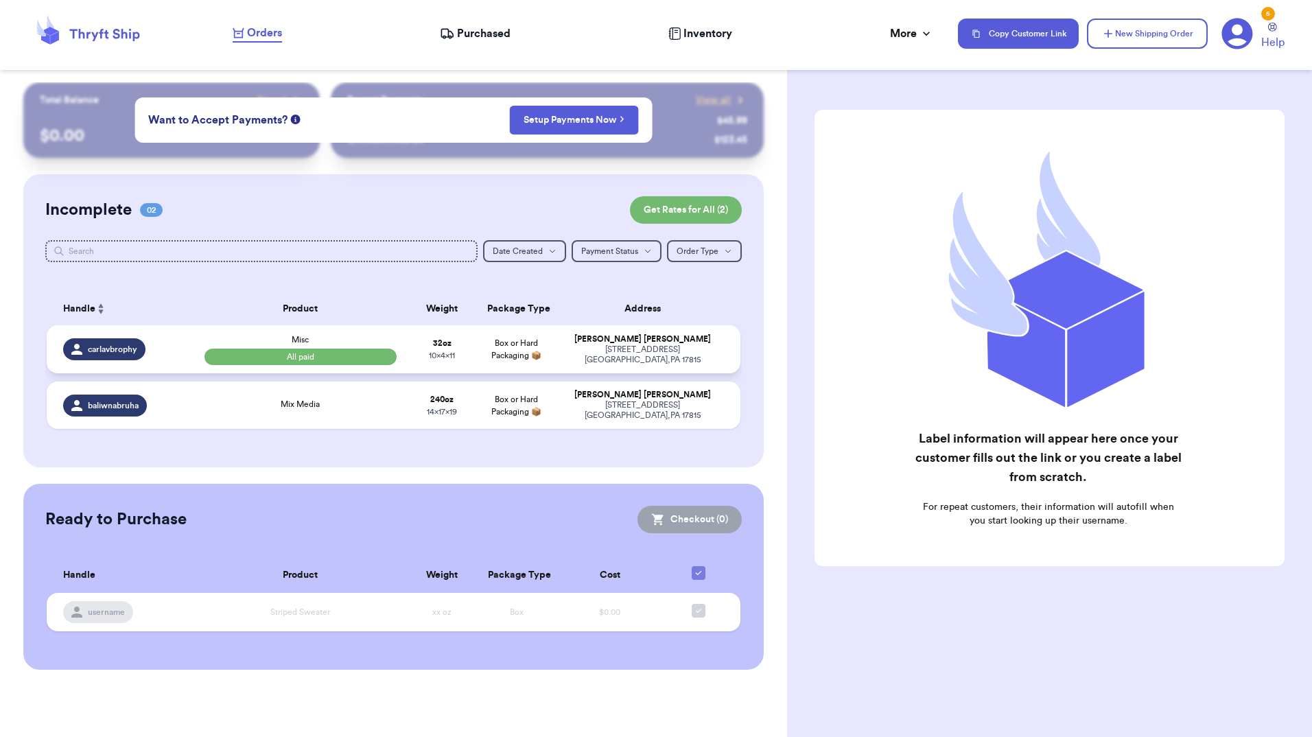
click at [316, 352] on span "All paid" at bounding box center [300, 356] width 192 height 16
select select "paid"
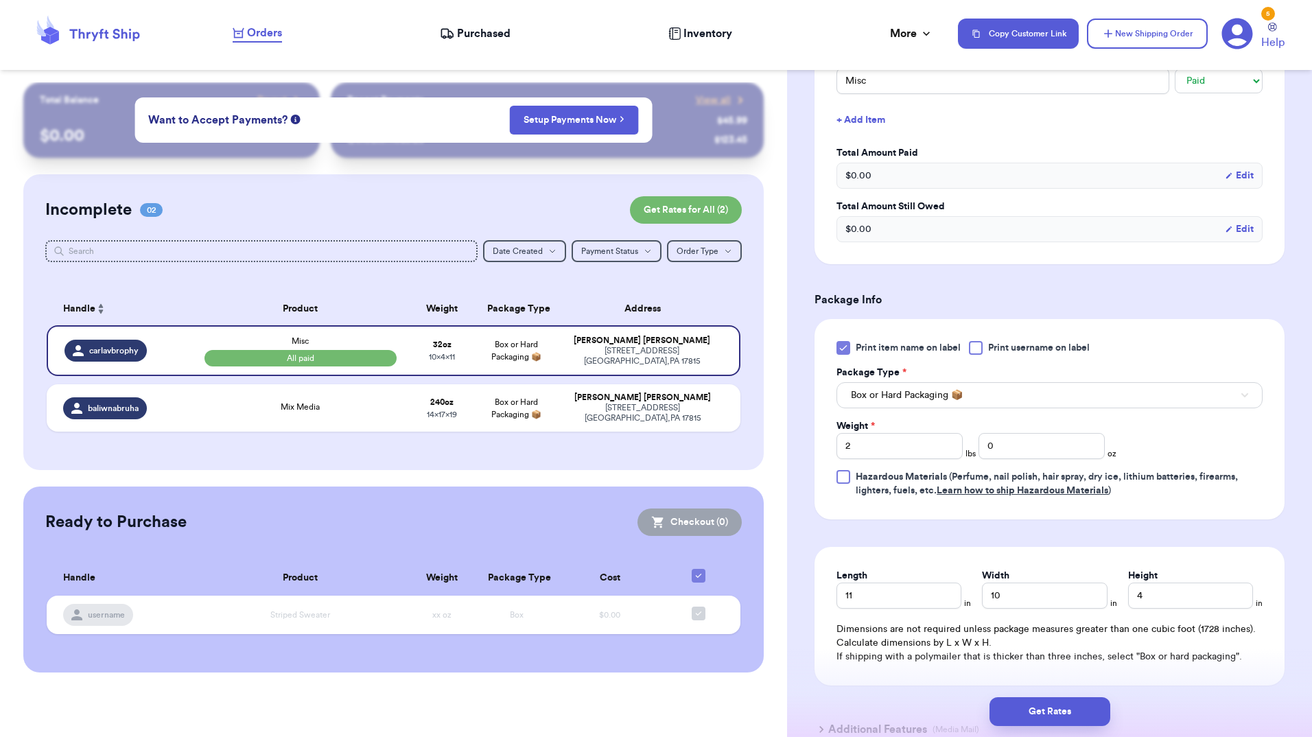
scroll to position [484, 0]
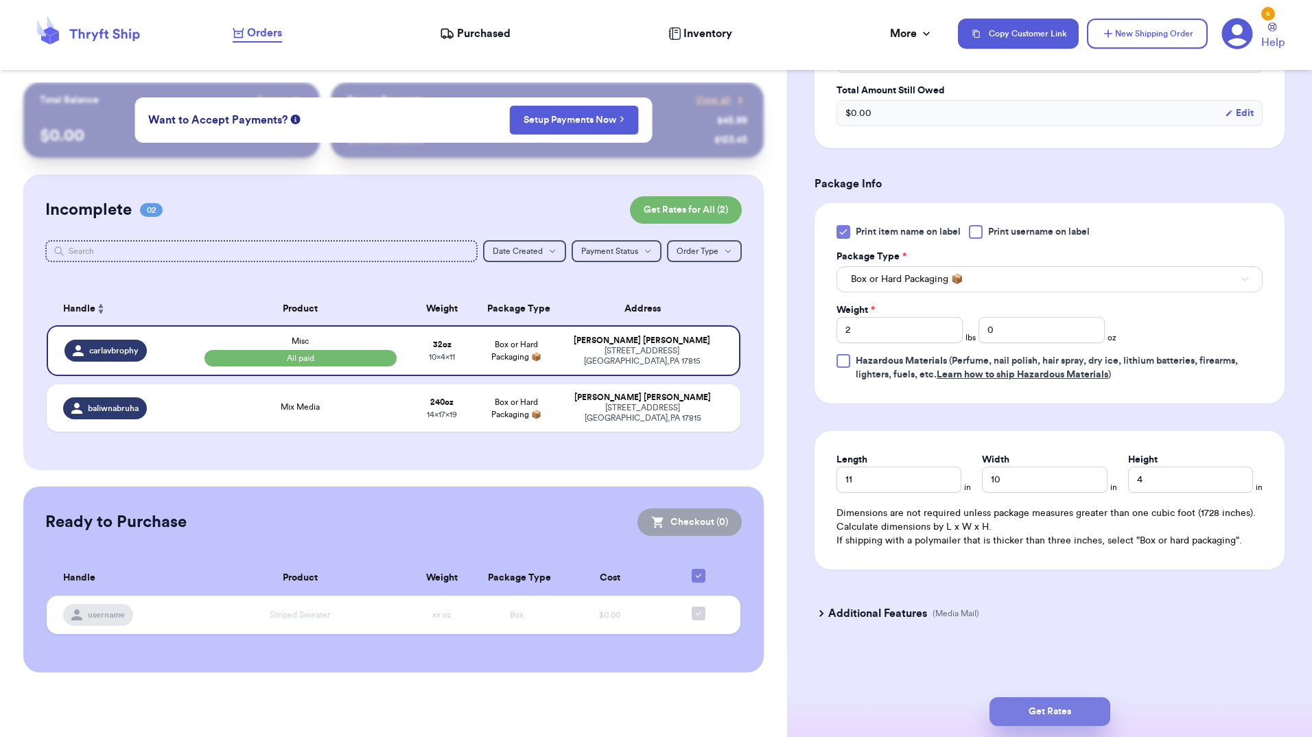
click at [1035, 712] on button "Get Rates" at bounding box center [1049, 711] width 121 height 29
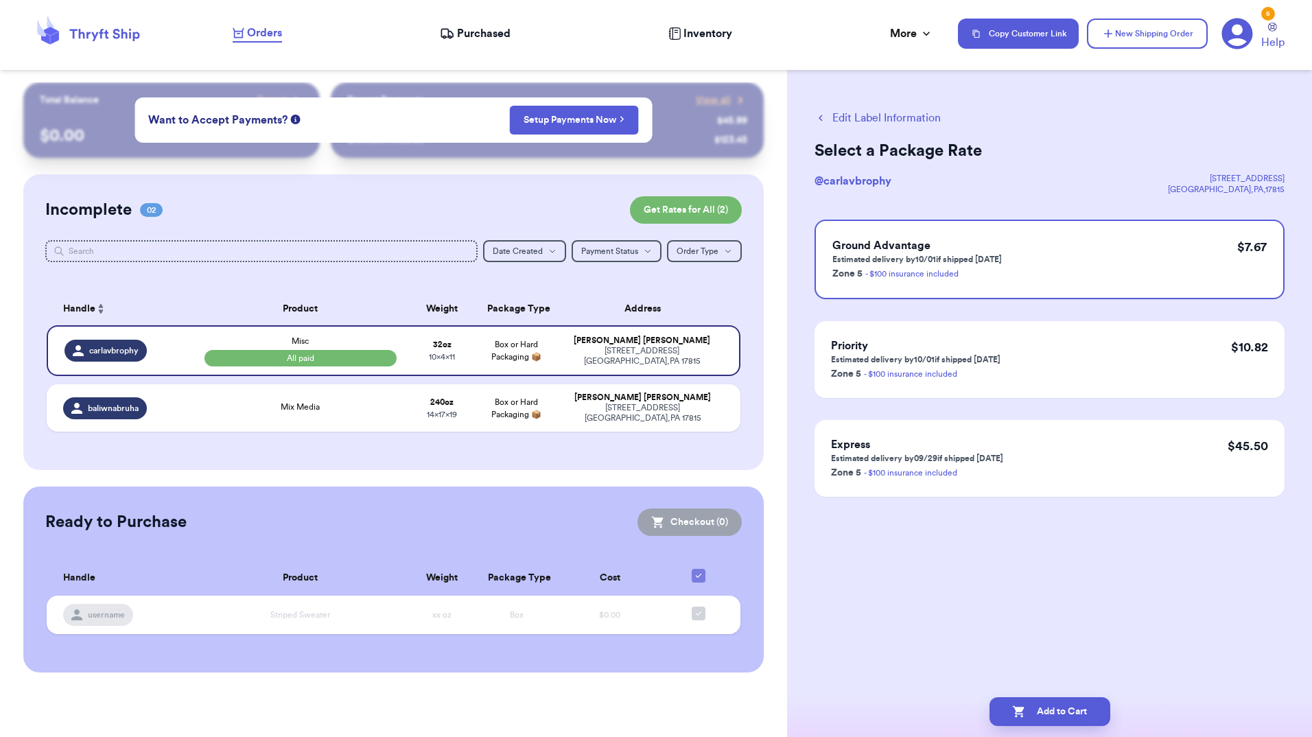
scroll to position [0, 0]
click at [1035, 712] on button "Add to Cart" at bounding box center [1049, 711] width 121 height 29
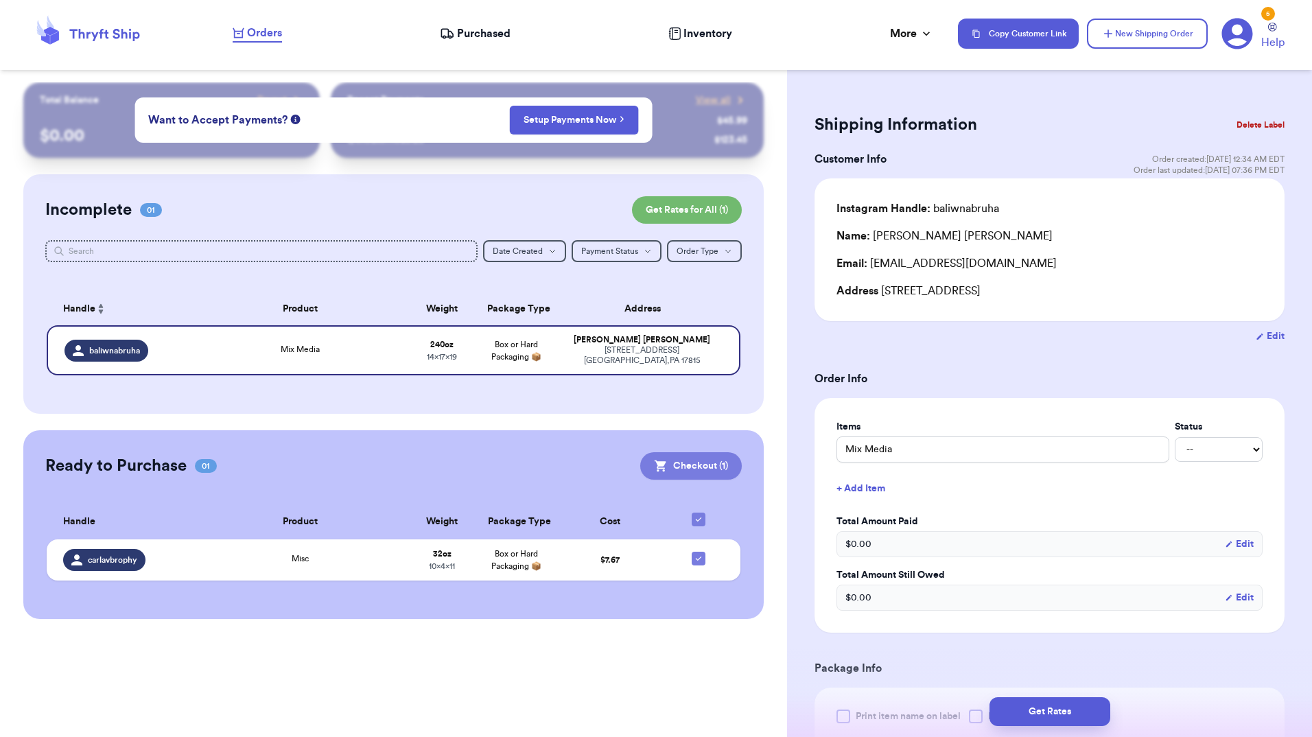
click at [669, 453] on button "Checkout ( 1 )" at bounding box center [691, 465] width 102 height 27
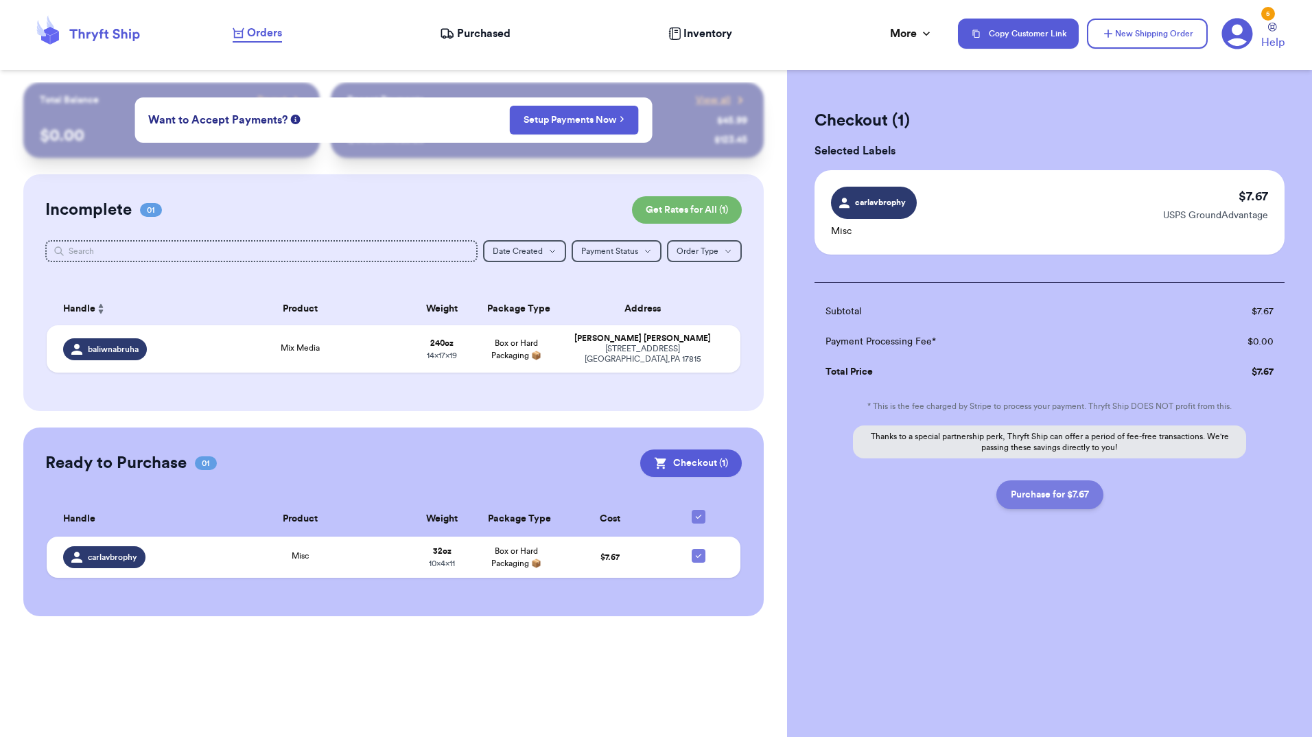
click at [1072, 501] on button "Purchase for $7.67" at bounding box center [1049, 494] width 107 height 29
checkbox input "false"
checkbox input "true"
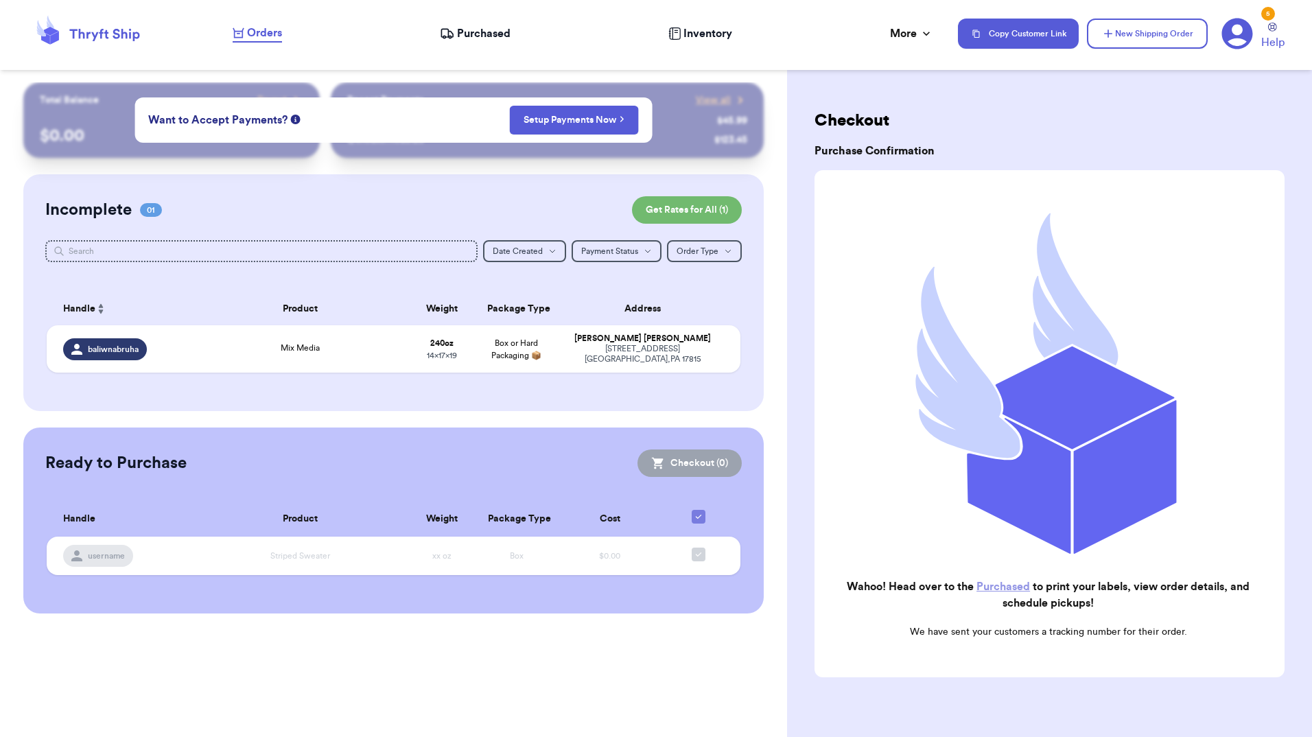
click at [460, 32] on span "Purchased" at bounding box center [484, 33] width 54 height 16
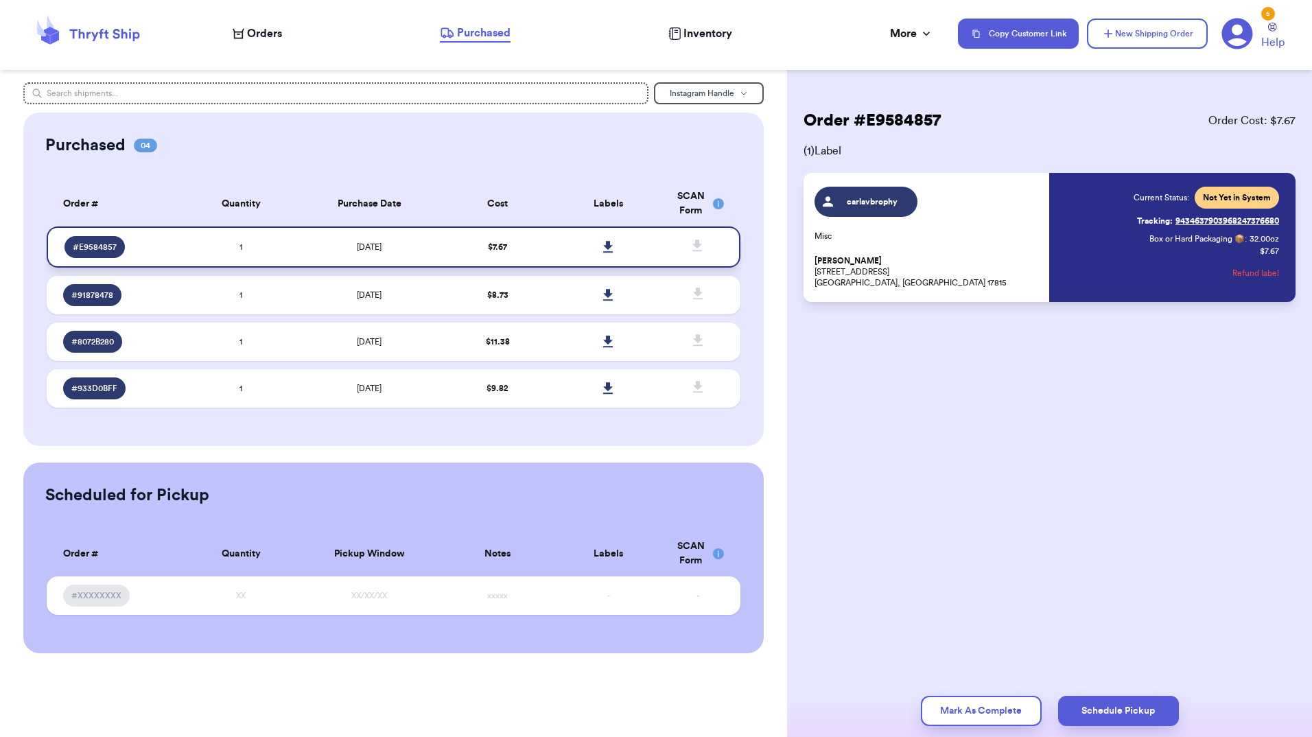
click at [610, 247] on icon at bounding box center [608, 247] width 10 height 12
